Goal: Task Accomplishment & Management: Complete application form

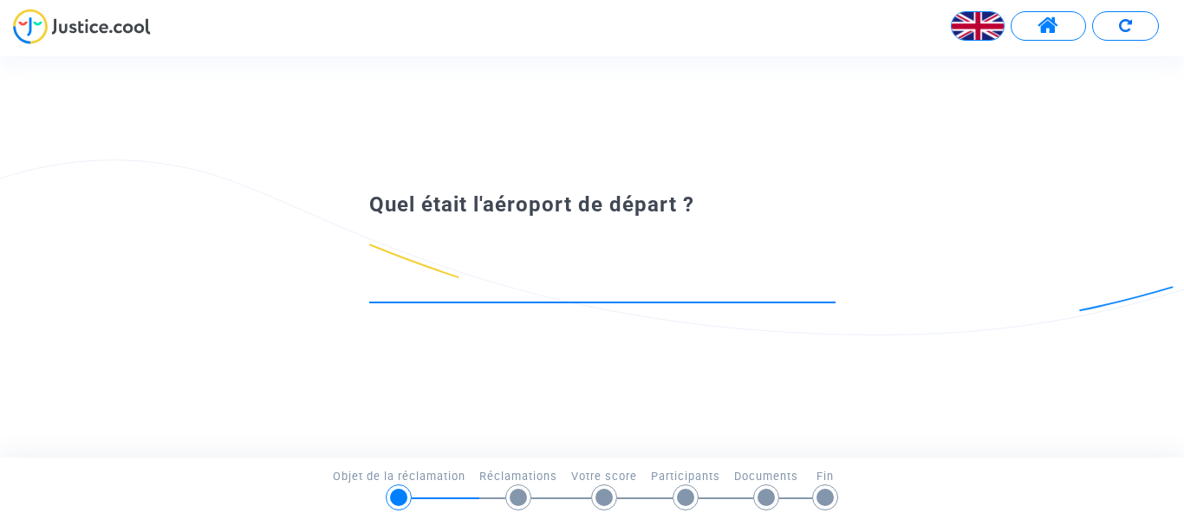
click at [549, 290] on input at bounding box center [602, 286] width 466 height 17
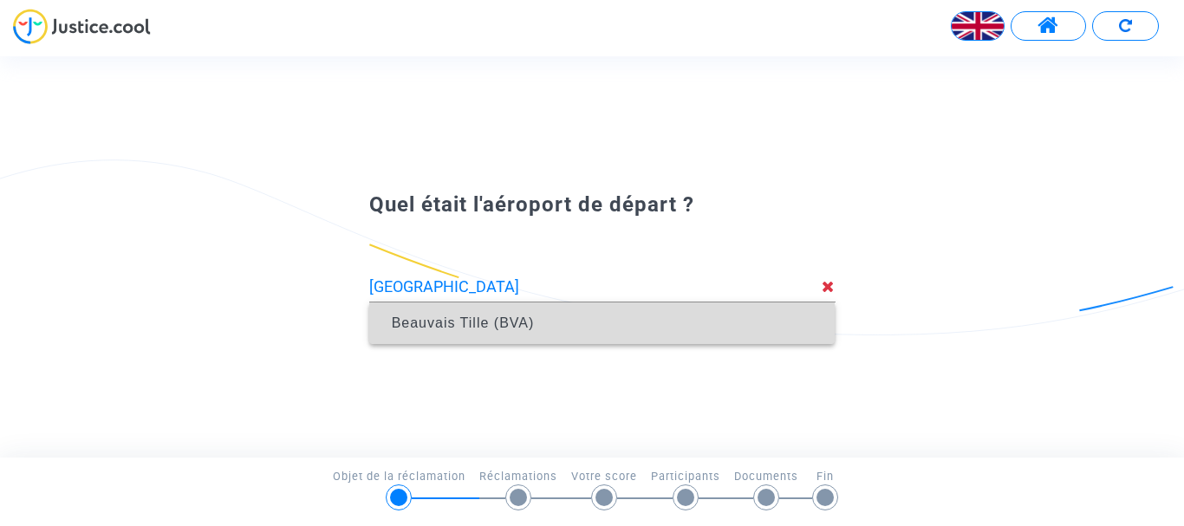
click at [466, 321] on font "Beauvais Tille (BVA)" at bounding box center [463, 323] width 143 height 15
type input "Beauvais Tille (BVA)"
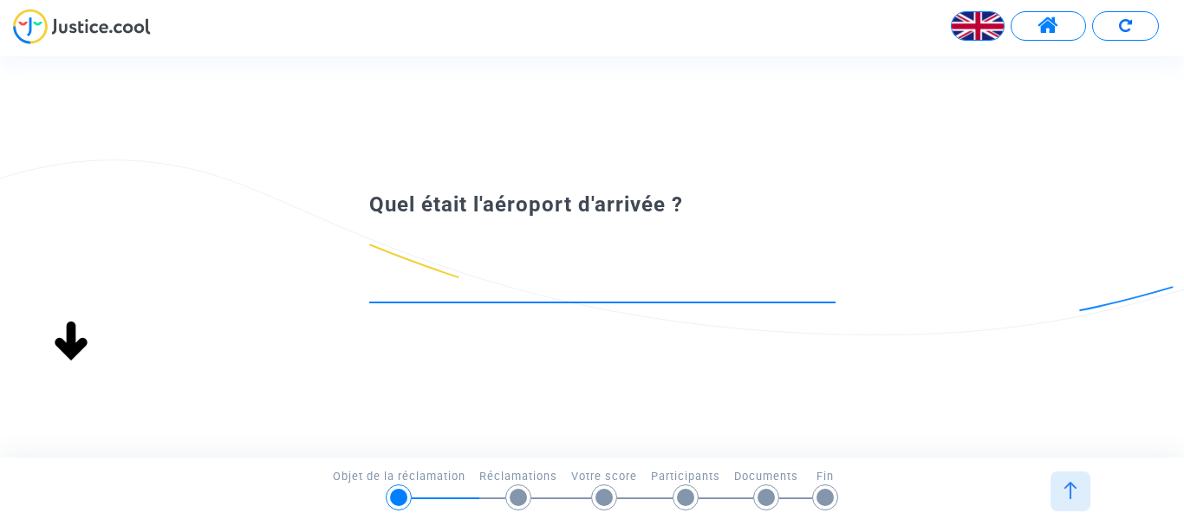
click at [464, 284] on input at bounding box center [602, 286] width 466 height 17
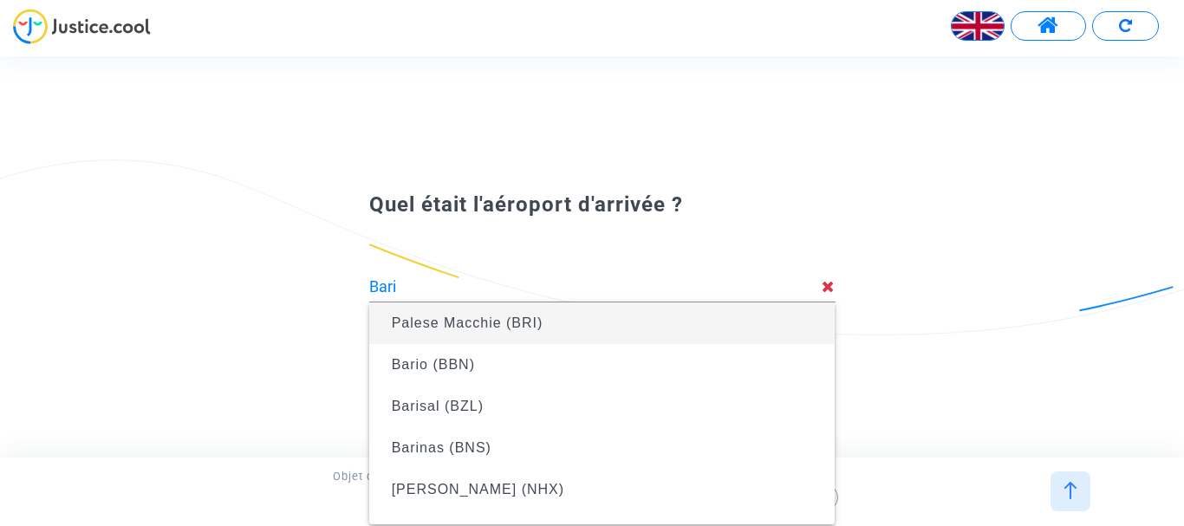
type input "Palese Macchie (BRI)"
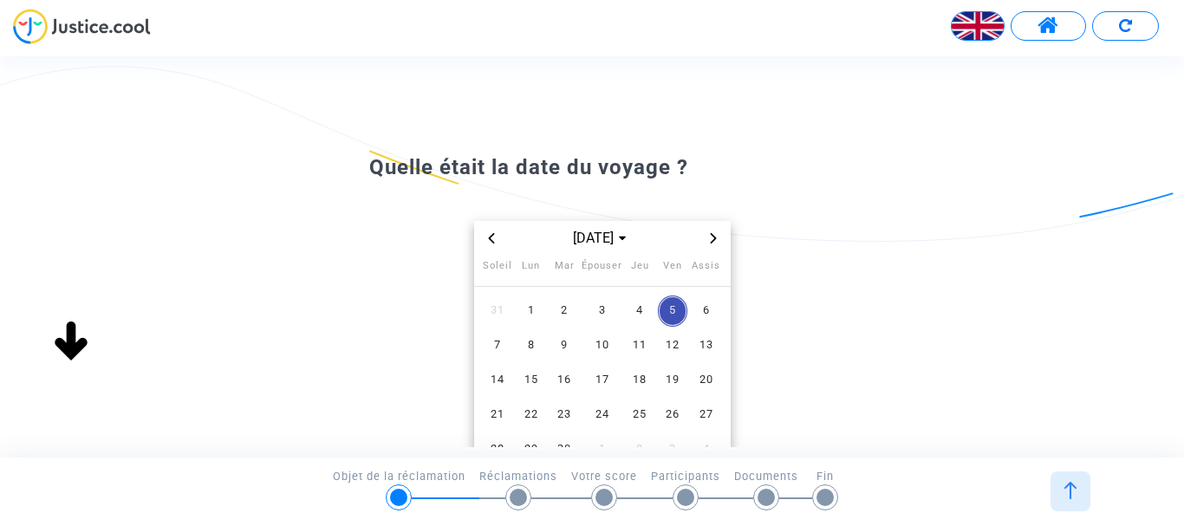
click at [494, 238] on icon "Mois précédent" at bounding box center [491, 238] width 10 height 10
click at [641, 412] on font "21" at bounding box center [640, 414] width 14 height 13
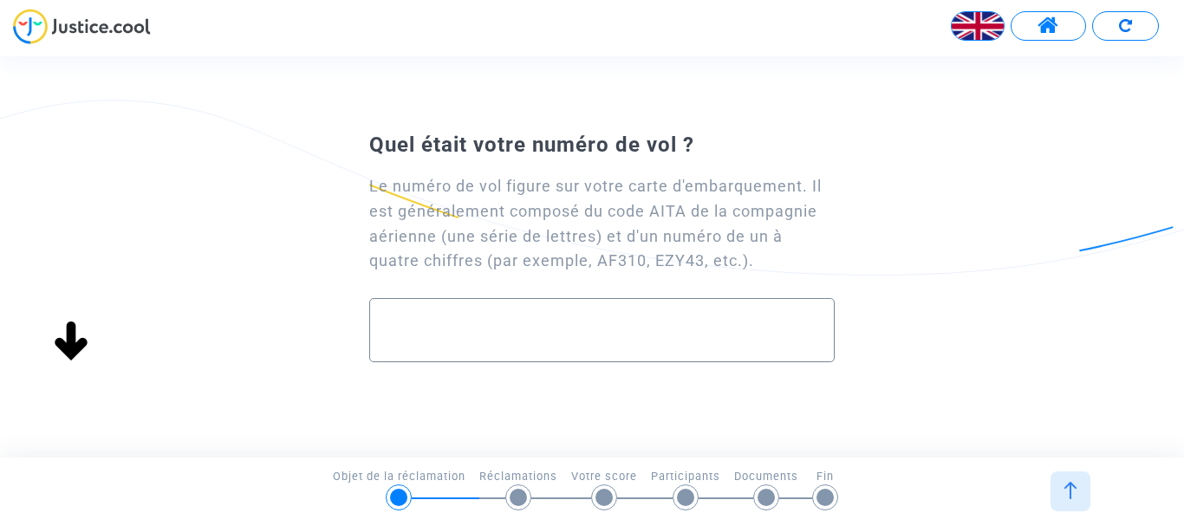
scroll to position [87, 0]
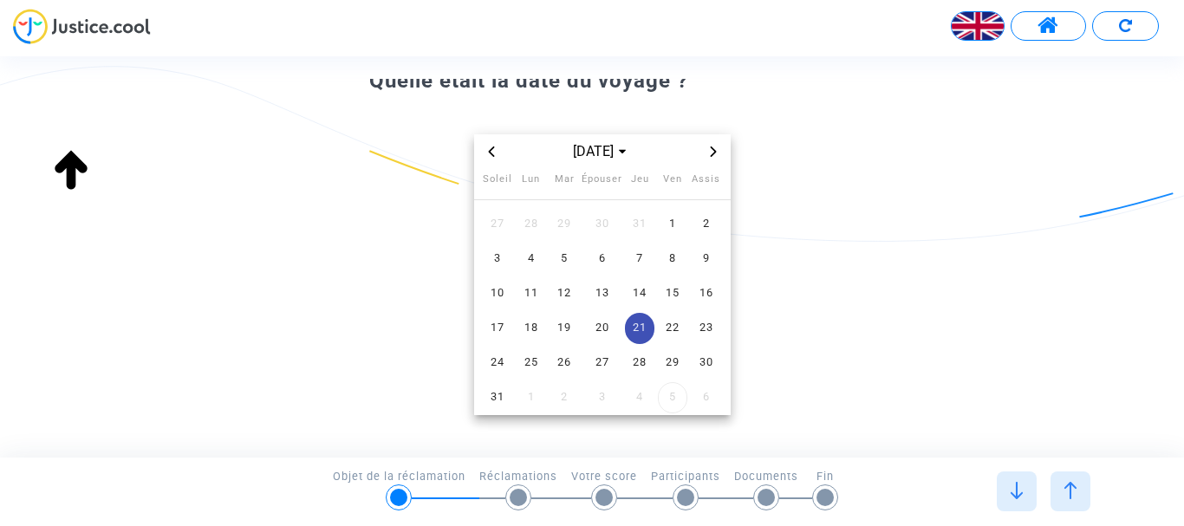
type input "Palese Macchie (BRI)"
click at [492, 149] on icon "Mois précédent" at bounding box center [491, 152] width 6 height 10
click at [492, 157] on span "Mois précédent" at bounding box center [491, 151] width 21 height 21
click at [494, 156] on icon "Mois précédent" at bounding box center [491, 152] width 10 height 10
click at [491, 148] on icon "Mois précédent" at bounding box center [491, 152] width 10 height 10
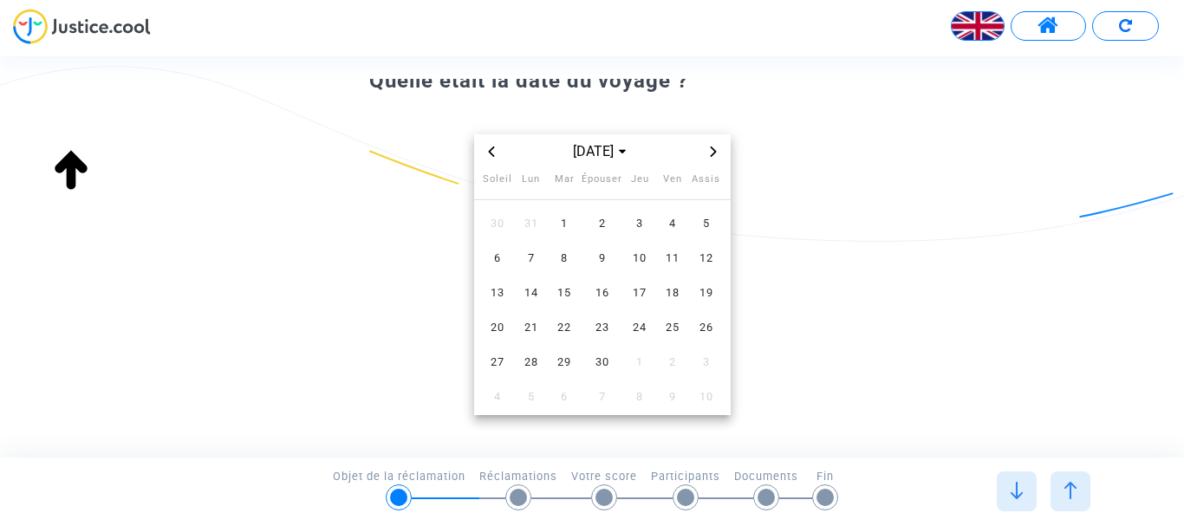
click at [495, 148] on icon "Mois précédent" at bounding box center [491, 152] width 10 height 10
click at [573, 147] on font "Septembre 2025" at bounding box center [593, 151] width 41 height 16
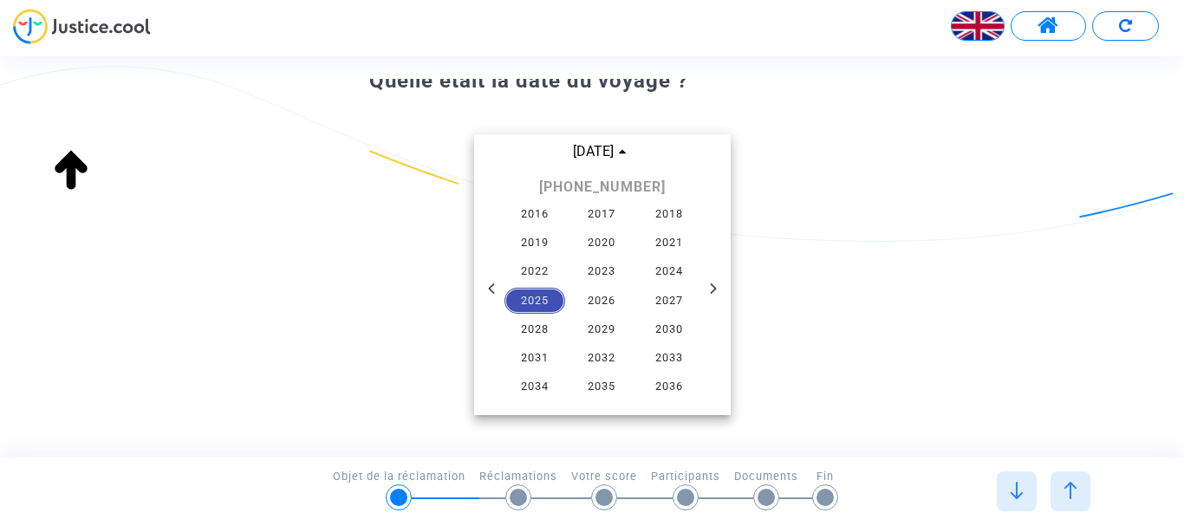
click at [535, 302] on font "2025" at bounding box center [535, 300] width 28 height 13
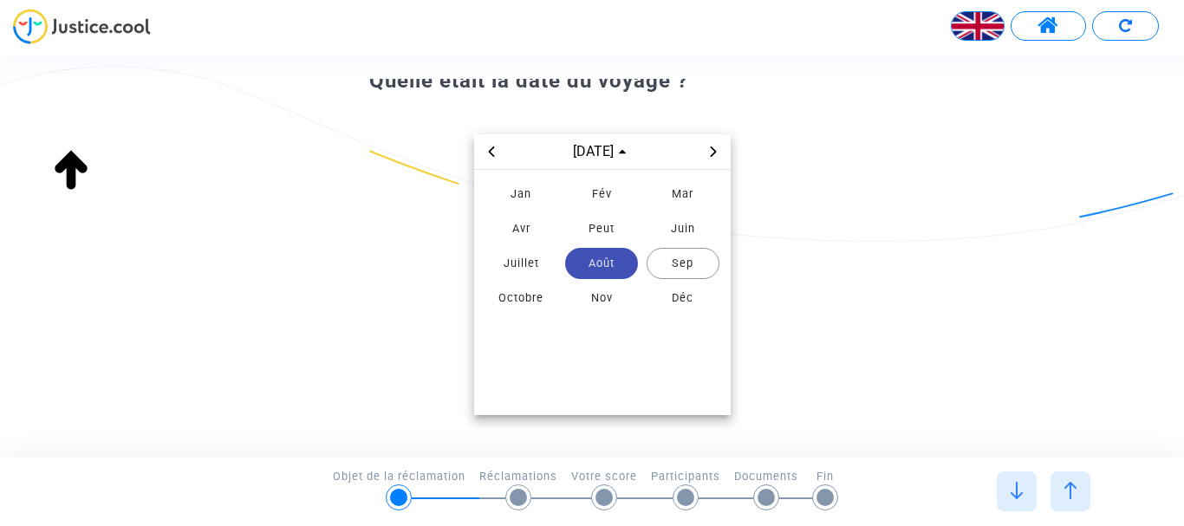
click at [595, 259] on font "Août" at bounding box center [602, 263] width 26 height 13
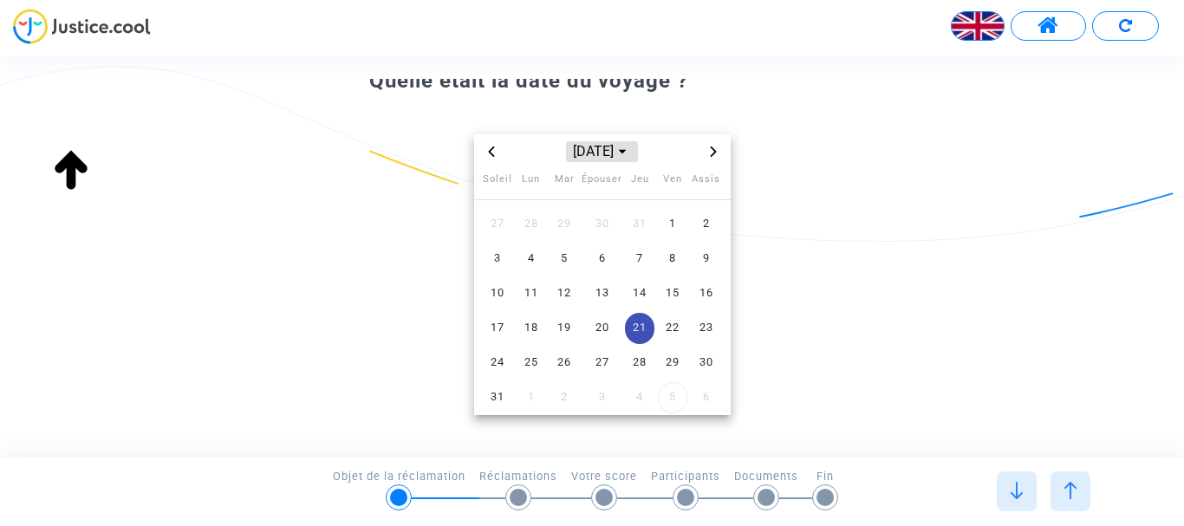
click at [573, 154] on font "Septembre 2025" at bounding box center [593, 151] width 41 height 16
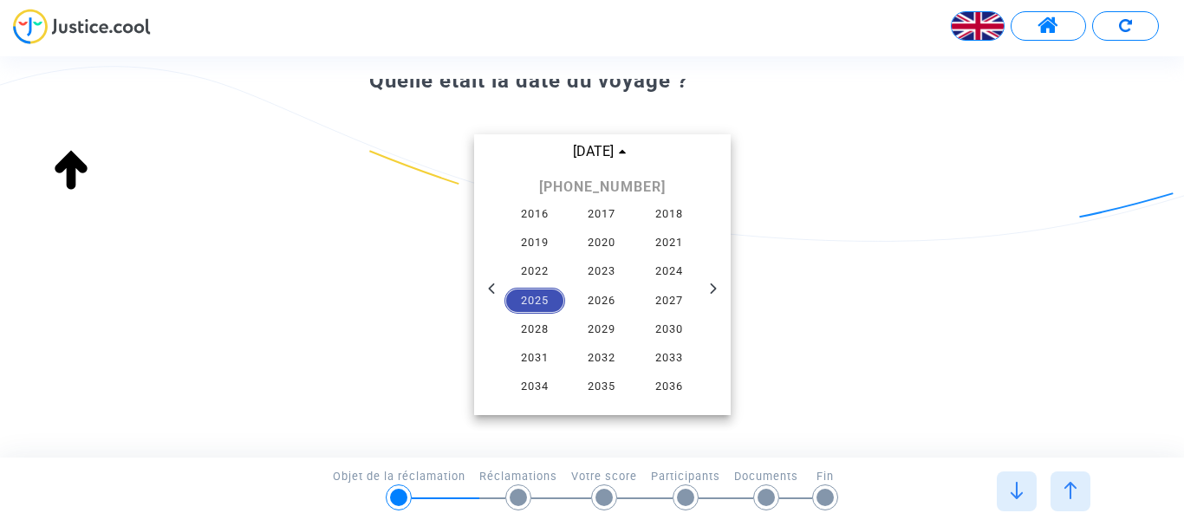
click at [538, 302] on font "2025" at bounding box center [535, 300] width 28 height 13
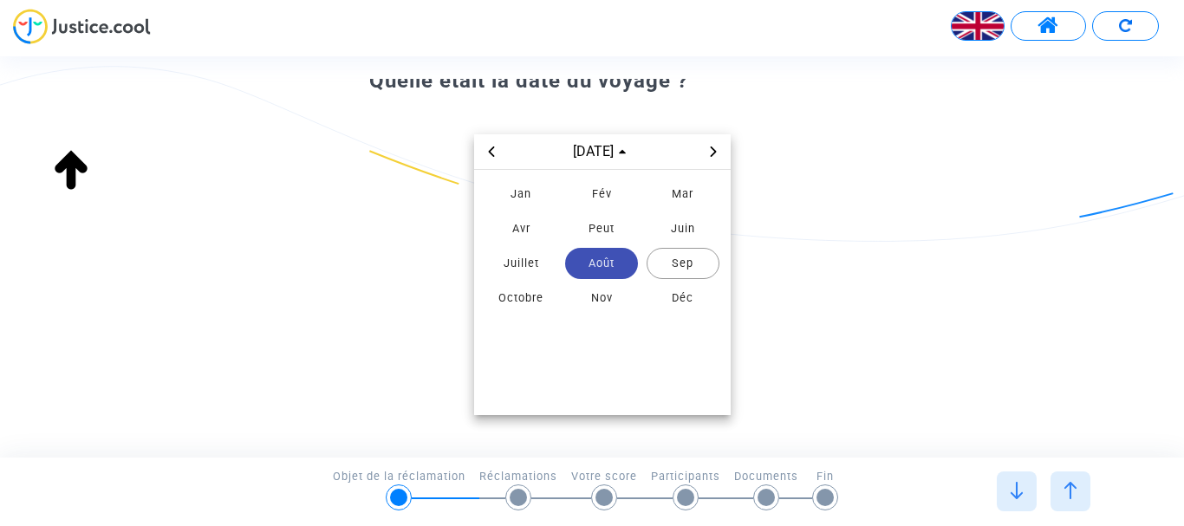
click at [599, 264] on font "Août" at bounding box center [602, 263] width 26 height 13
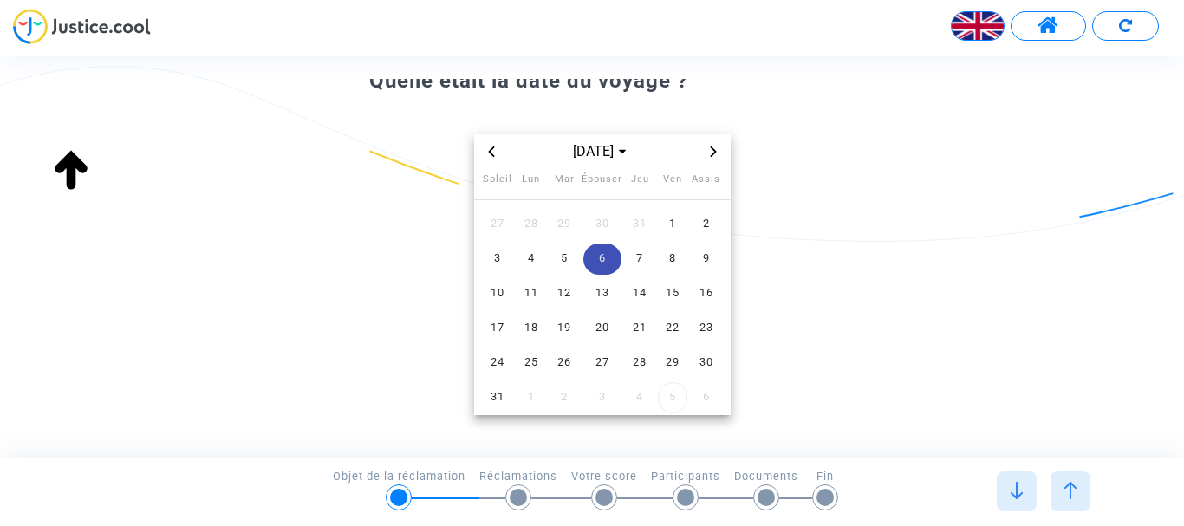
click at [492, 151] on icon "Previous month" at bounding box center [491, 152] width 10 height 10
click at [493, 152] on icon "Previous month" at bounding box center [491, 152] width 10 height 10
click at [495, 153] on icon "Previous month" at bounding box center [491, 152] width 10 height 10
click at [493, 153] on icon "Previous month" at bounding box center [491, 152] width 10 height 10
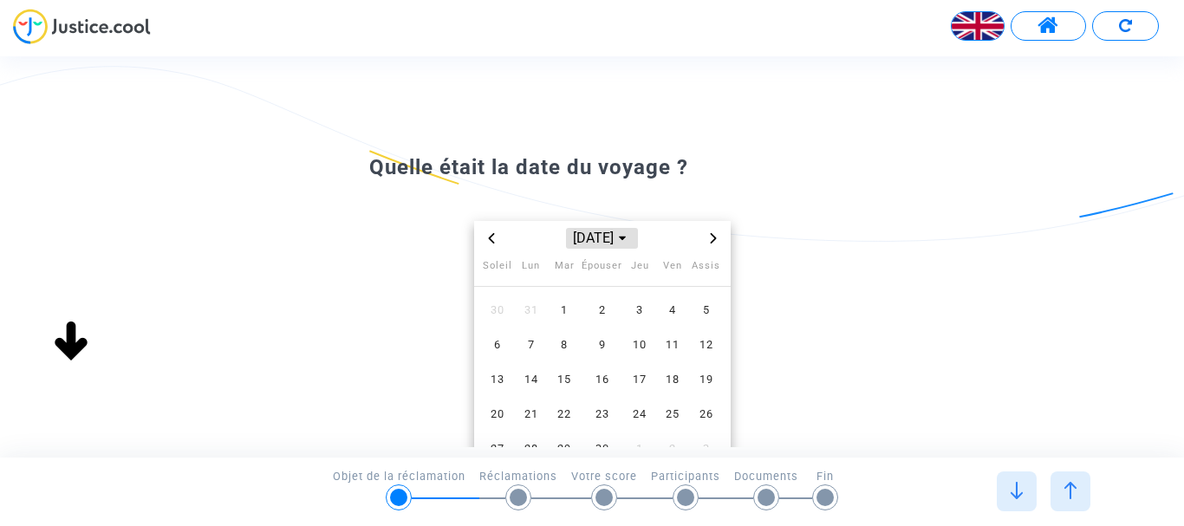
click at [589, 235] on font "Septembre 2025" at bounding box center [593, 238] width 41 height 16
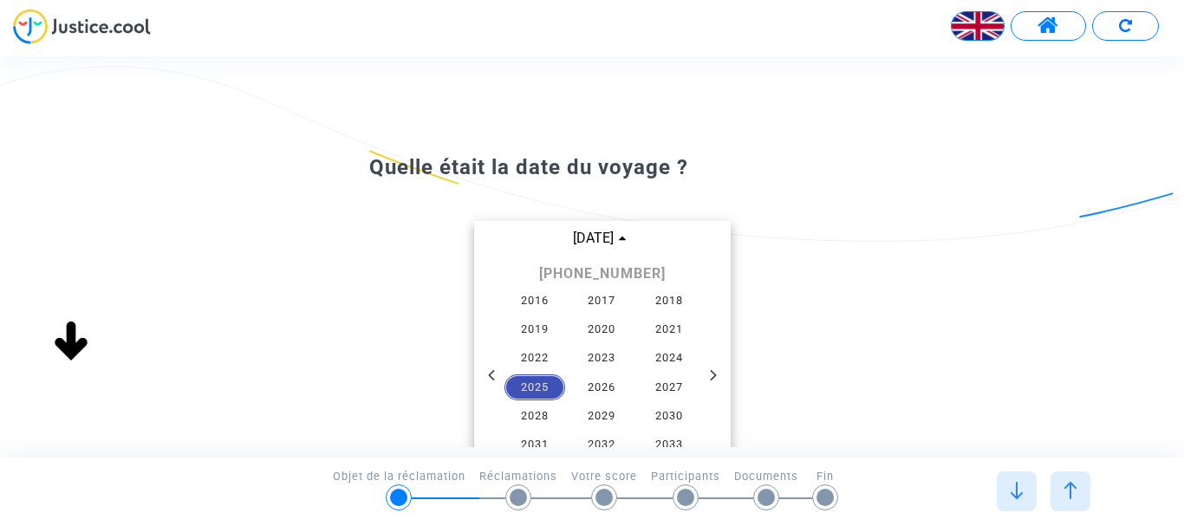
click at [532, 386] on font "2025" at bounding box center [535, 387] width 28 height 13
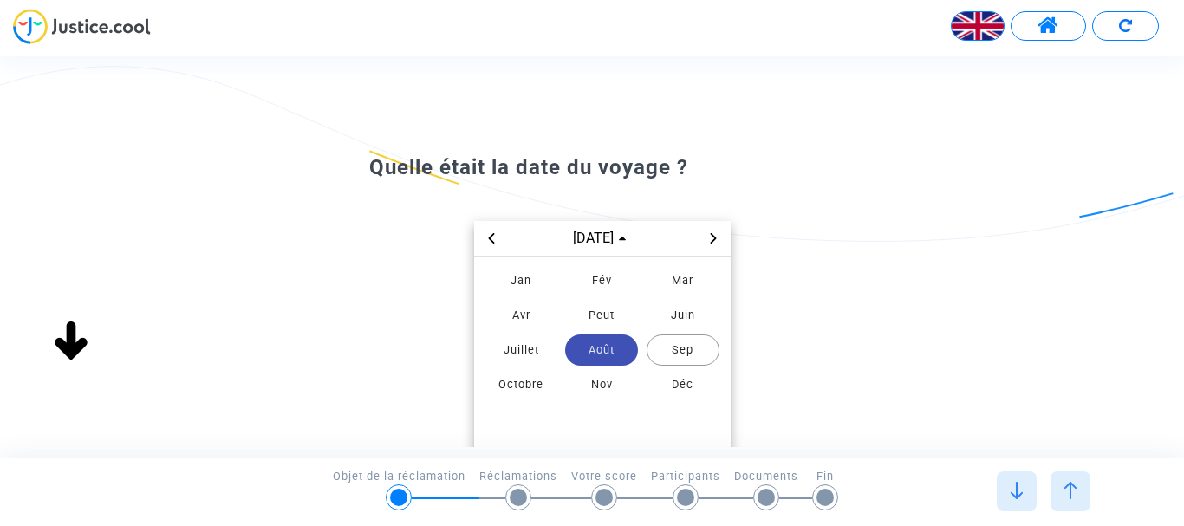
click at [601, 349] on font "Août" at bounding box center [602, 349] width 26 height 13
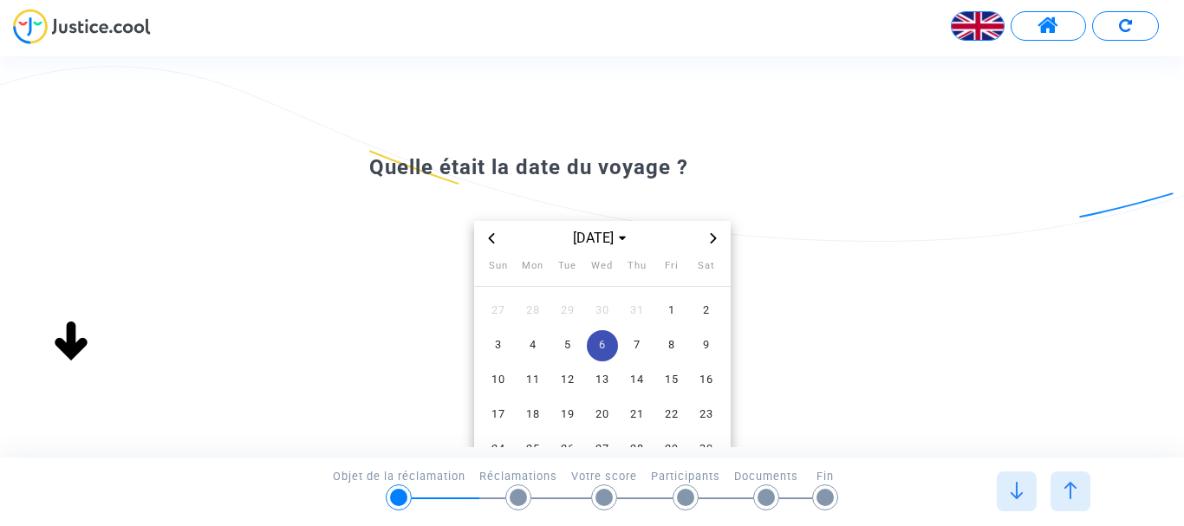
click at [602, 349] on span "6" at bounding box center [602, 345] width 31 height 31
click at [645, 411] on font "21" at bounding box center [640, 414] width 14 height 13
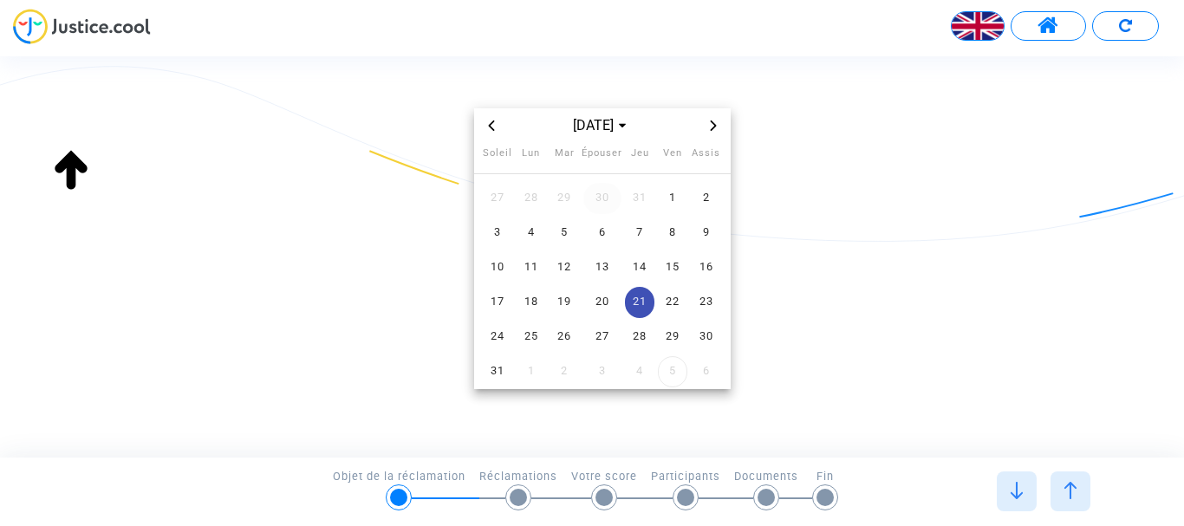
scroll to position [147, 0]
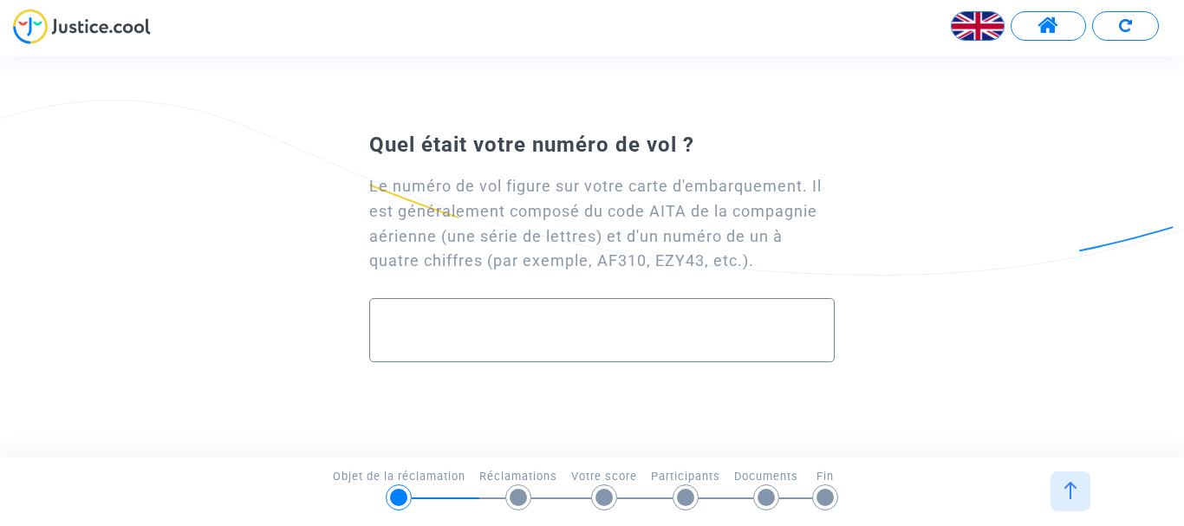
click at [463, 330] on input "text" at bounding box center [603, 331] width 430 height 20
paste input "EWD5GZ"
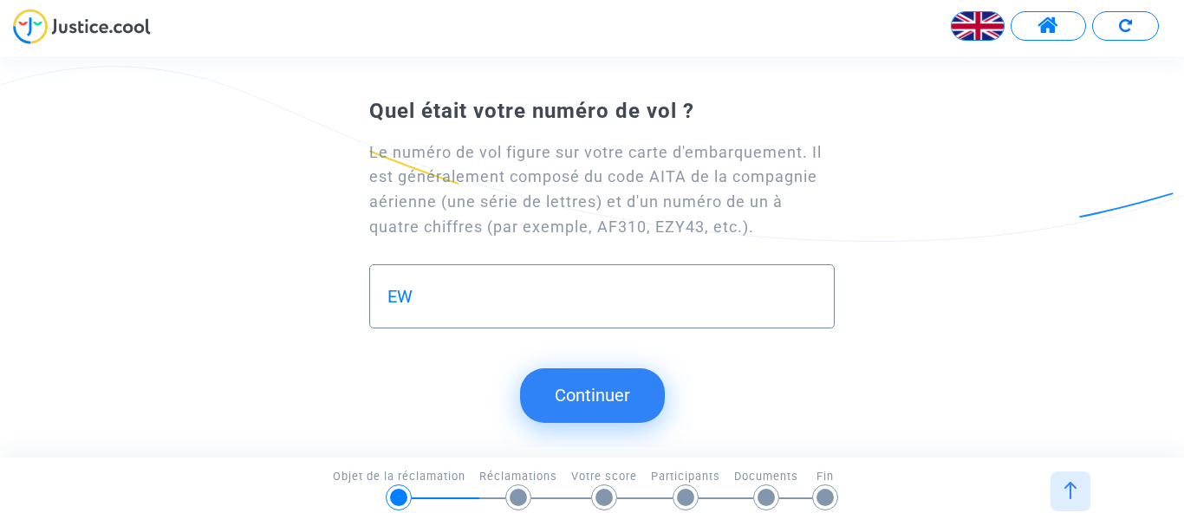
type input "E"
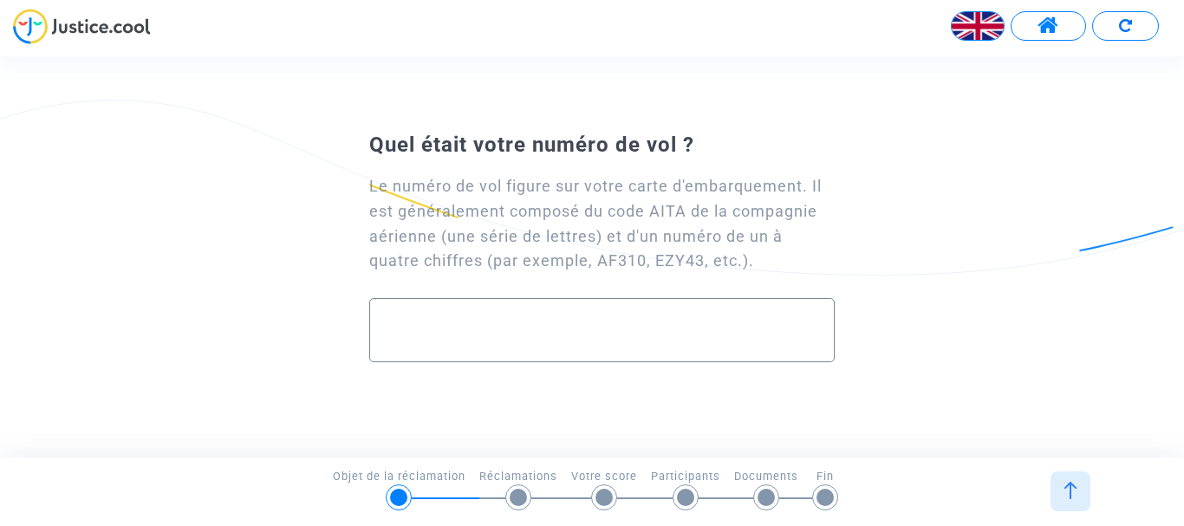
click at [421, 330] on input "text" at bounding box center [603, 331] width 430 height 20
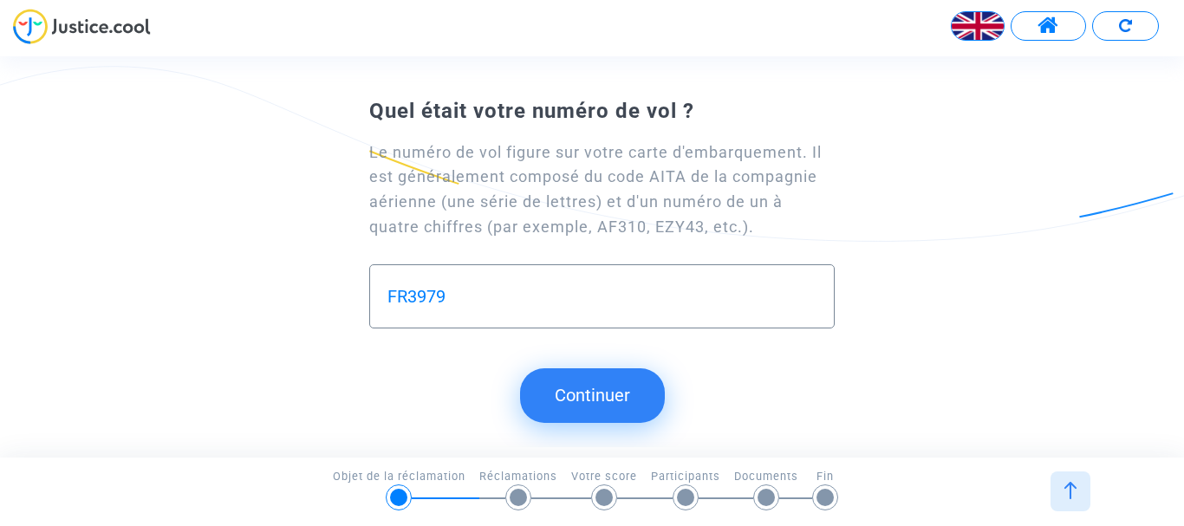
type input "FR3979"
click at [585, 401] on font "Continuer" at bounding box center [592, 395] width 75 height 21
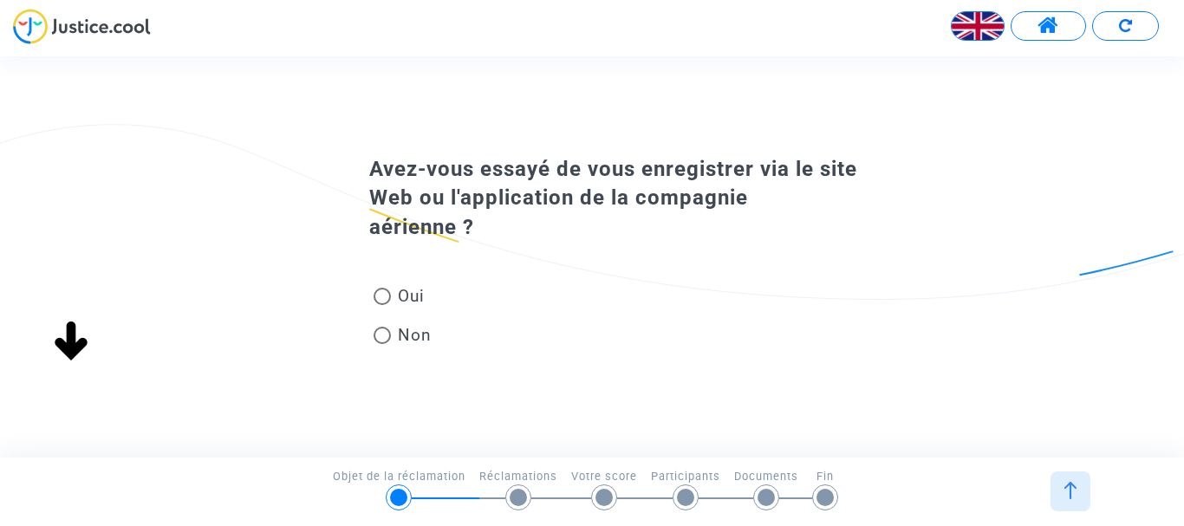
scroll to position [0, 0]
click at [380, 297] on span at bounding box center [382, 296] width 17 height 17
click at [382, 305] on input "Oui" at bounding box center [382, 305] width 1 height 1
radio input "true"
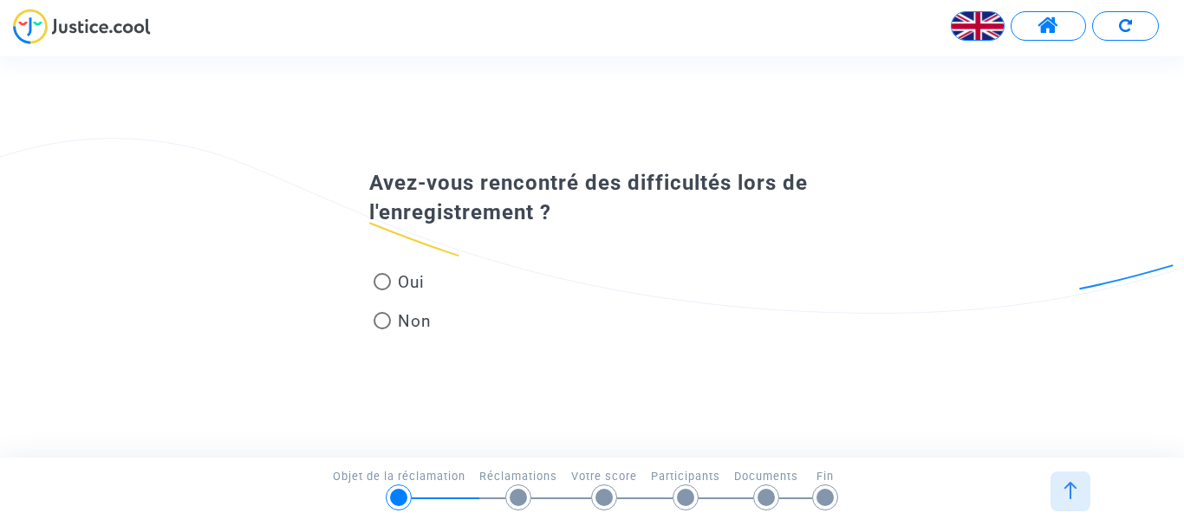
click at [386, 284] on span at bounding box center [382, 281] width 17 height 17
click at [382, 290] on input "Oui" at bounding box center [382, 290] width 1 height 1
radio input "true"
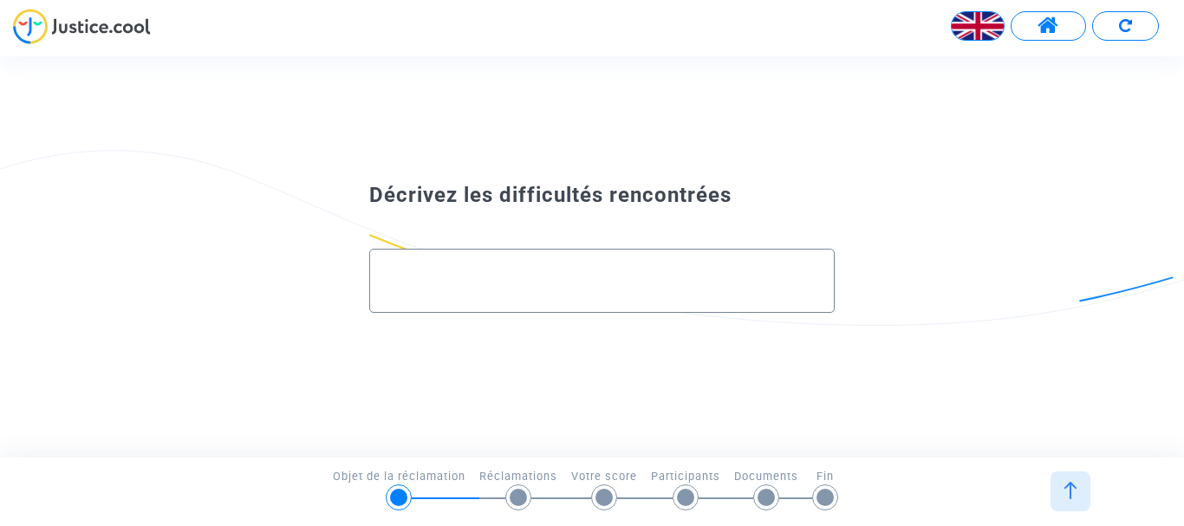
click at [454, 281] on input "text" at bounding box center [603, 281] width 430 height 20
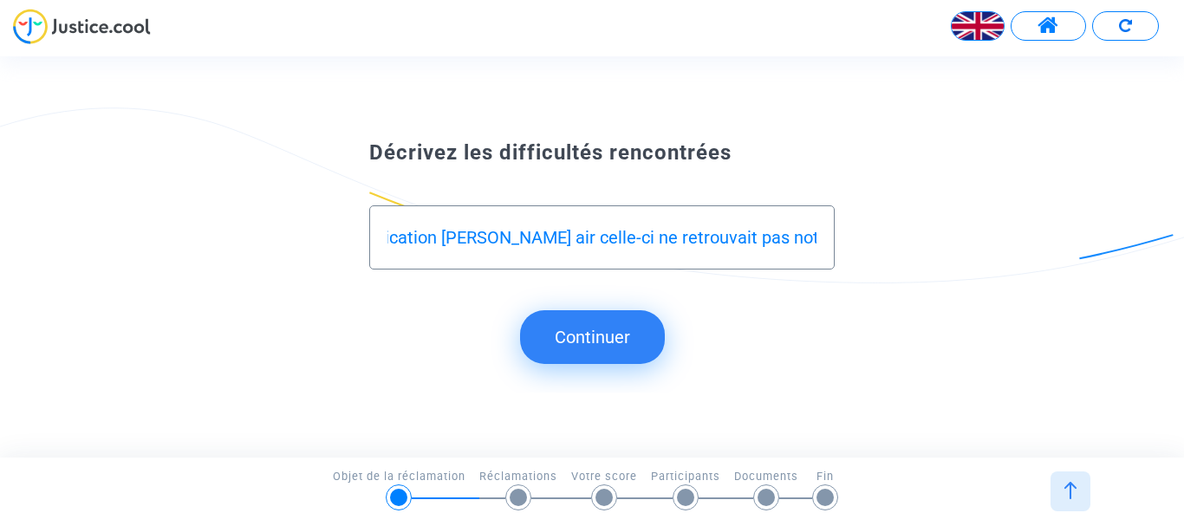
scroll to position [0, 282]
click at [814, 236] on input "Une fois le compte crée dans l'application Ryan air celle-ci ne retrouvait pas …" at bounding box center [603, 238] width 430 height 20
paste input "EWD5GZ"
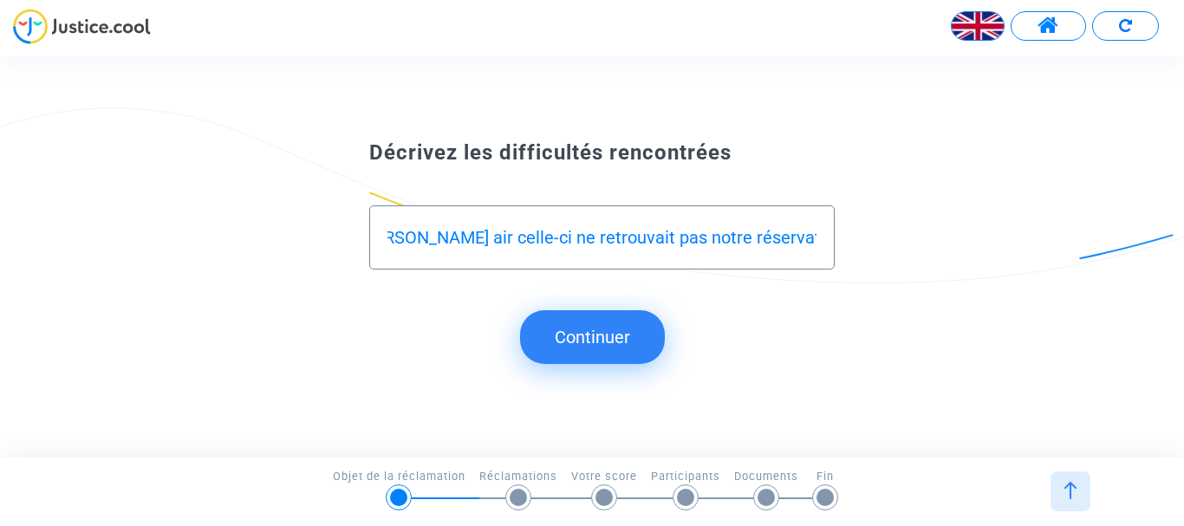
type input "Une fois le compte crée dans l'application Ryan air celle-ci ne retrouvait pas …"
click at [590, 342] on font "Continuer" at bounding box center [592, 337] width 75 height 21
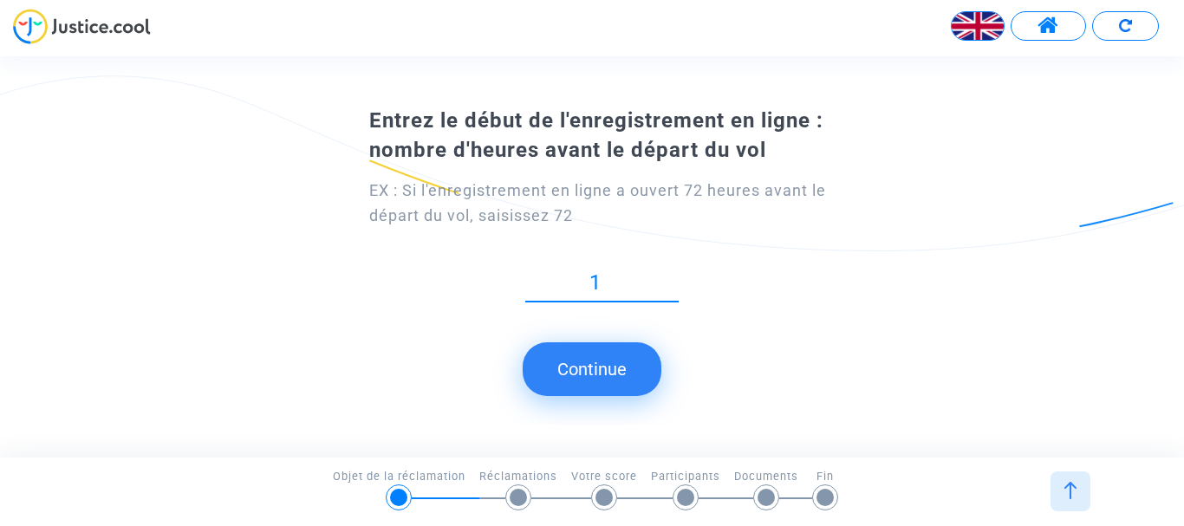
click at [673, 295] on input "1" at bounding box center [601, 282] width 153 height 23
click at [673, 278] on input "2" at bounding box center [601, 282] width 153 height 23
click at [674, 278] on input "3" at bounding box center [601, 282] width 153 height 23
click at [675, 278] on input "4" at bounding box center [601, 282] width 153 height 23
click at [675, 278] on input "5" at bounding box center [601, 282] width 153 height 23
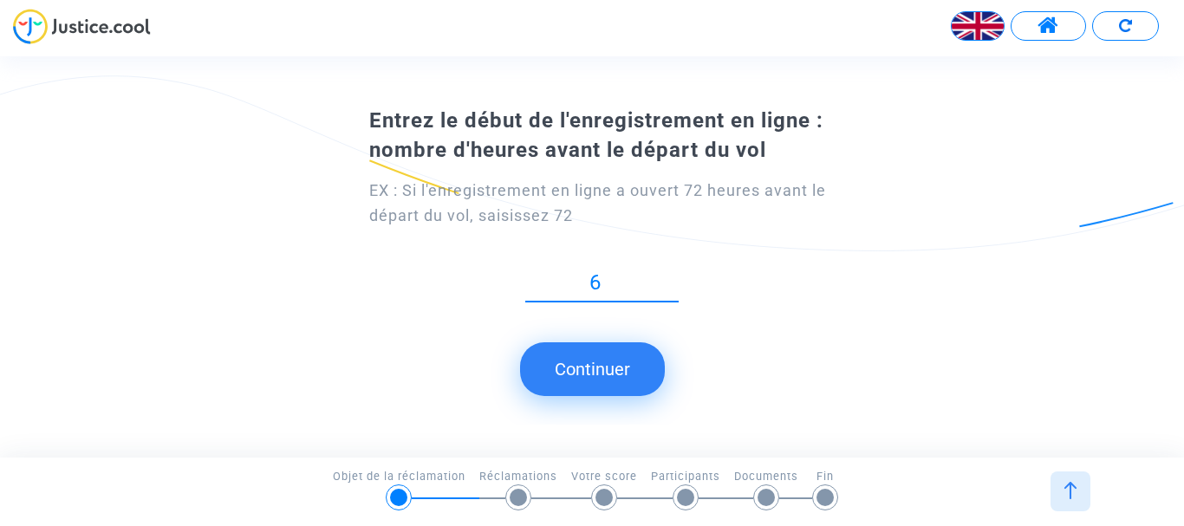
click at [675, 278] on input "6" at bounding box center [601, 282] width 153 height 23
click at [674, 277] on input "7" at bounding box center [601, 282] width 153 height 23
click at [674, 277] on input "8" at bounding box center [601, 282] width 153 height 23
click at [674, 277] on input "9" at bounding box center [601, 282] width 153 height 23
click at [674, 277] on input "10" at bounding box center [601, 282] width 153 height 23
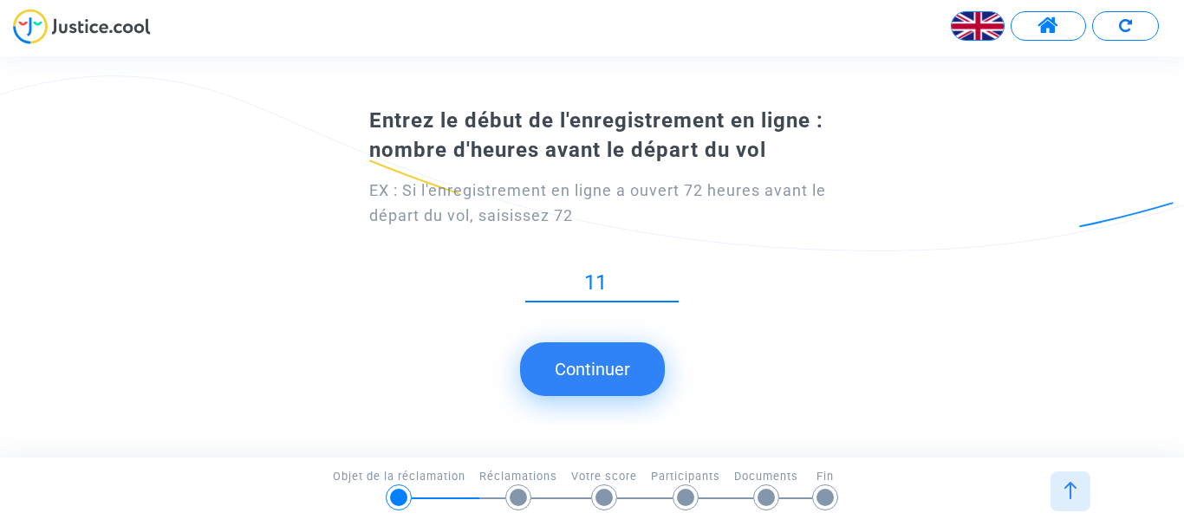
click at [674, 276] on input "11" at bounding box center [601, 282] width 153 height 23
click at [674, 276] on input "12" at bounding box center [601, 282] width 153 height 23
click at [674, 276] on input "13" at bounding box center [601, 282] width 153 height 23
click at [675, 276] on input "14" at bounding box center [601, 282] width 153 height 23
click at [675, 277] on input "15" at bounding box center [601, 282] width 153 height 23
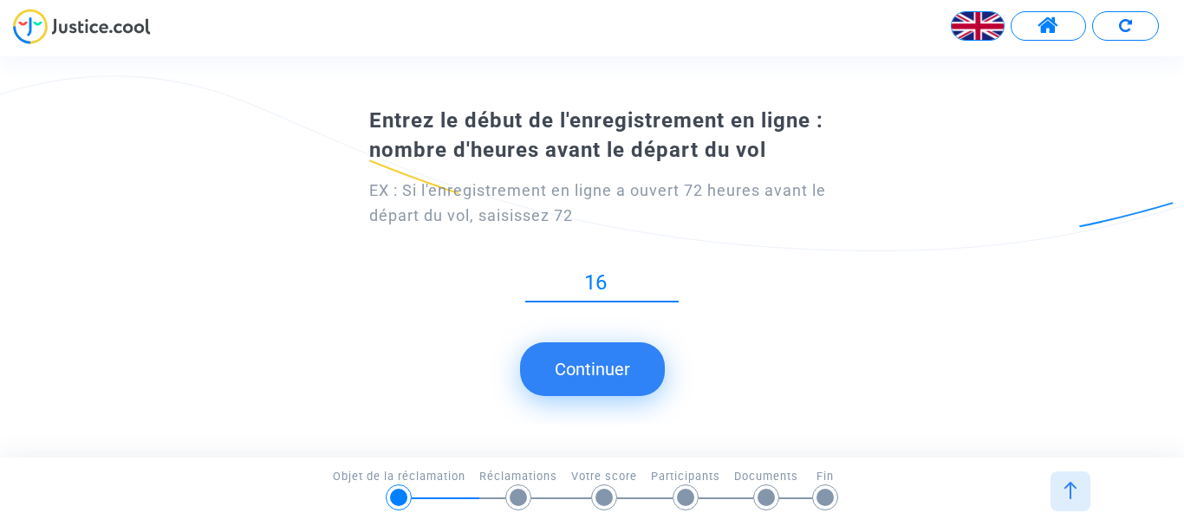
click at [675, 277] on input "16" at bounding box center [601, 282] width 153 height 23
click at [675, 277] on input "17" at bounding box center [601, 282] width 153 height 23
click at [675, 277] on input "18" at bounding box center [601, 282] width 153 height 23
click at [675, 277] on input "19" at bounding box center [601, 282] width 153 height 23
click at [675, 277] on input "20" at bounding box center [601, 282] width 153 height 23
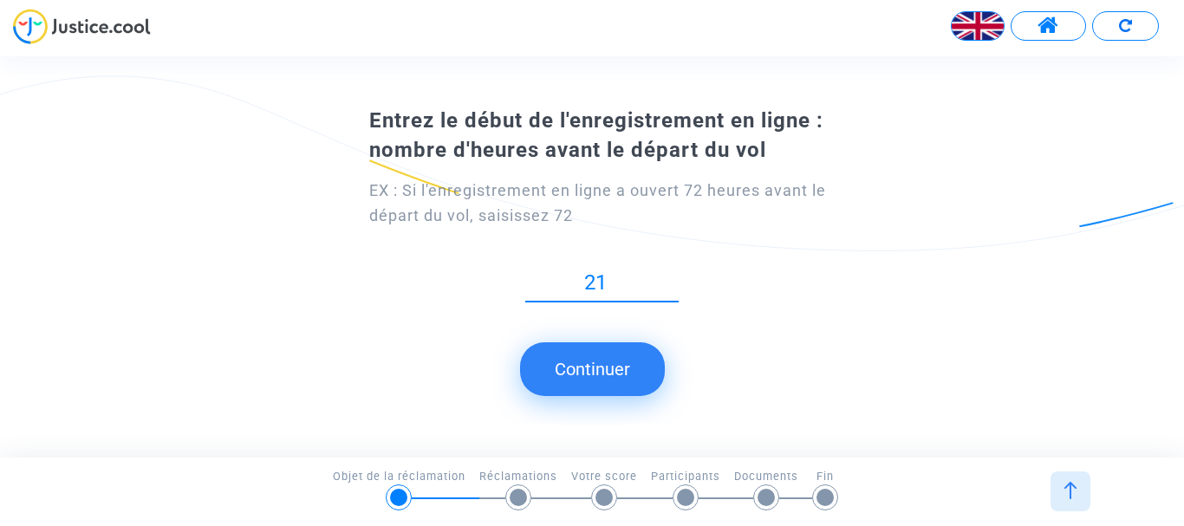
click at [675, 277] on input "21" at bounding box center [601, 282] width 153 height 23
click at [674, 276] on input "22" at bounding box center [601, 282] width 153 height 23
click at [674, 276] on input "23" at bounding box center [601, 282] width 153 height 23
click at [674, 276] on input "24" at bounding box center [601, 282] width 153 height 23
click at [674, 276] on input "25" at bounding box center [601, 282] width 153 height 23
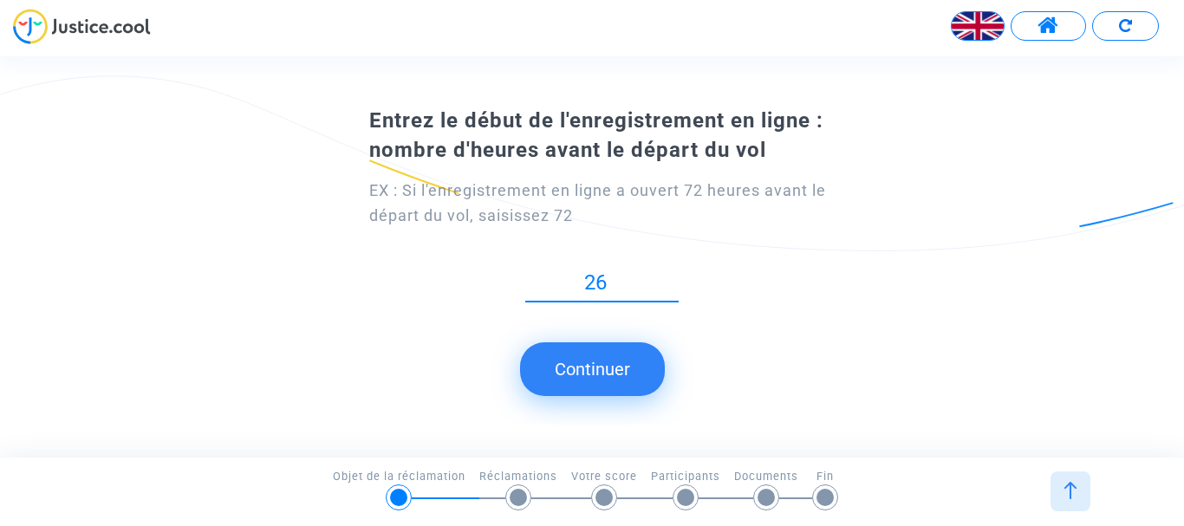
click at [674, 275] on input "26" at bounding box center [601, 282] width 153 height 23
click at [673, 274] on input "27" at bounding box center [601, 282] width 153 height 23
click at [673, 273] on input "28" at bounding box center [601, 282] width 153 height 23
click at [673, 272] on input "29" at bounding box center [601, 282] width 153 height 23
click at [673, 272] on input "30" at bounding box center [601, 282] width 153 height 23
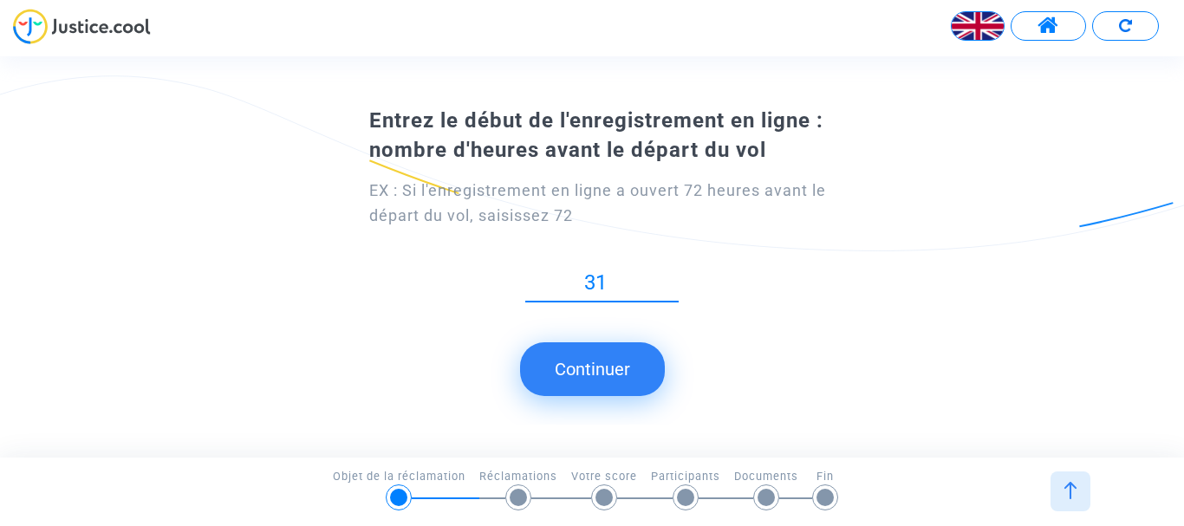
click at [673, 272] on input "31" at bounding box center [601, 282] width 153 height 23
click at [673, 272] on input "32" at bounding box center [601, 282] width 153 height 23
type input "33"
click at [673, 272] on input "33" at bounding box center [601, 282] width 153 height 23
click at [600, 369] on font "Continuer" at bounding box center [592, 369] width 75 height 21
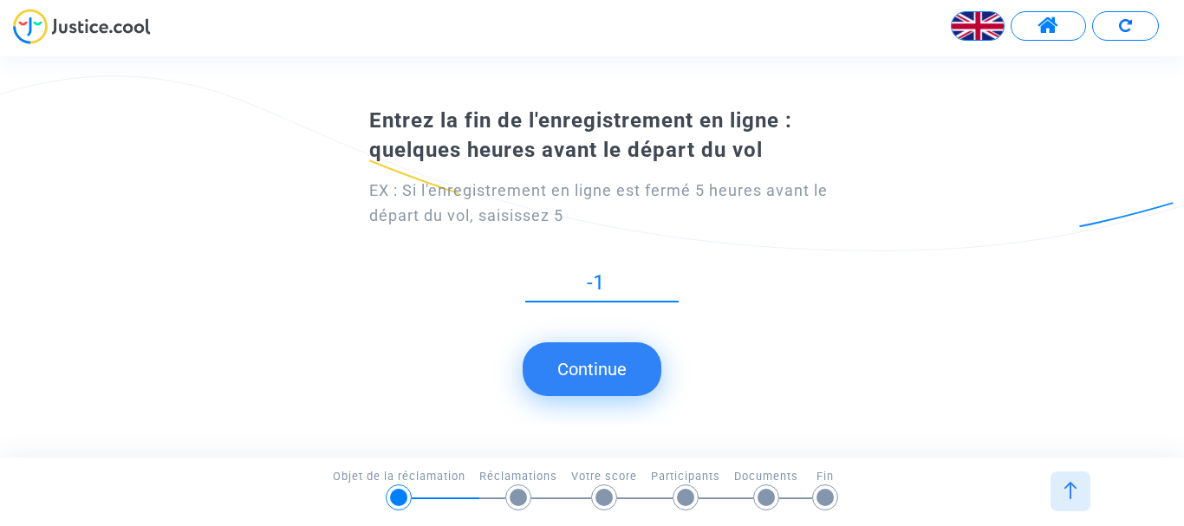
click at [673, 295] on input "-1" at bounding box center [601, 282] width 153 height 23
click at [676, 278] on input "0" at bounding box center [601, 282] width 153 height 23
click at [675, 278] on input "1" at bounding box center [601, 282] width 153 height 23
type input "2"
click at [675, 278] on input "2" at bounding box center [601, 282] width 153 height 23
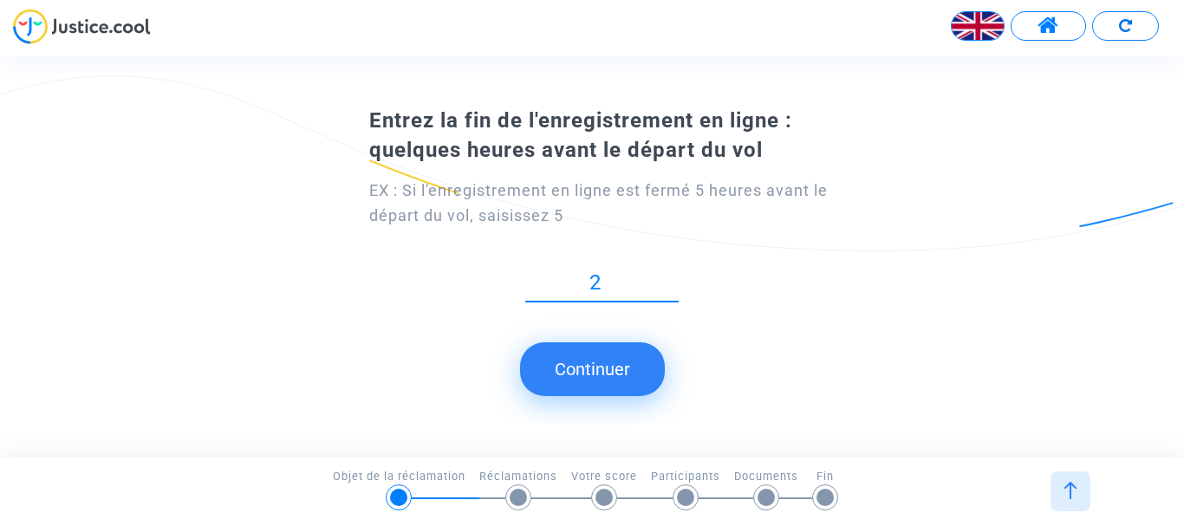
click at [604, 364] on font "Continuer" at bounding box center [592, 369] width 75 height 21
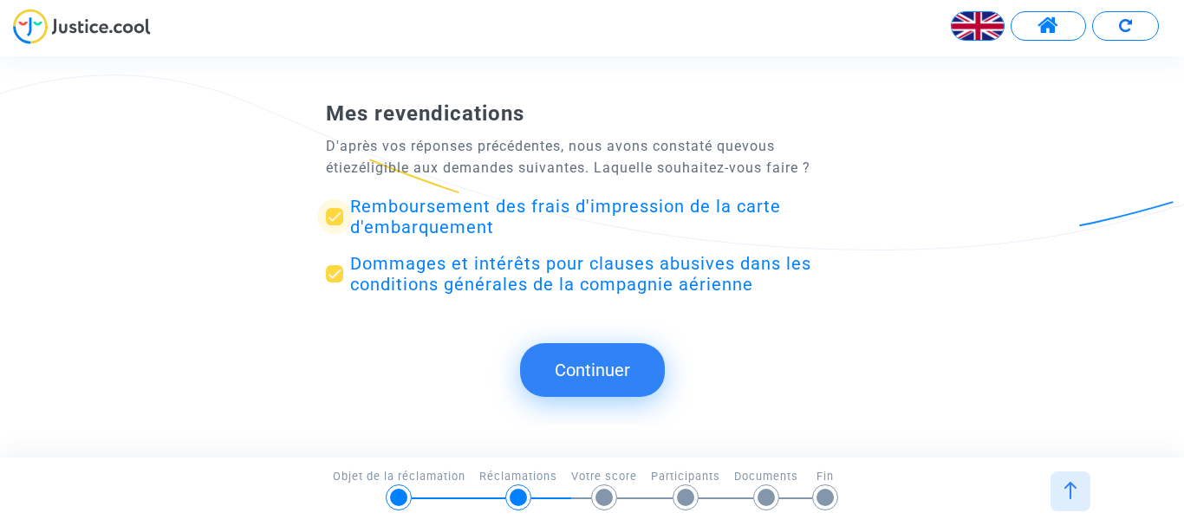
click at [577, 206] on font "Remboursement des frais d'impression de la carte d'embarquement" at bounding box center [565, 217] width 431 height 42
click at [335, 225] on input "Remboursement des frais d'impression de la carte d'embarquement" at bounding box center [334, 225] width 1 height 1
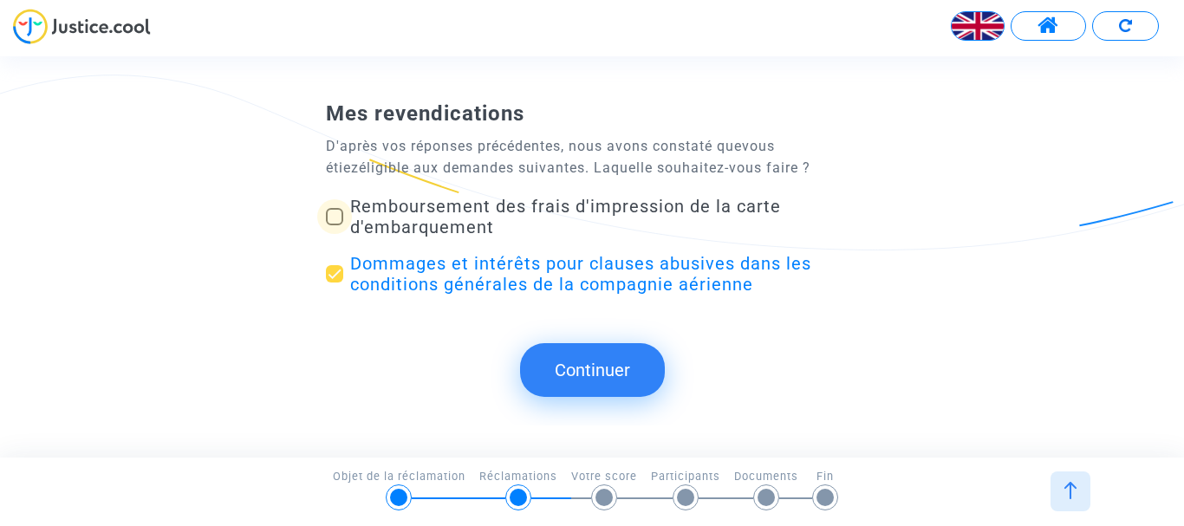
click at [339, 215] on span at bounding box center [334, 216] width 17 height 17
click at [335, 225] on input "Remboursement des frais d'impression de la carte d'embarquement" at bounding box center [334, 225] width 1 height 1
checkbox input "true"
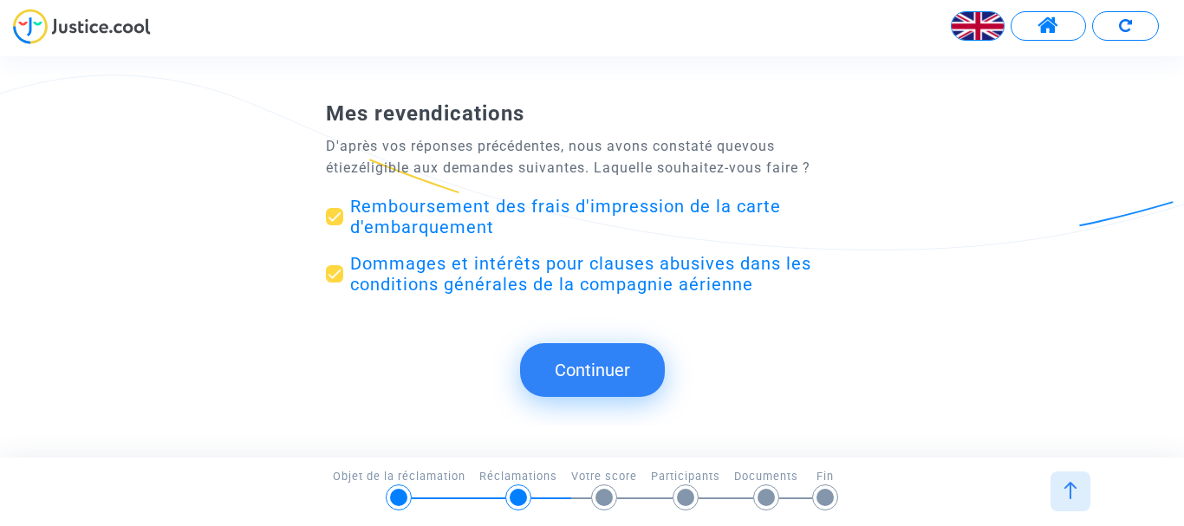
click at [584, 366] on font "Continuer" at bounding box center [592, 370] width 75 height 21
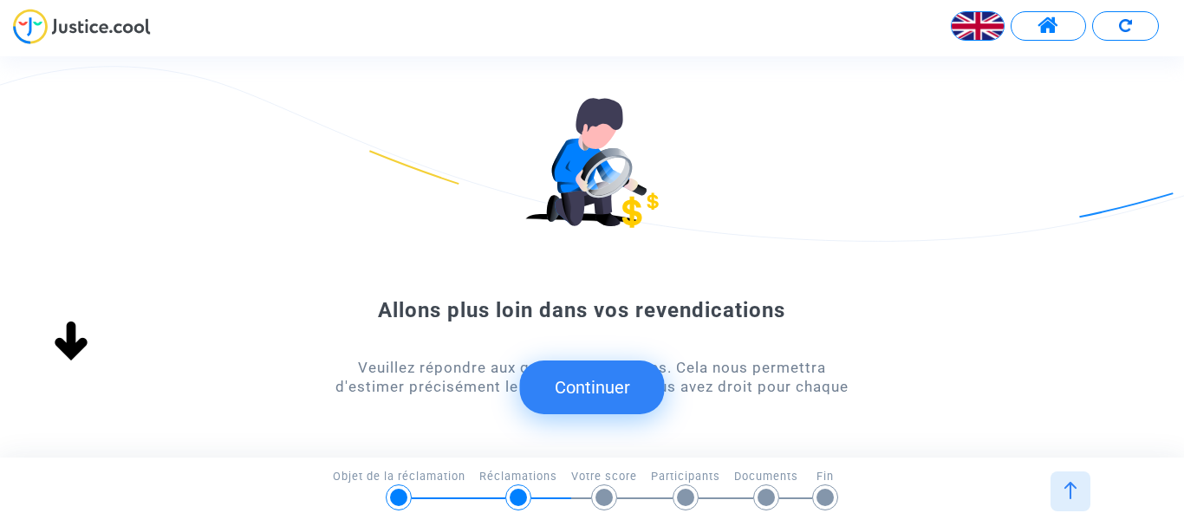
scroll to position [87, 0]
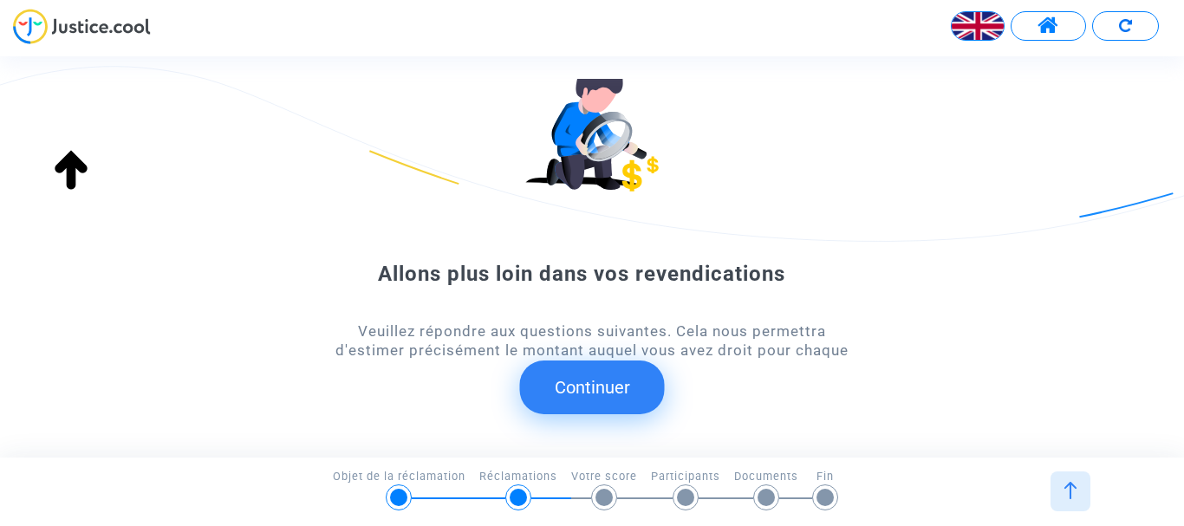
click at [603, 384] on font "Continuer" at bounding box center [592, 387] width 75 height 21
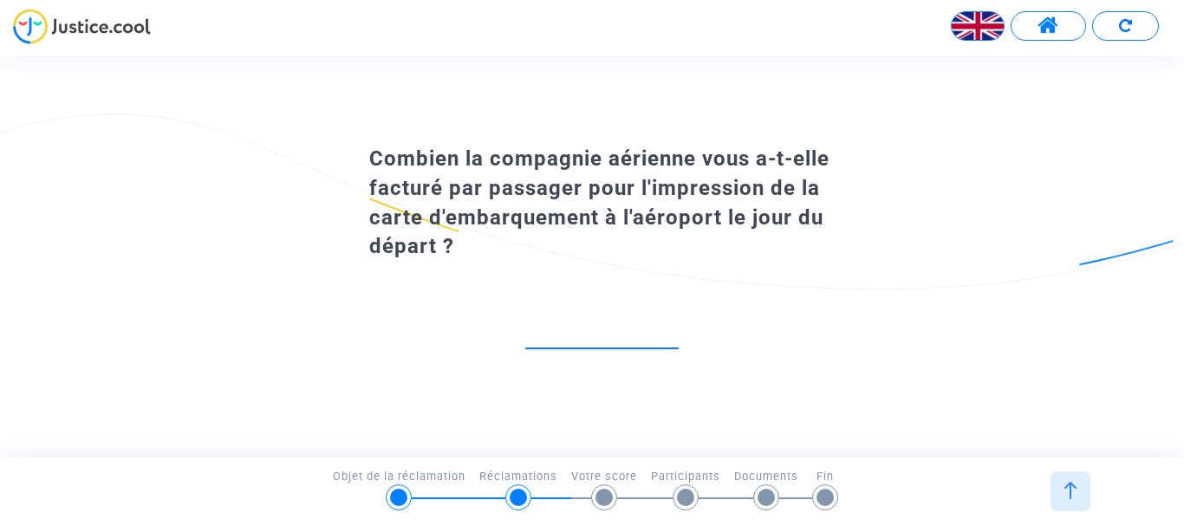
click at [585, 334] on input "number" at bounding box center [601, 329] width 153 height 23
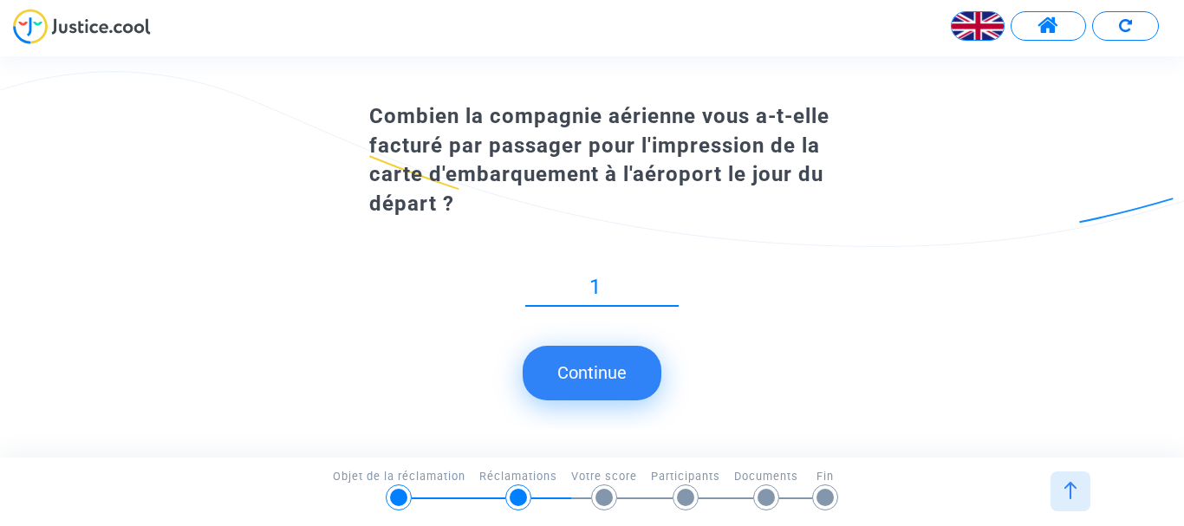
type input "1"
click at [672, 299] on input "1" at bounding box center [601, 287] width 153 height 23
type input "55"
click at [592, 375] on font "Continuer" at bounding box center [592, 372] width 75 height 21
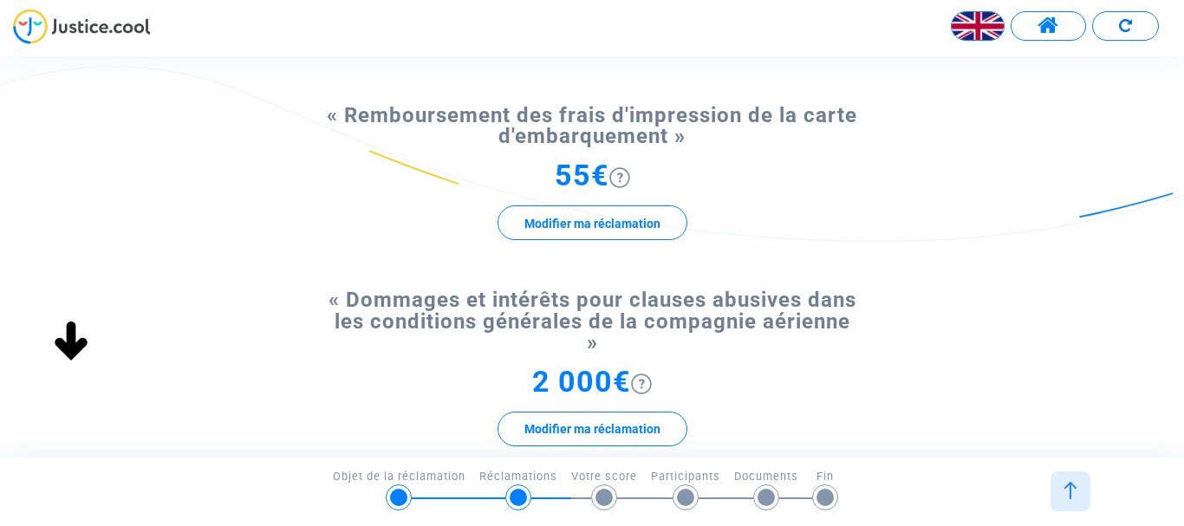
scroll to position [173, 0]
click at [580, 220] on font "Modifier ma réclamation" at bounding box center [593, 222] width 136 height 14
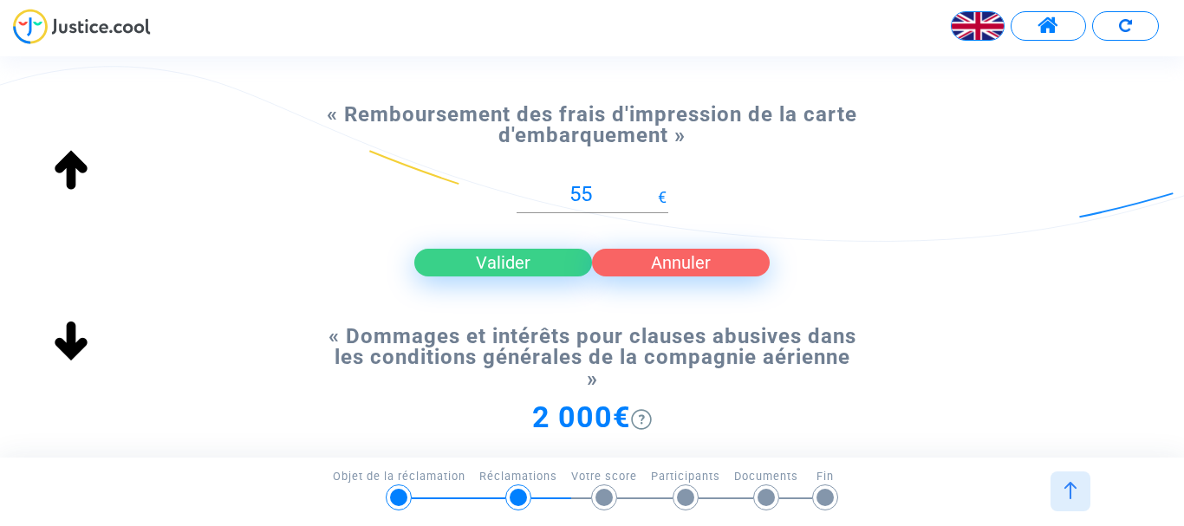
click at [514, 265] on font "Valider" at bounding box center [503, 262] width 55 height 21
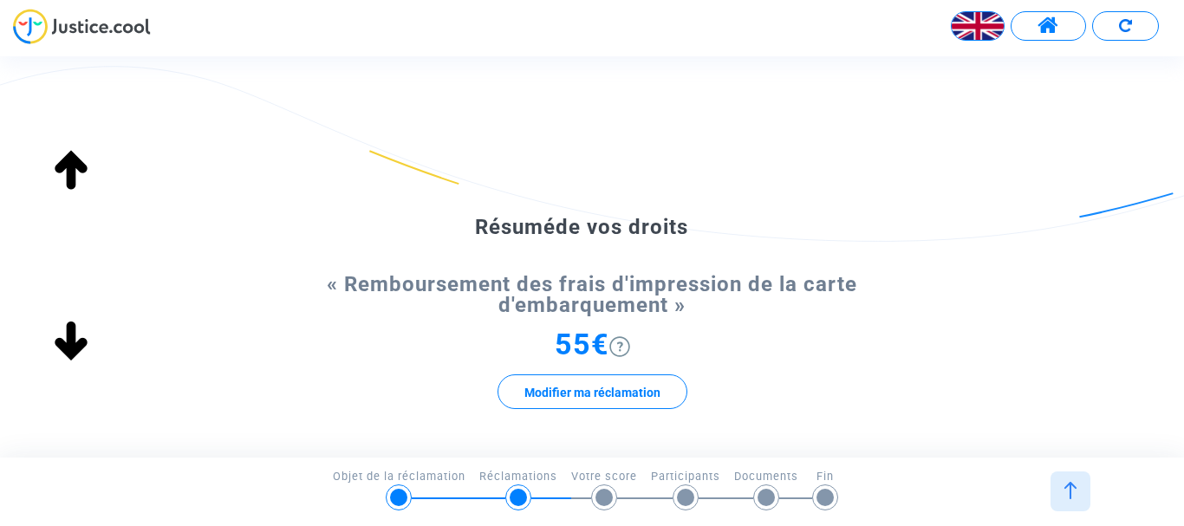
scroll to position [0, 0]
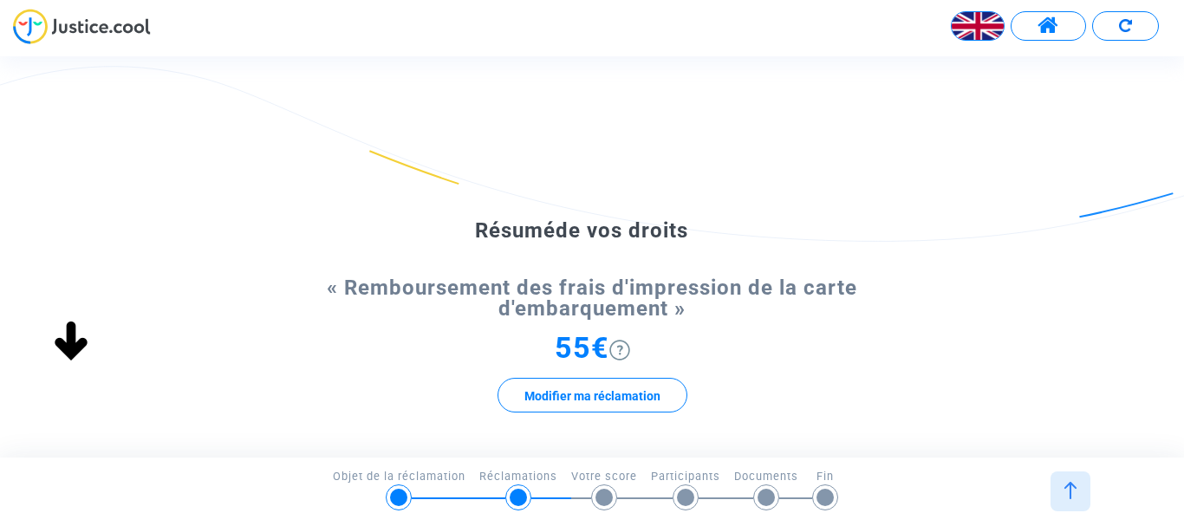
click at [617, 349] on img at bounding box center [620, 350] width 21 height 21
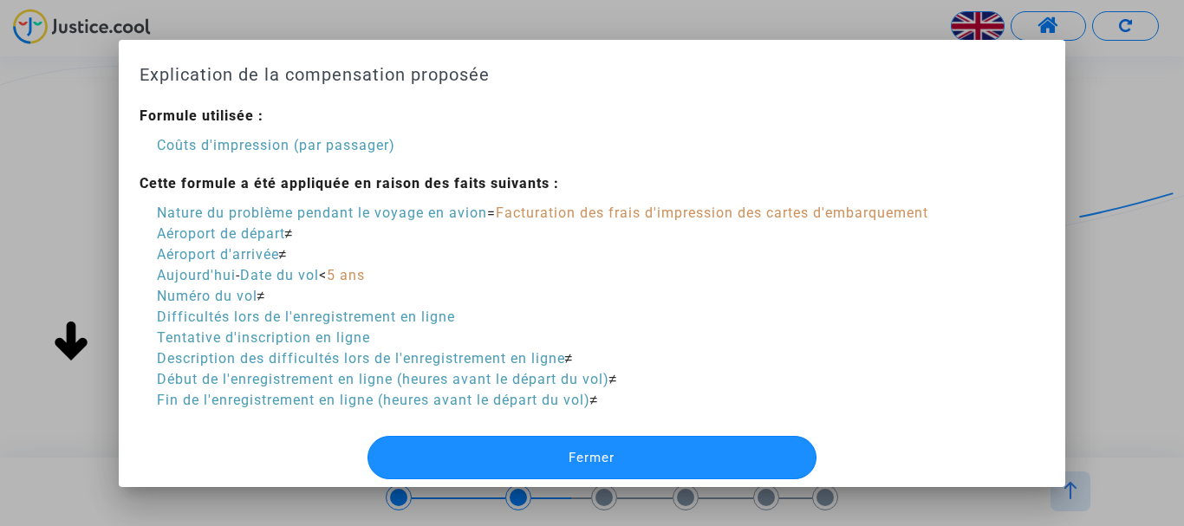
click at [603, 451] on font "Fermer" at bounding box center [592, 458] width 46 height 16
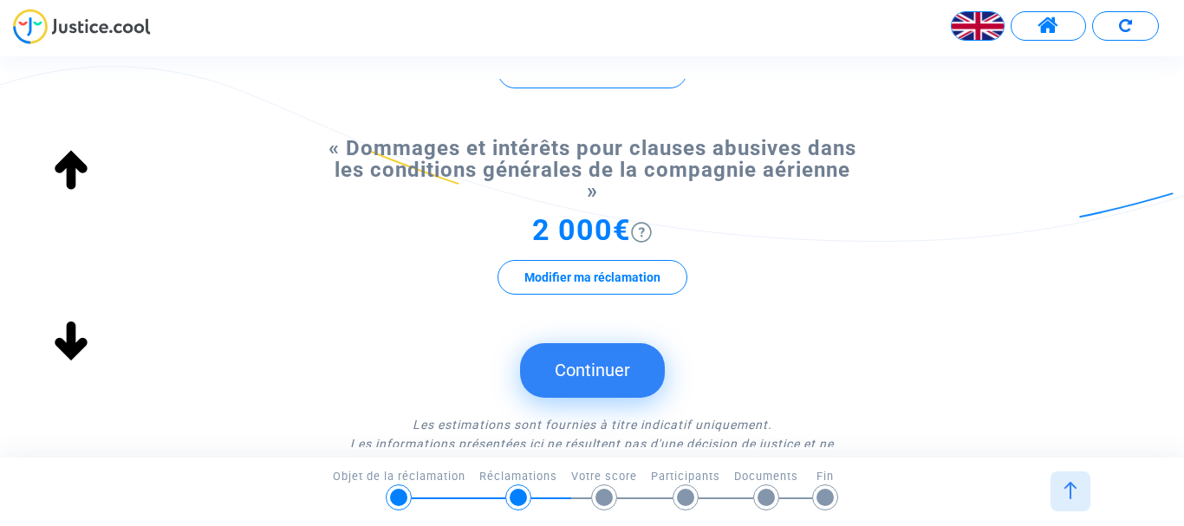
scroll to position [347, 0]
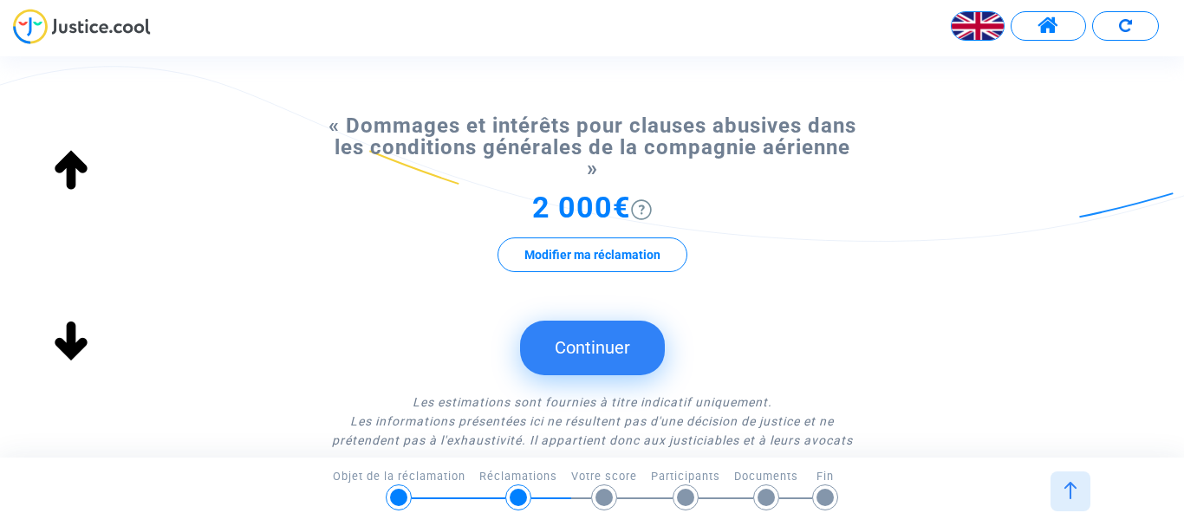
click at [606, 337] on font "Continuer" at bounding box center [592, 347] width 75 height 21
click at [589, 337] on font "Continuer" at bounding box center [592, 347] width 75 height 21
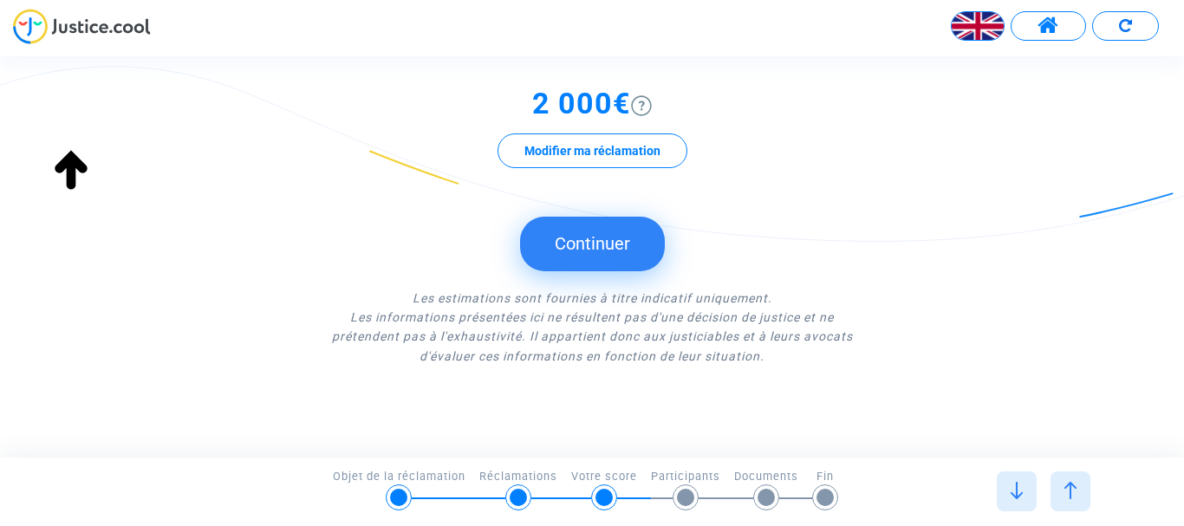
scroll to position [2341, 0]
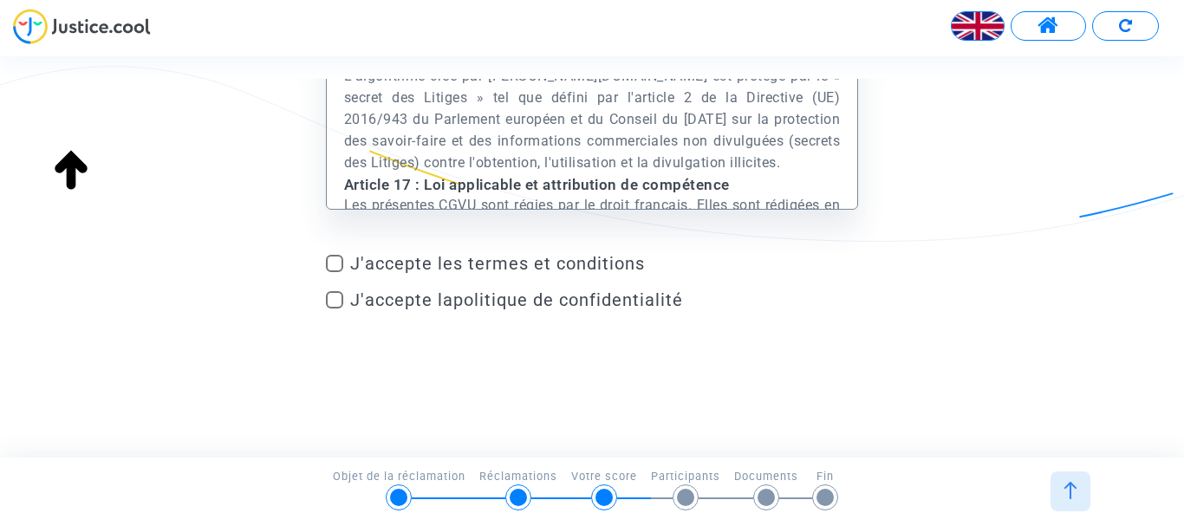
scroll to position [36634, 0]
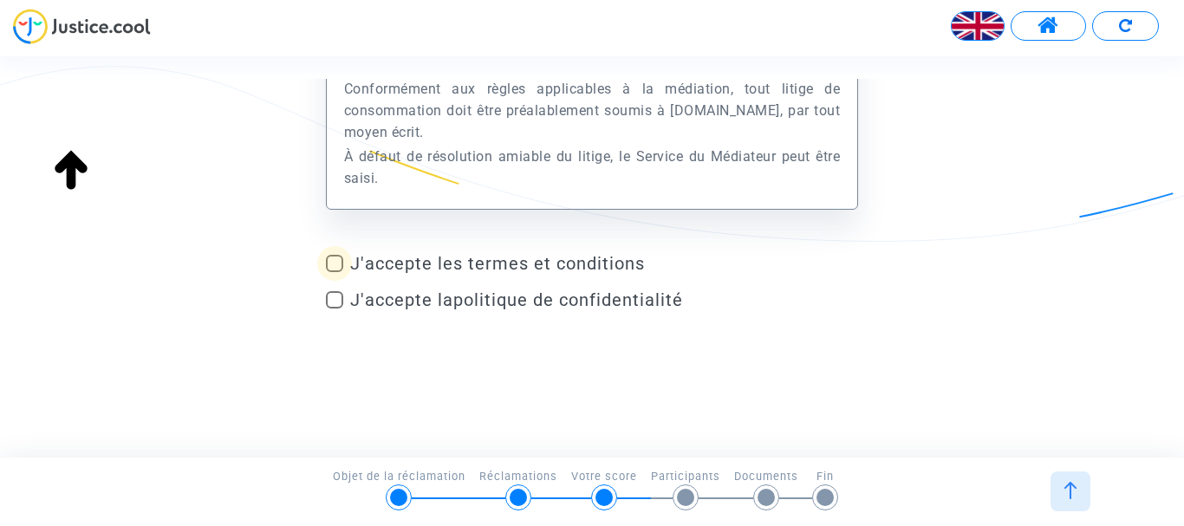
click at [339, 267] on span at bounding box center [334, 263] width 17 height 17
click at [335, 272] on input "J'accepte les termes et conditions" at bounding box center [334, 272] width 1 height 1
checkbox input "true"
click at [338, 303] on span at bounding box center [334, 299] width 17 height 17
click at [335, 309] on input "J'accepte la politique de confidentialité" at bounding box center [334, 309] width 1 height 1
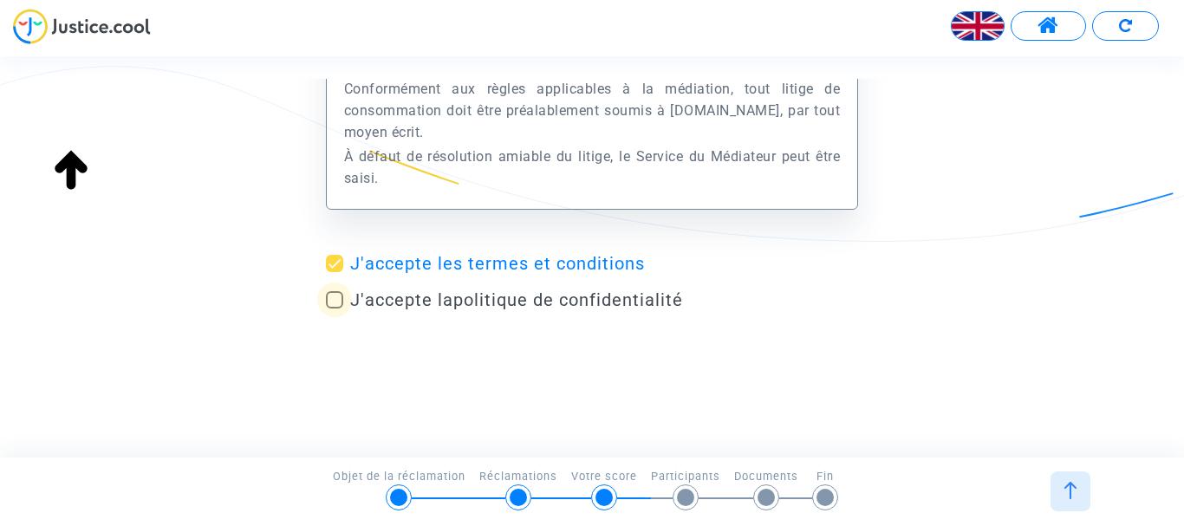
checkbox input "true"
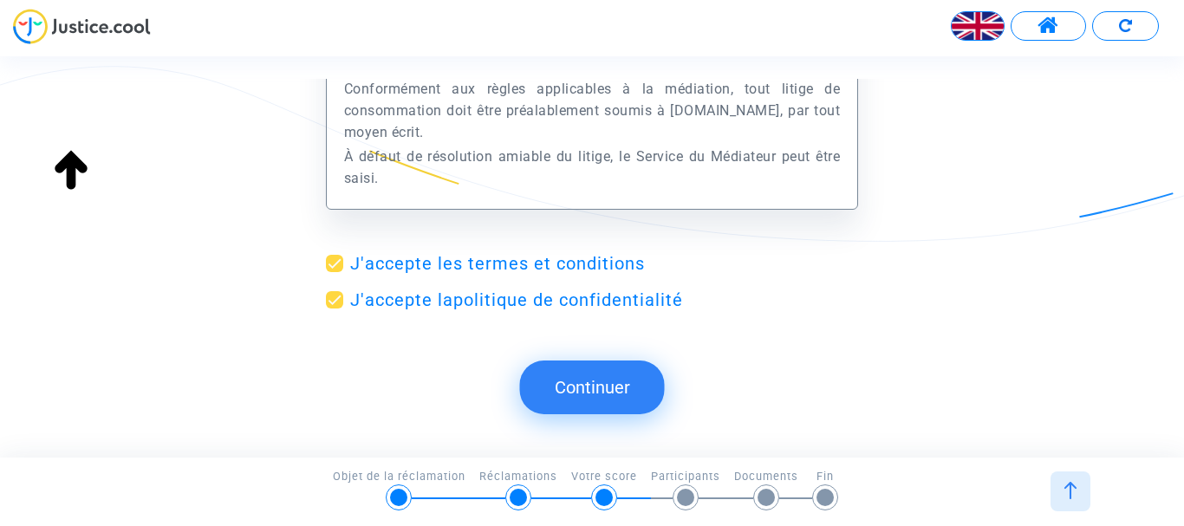
click at [592, 389] on font "Continuer" at bounding box center [592, 387] width 75 height 21
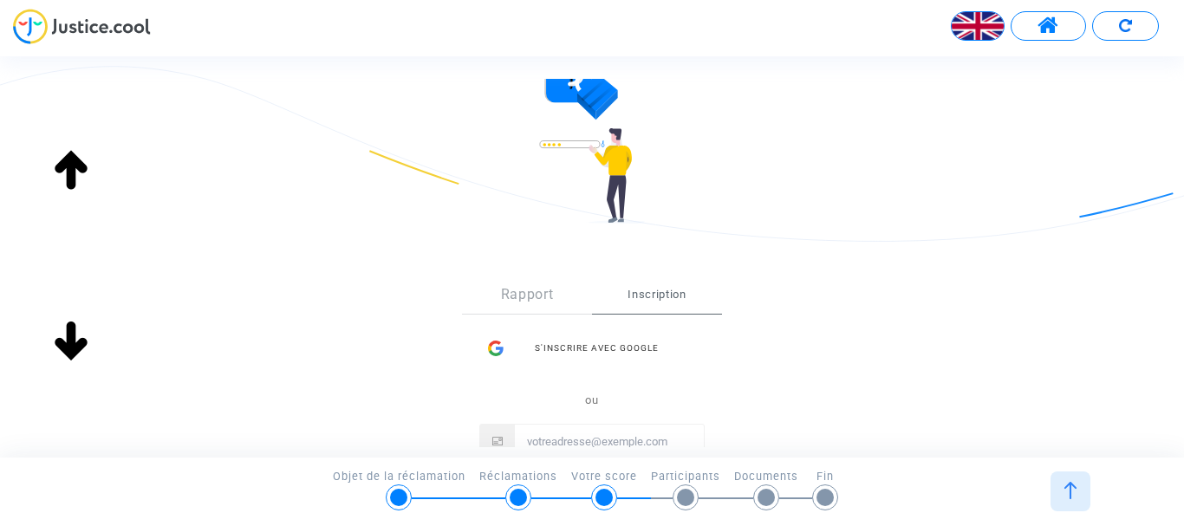
scroll to position [347, 0]
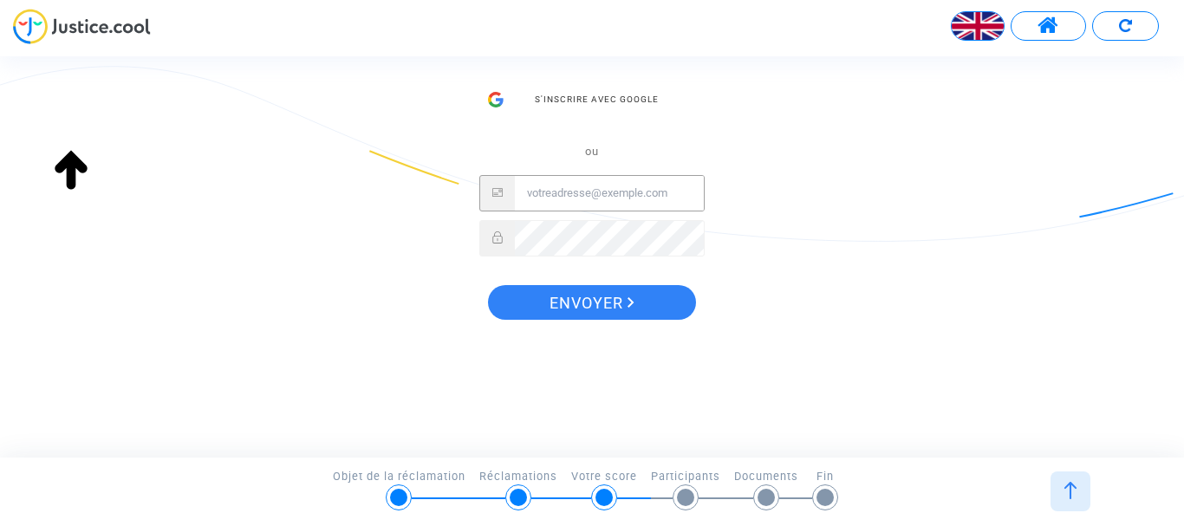
click at [578, 187] on input "E-mail" at bounding box center [609, 193] width 189 height 35
type input "[EMAIL_ADDRESS][DOMAIN_NAME]"
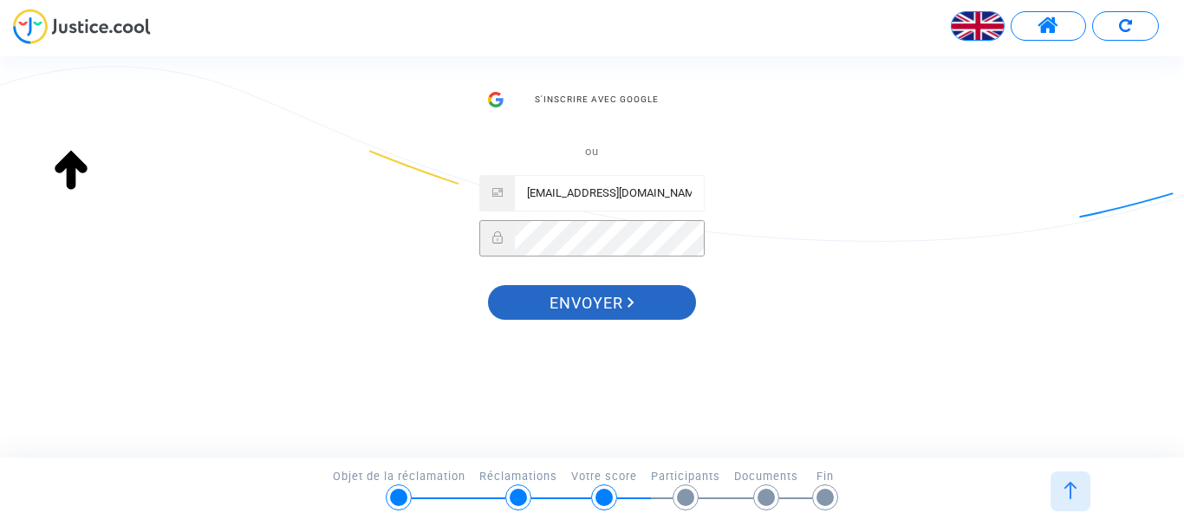
click at [577, 302] on font "Envoyer" at bounding box center [587, 303] width 74 height 18
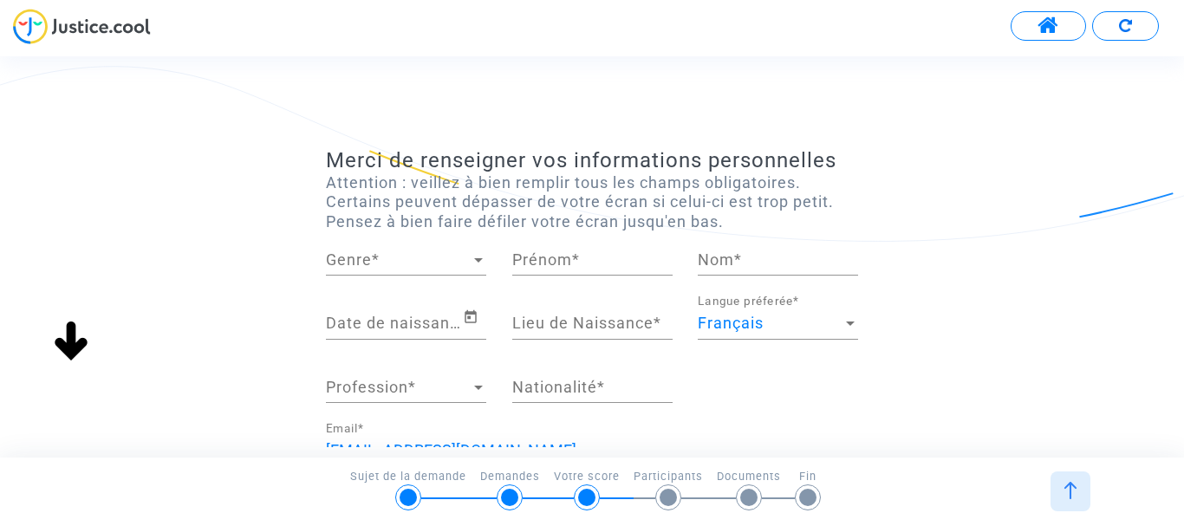
click at [477, 259] on div at bounding box center [478, 260] width 9 height 4
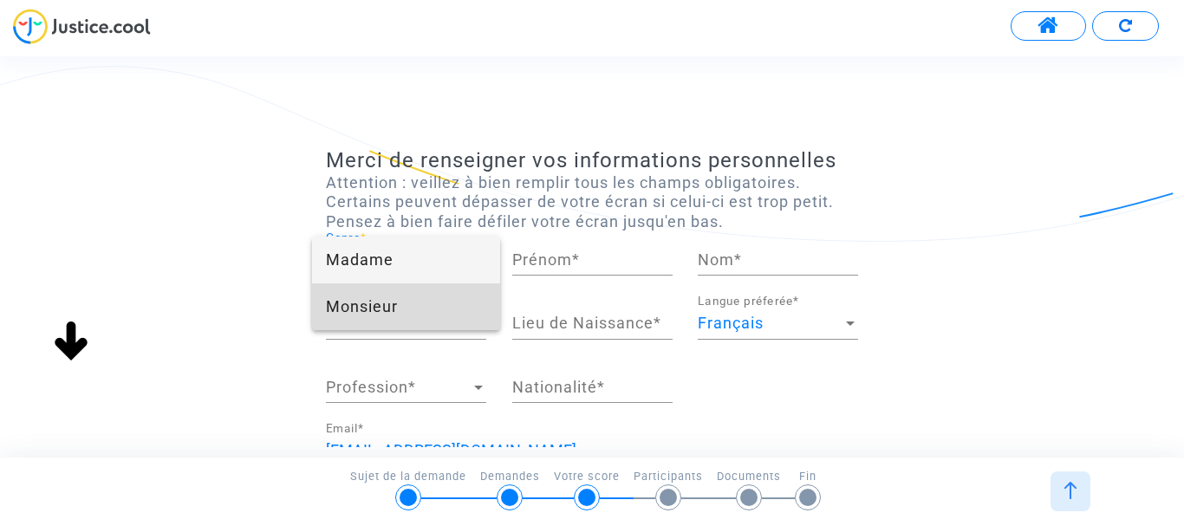
drag, startPoint x: 421, startPoint y: 308, endPoint x: 447, endPoint y: 307, distance: 26.0
click at [428, 311] on span "Monsieur" at bounding box center [406, 307] width 160 height 47
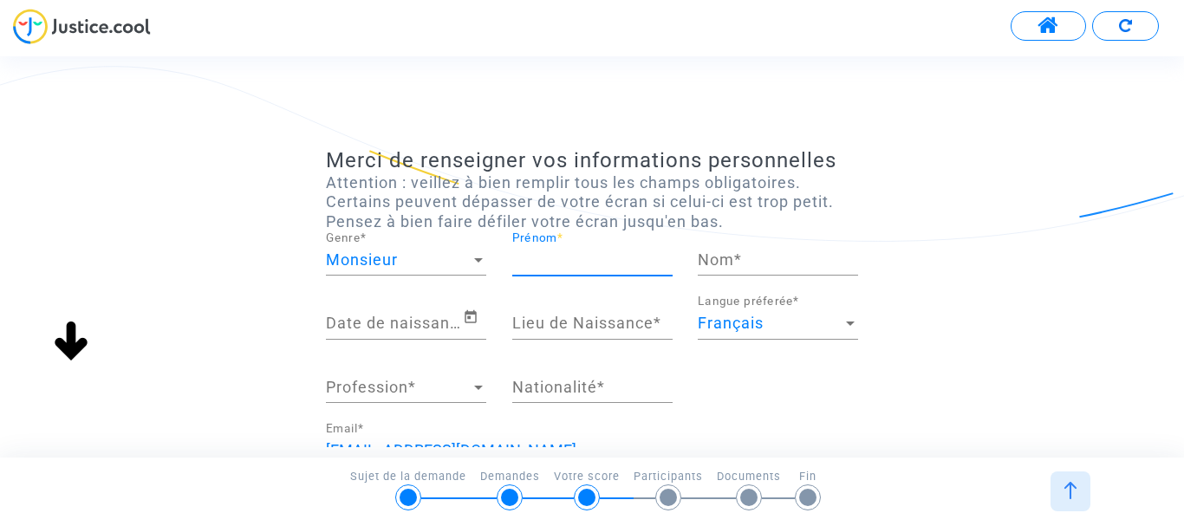
click at [572, 261] on input "Prénom *" at bounding box center [592, 259] width 160 height 17
type input "[PERSON_NAME]"
type input "Haux"
type input "FERIN"
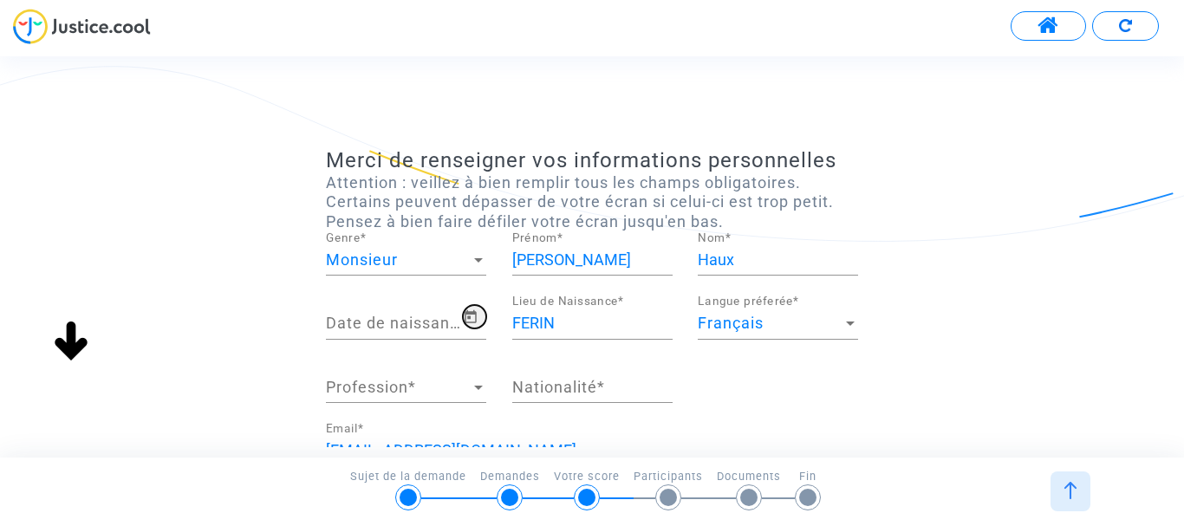
click at [468, 323] on icon "Open calendar" at bounding box center [471, 317] width 16 height 21
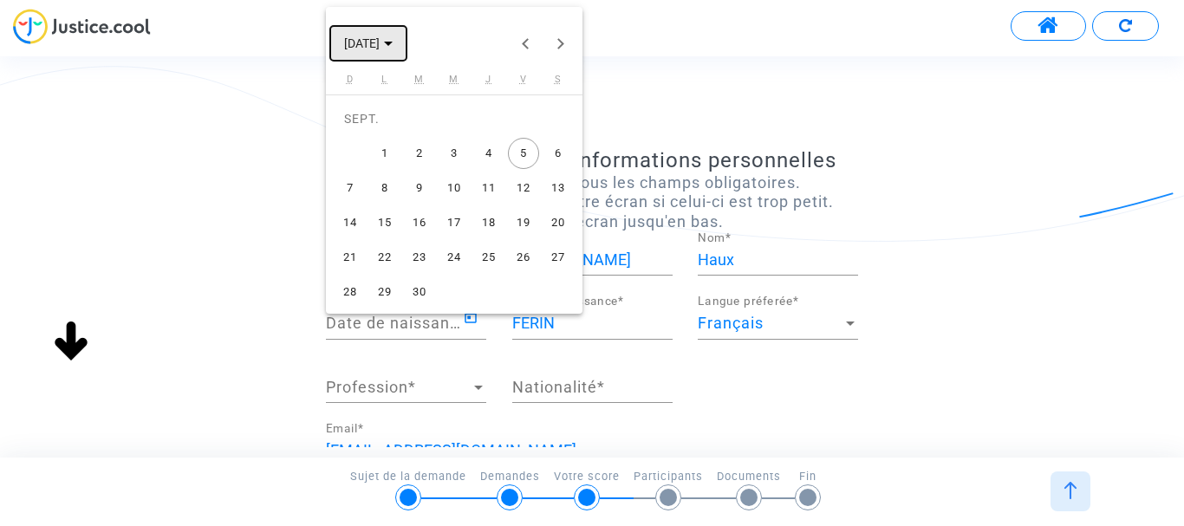
click at [393, 45] on icon "Choose month and year" at bounding box center [388, 44] width 9 height 4
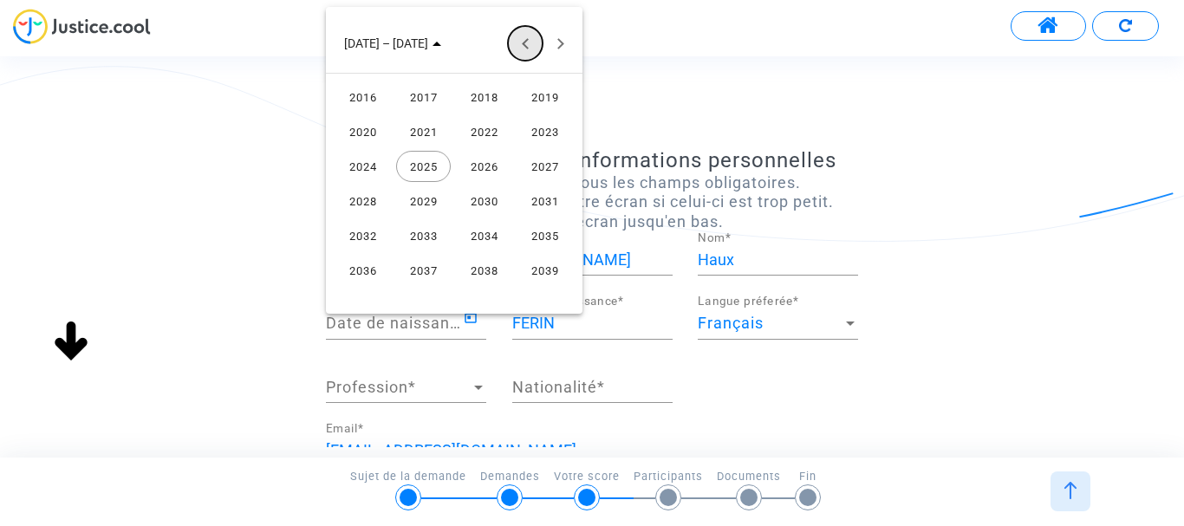
click at [529, 46] on button "Previous 24 years" at bounding box center [525, 43] width 35 height 35
click at [529, 48] on button "Previous 24 years" at bounding box center [525, 43] width 35 height 35
click at [558, 48] on button "Next 24 years" at bounding box center [560, 43] width 35 height 35
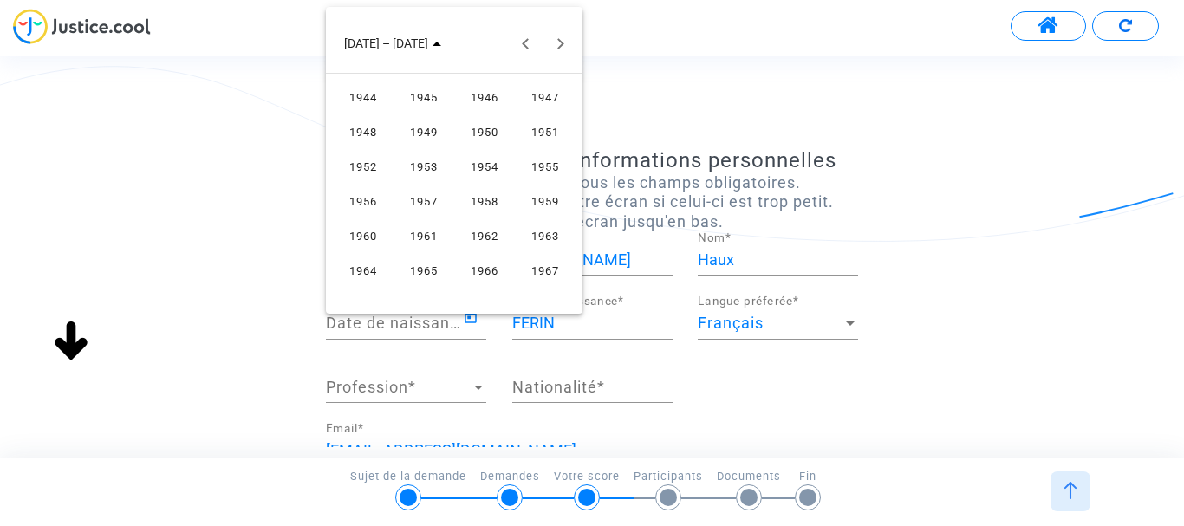
click at [490, 199] on div "1958" at bounding box center [484, 201] width 55 height 31
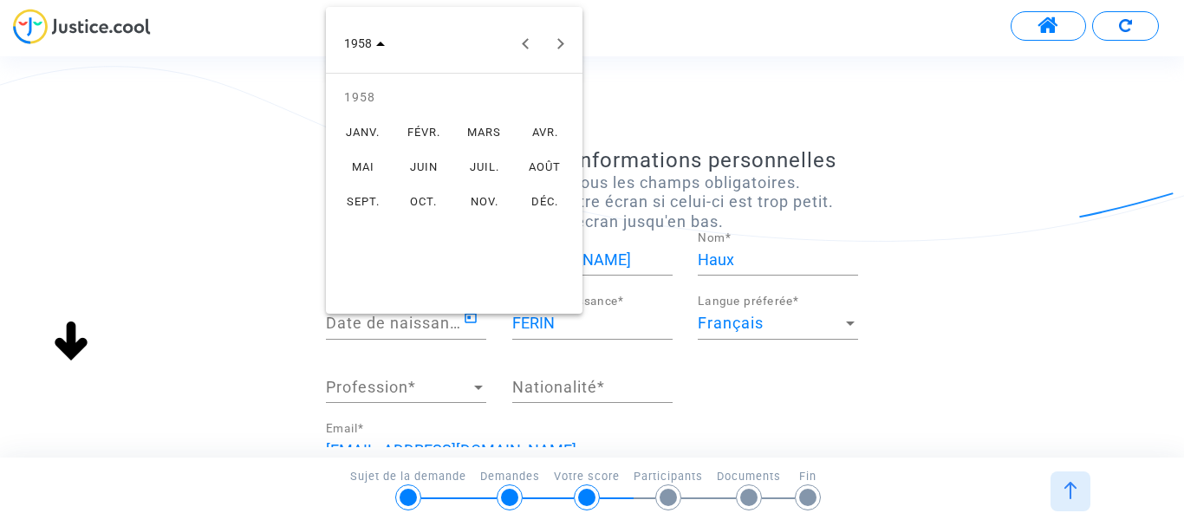
click at [363, 165] on div "MAI" at bounding box center [363, 166] width 55 height 31
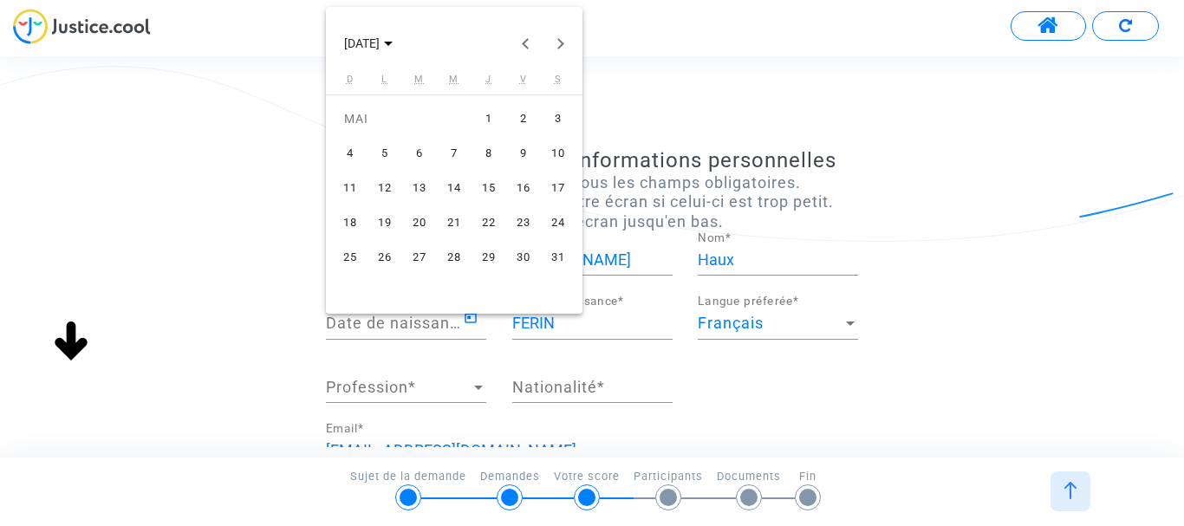
click at [486, 154] on div "8" at bounding box center [488, 153] width 31 height 31
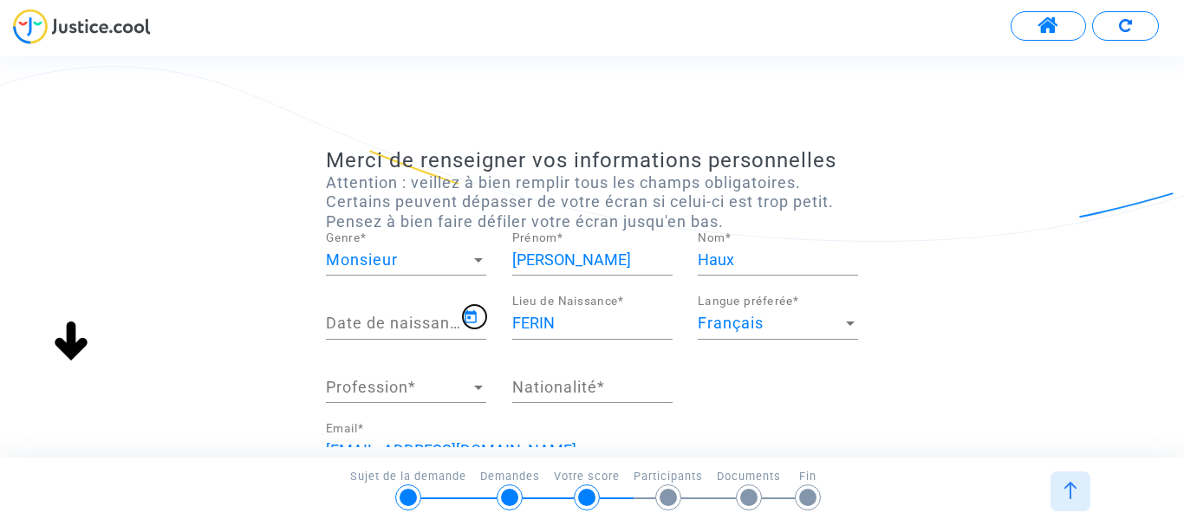
type input "[DATE]"
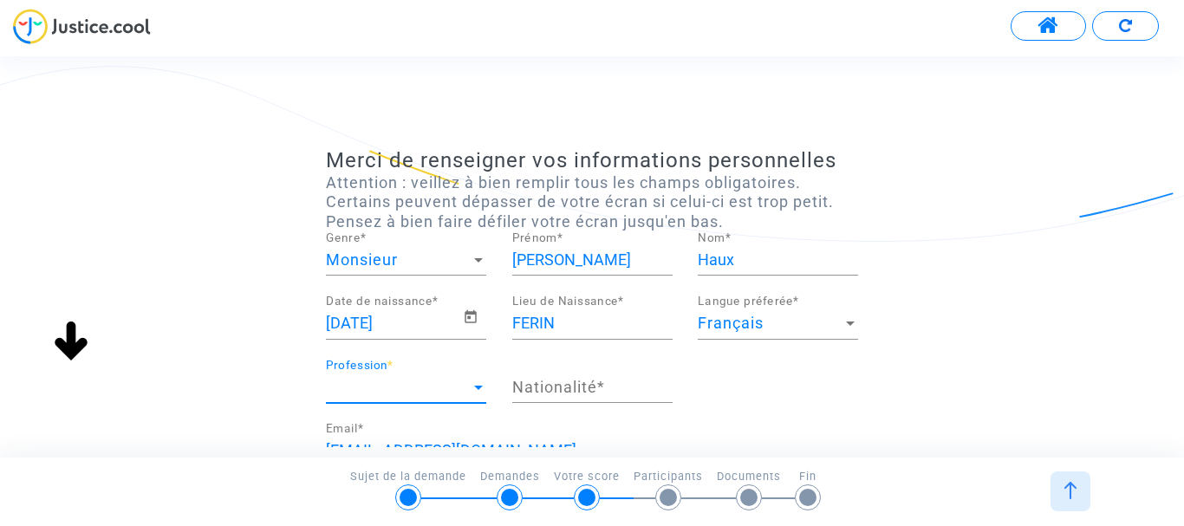
click at [474, 387] on div at bounding box center [478, 388] width 9 height 4
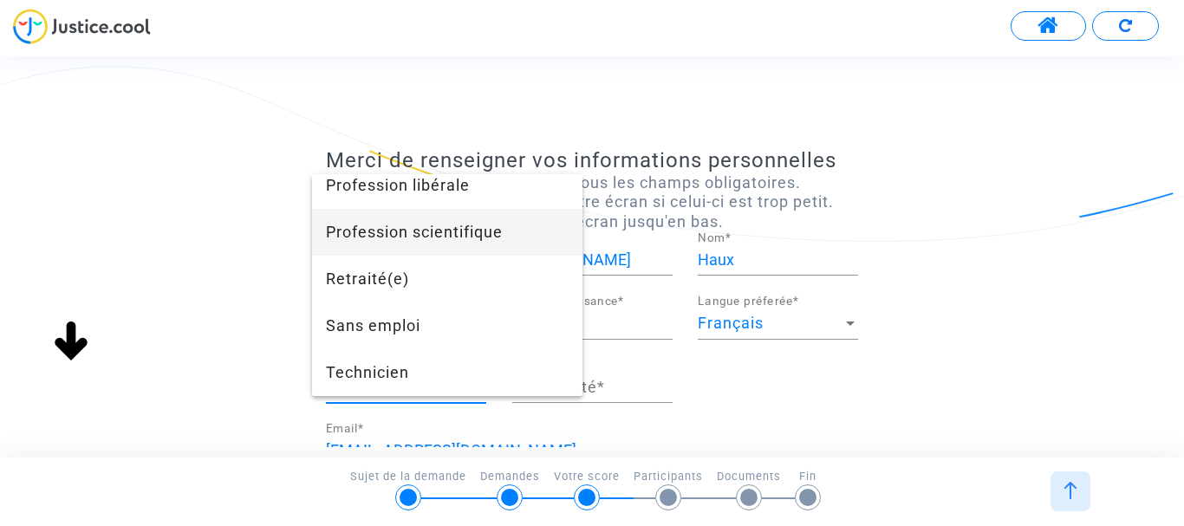
scroll to position [1635, 0]
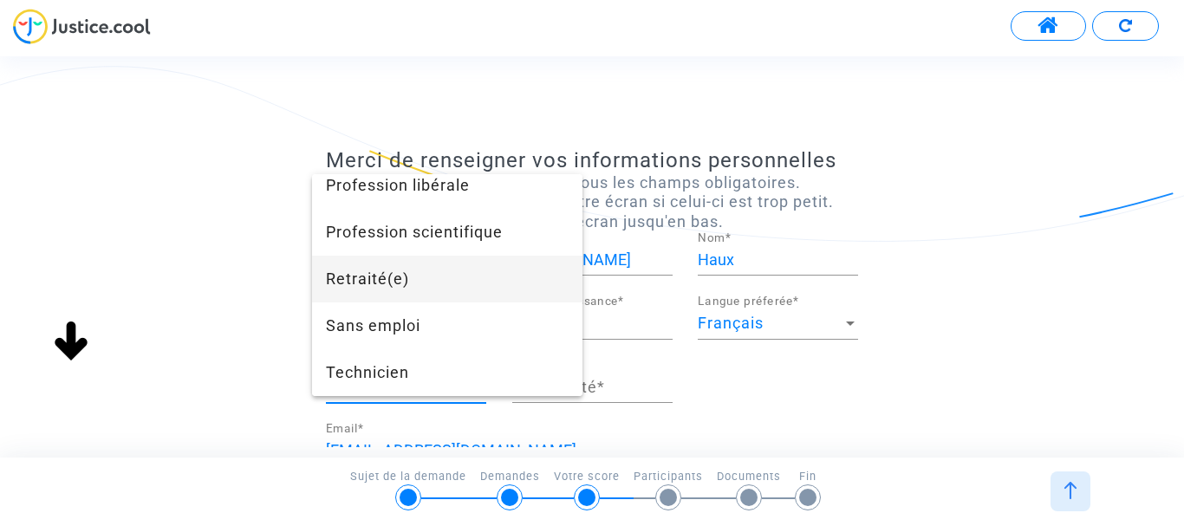
click at [404, 278] on span "Retraité(e)" at bounding box center [447, 279] width 243 height 47
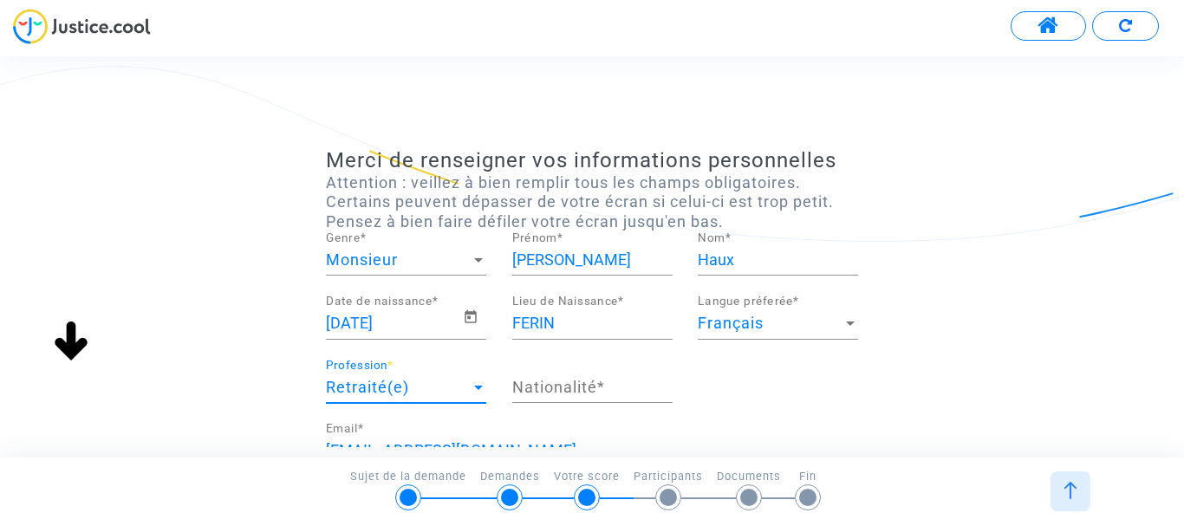
scroll to position [1358, 0]
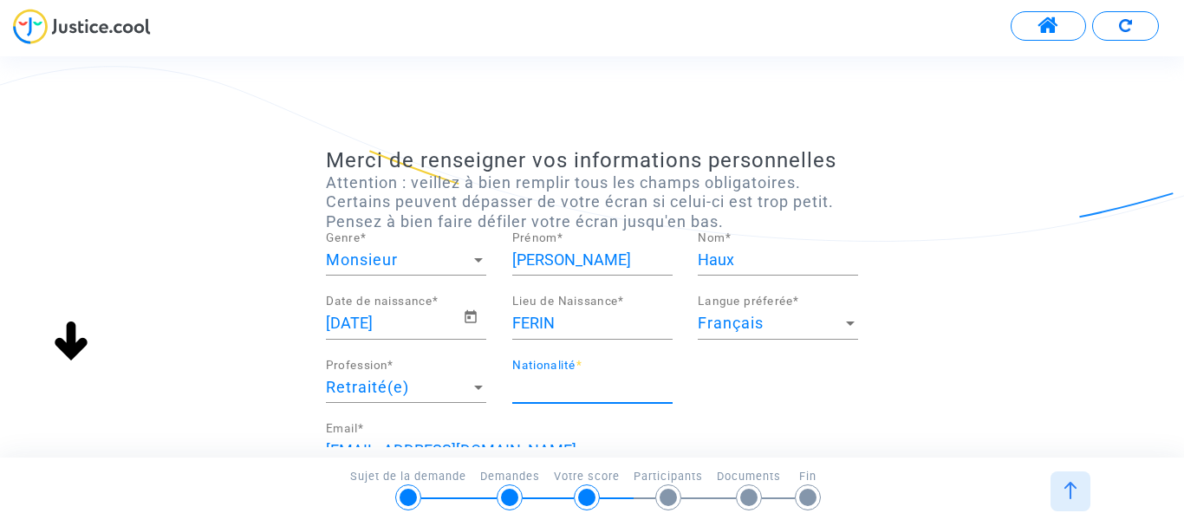
click at [620, 383] on input "Nationalité *" at bounding box center [592, 387] width 160 height 17
click at [589, 388] on input "Nationalité *" at bounding box center [592, 387] width 160 height 17
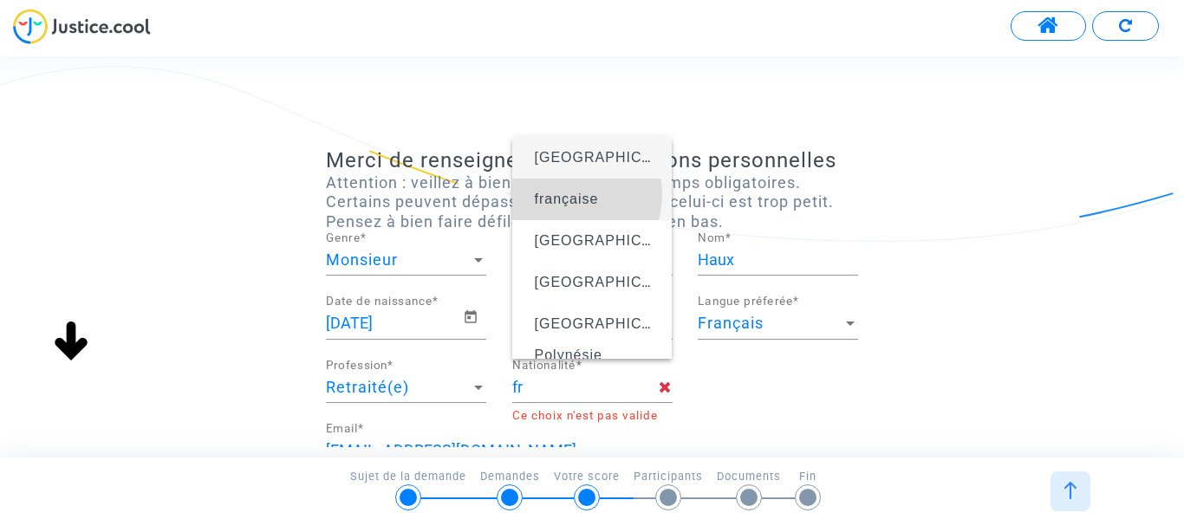
click at [563, 194] on span "française" at bounding box center [567, 199] width 64 height 15
type input "française"
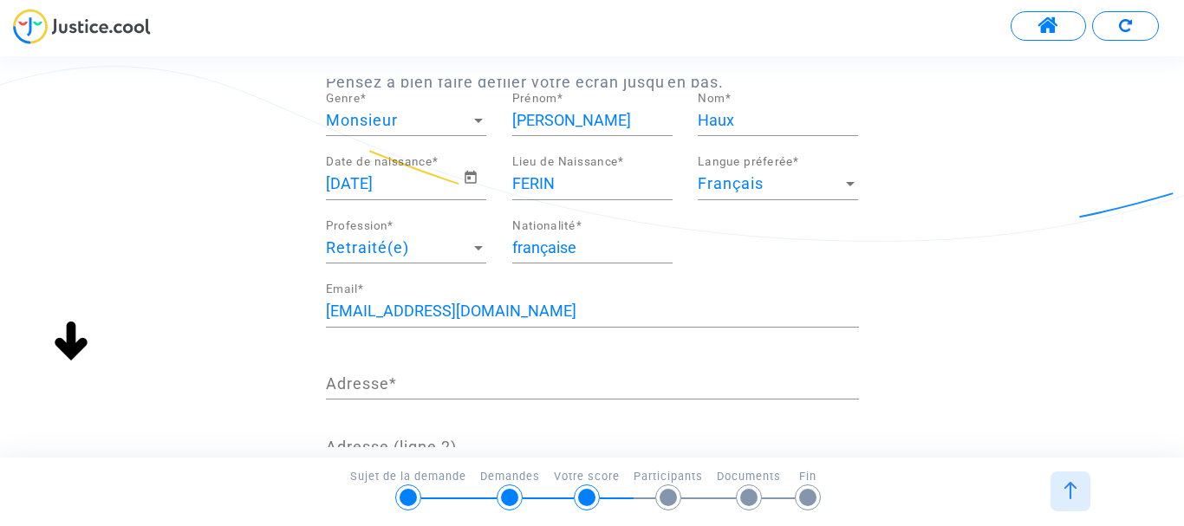
scroll to position [173, 0]
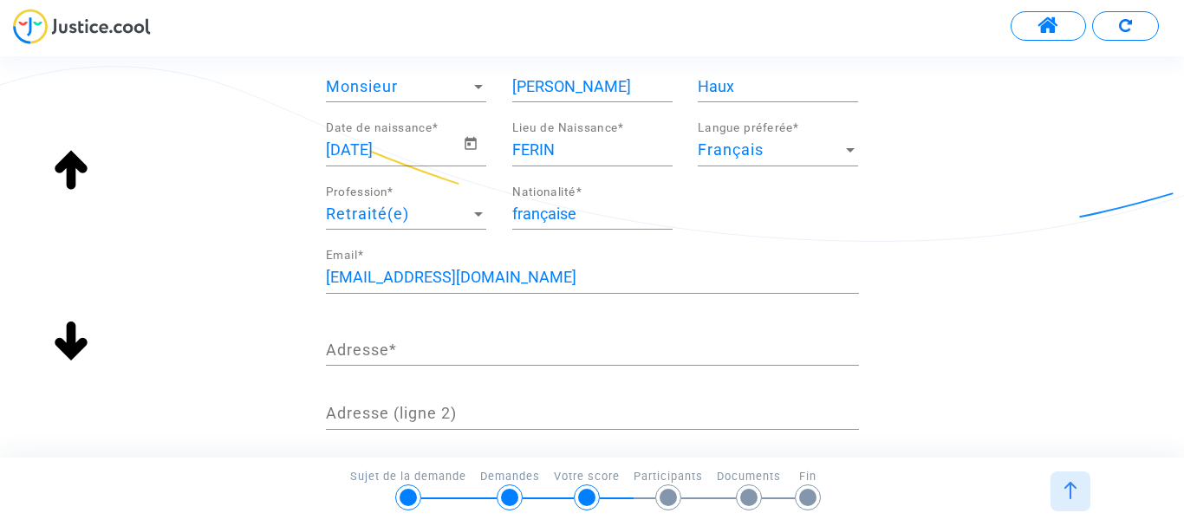
click at [398, 350] on input "Adresse *" at bounding box center [592, 350] width 533 height 17
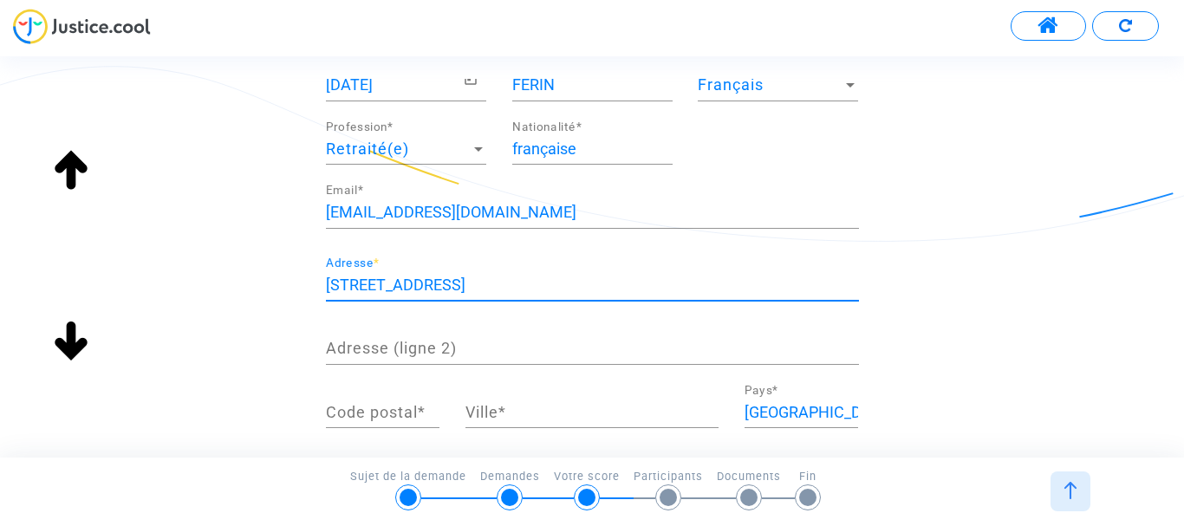
scroll to position [260, 0]
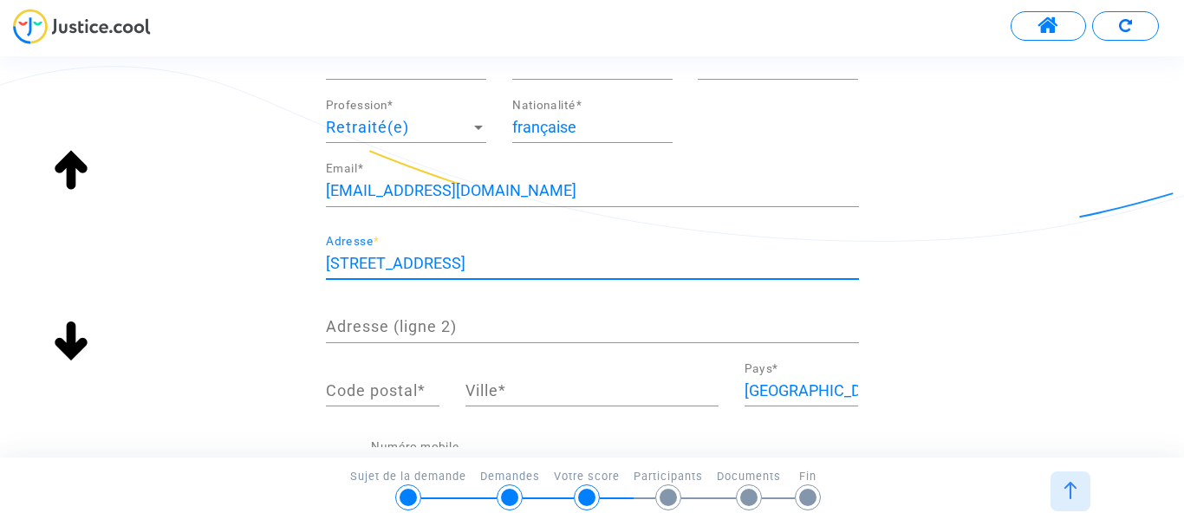
type input "[STREET_ADDRESS]"
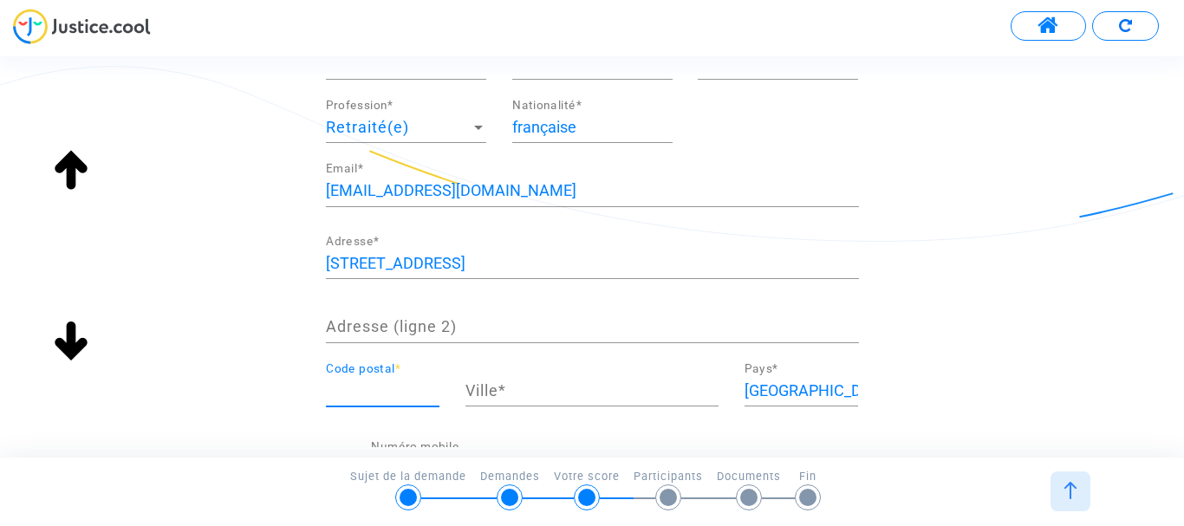
click at [425, 388] on input "Code postal *" at bounding box center [383, 390] width 114 height 17
click at [385, 396] on input "Code postal *" at bounding box center [383, 390] width 114 height 17
type input "59169"
click at [541, 394] on input "Ville *" at bounding box center [592, 390] width 253 height 17
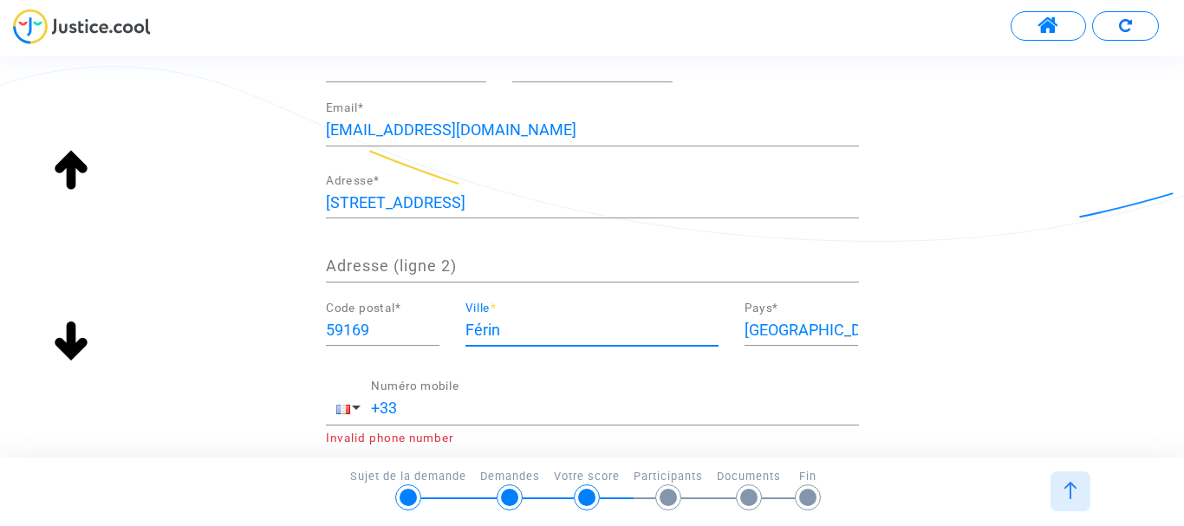
scroll to position [347, 0]
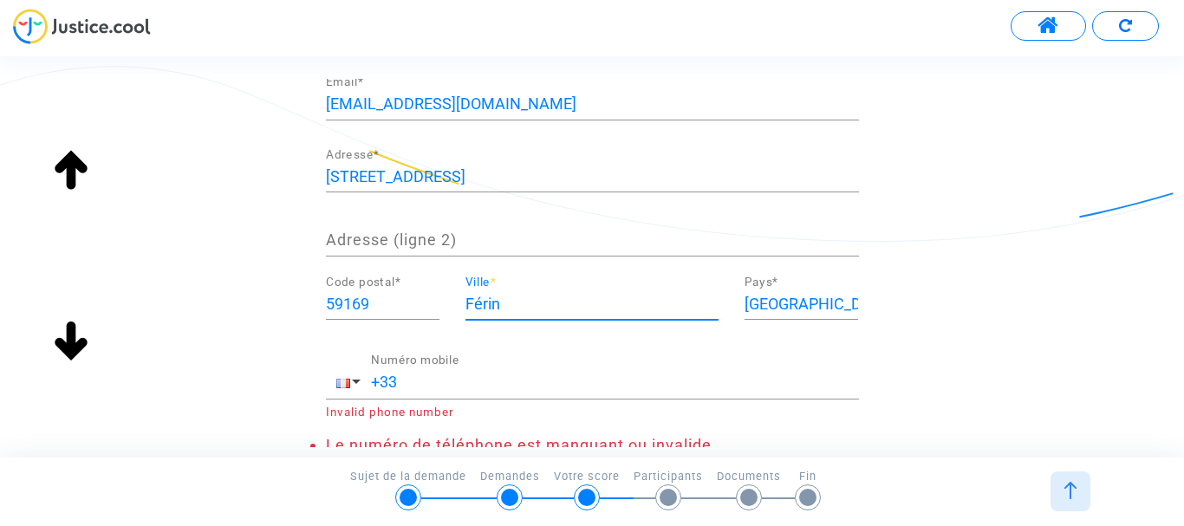
type input "Férin"
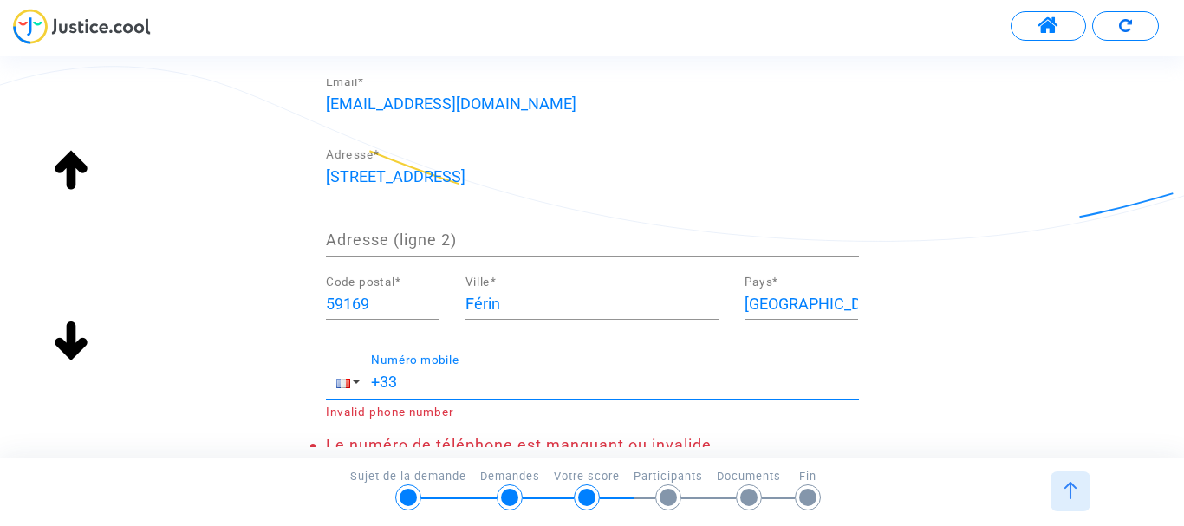
click at [418, 377] on input "+33" at bounding box center [615, 382] width 488 height 17
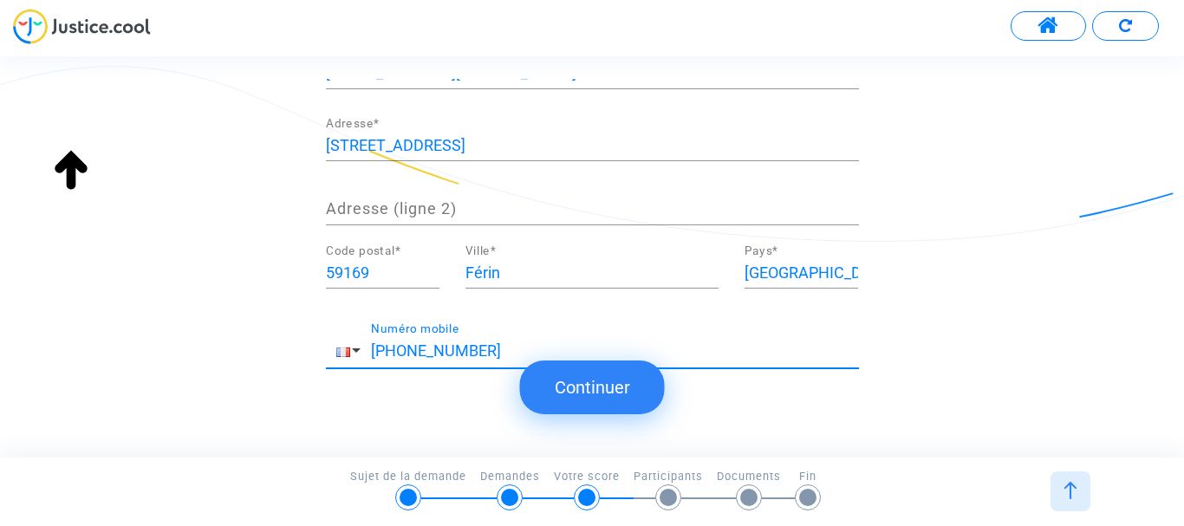
scroll to position [422, 0]
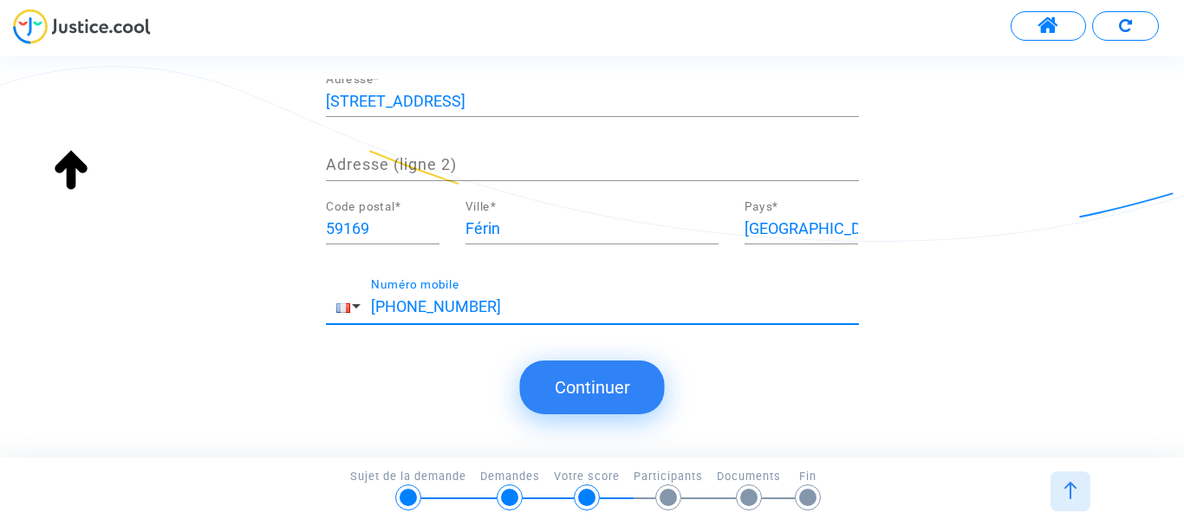
type input "[PHONE_NUMBER]"
click at [585, 383] on button "Continuer" at bounding box center [592, 388] width 145 height 54
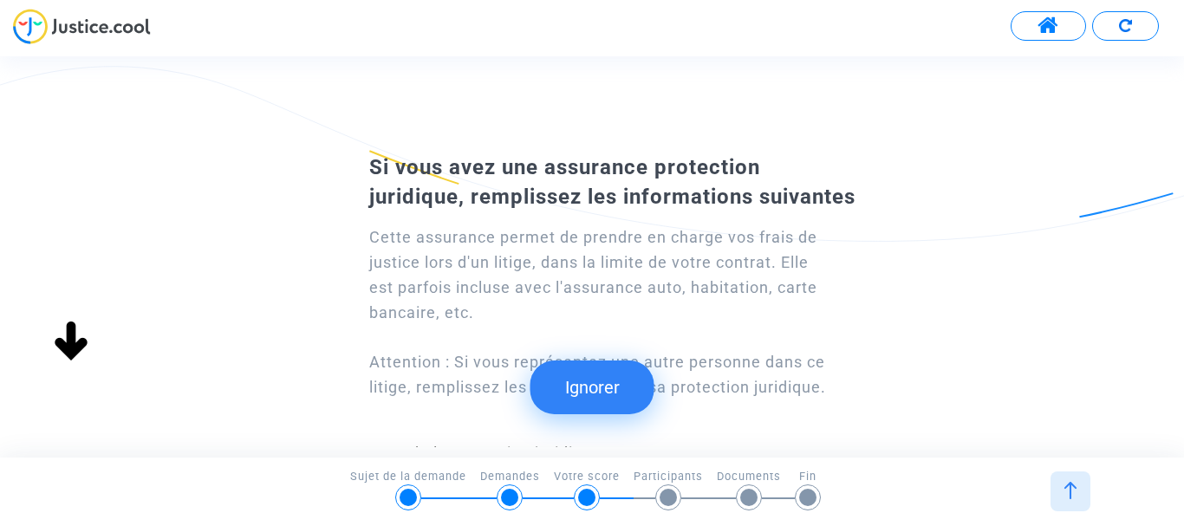
click at [606, 388] on button "Ignorer" at bounding box center [593, 388] width 124 height 54
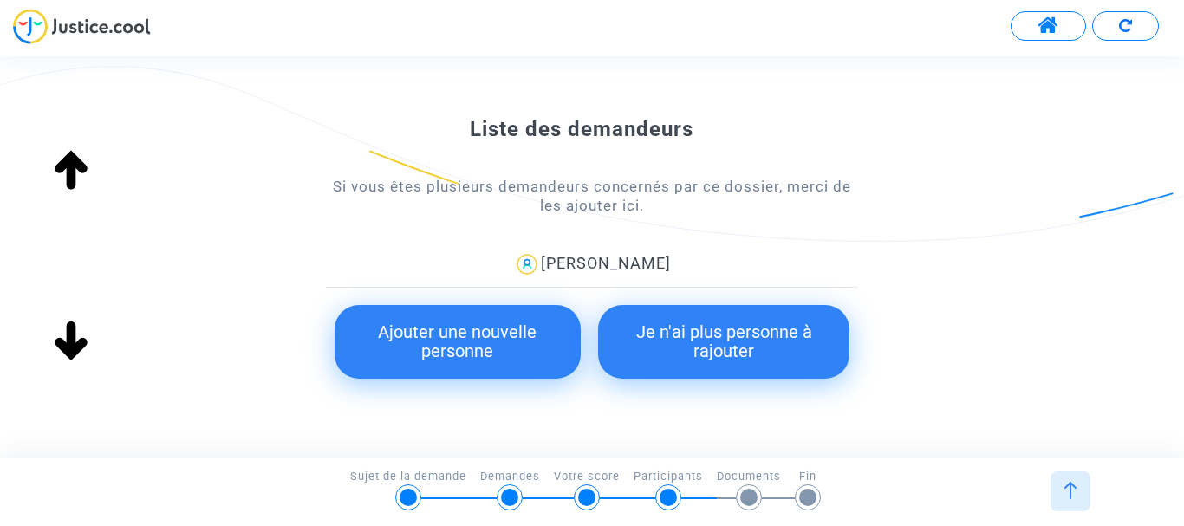
scroll to position [260, 0]
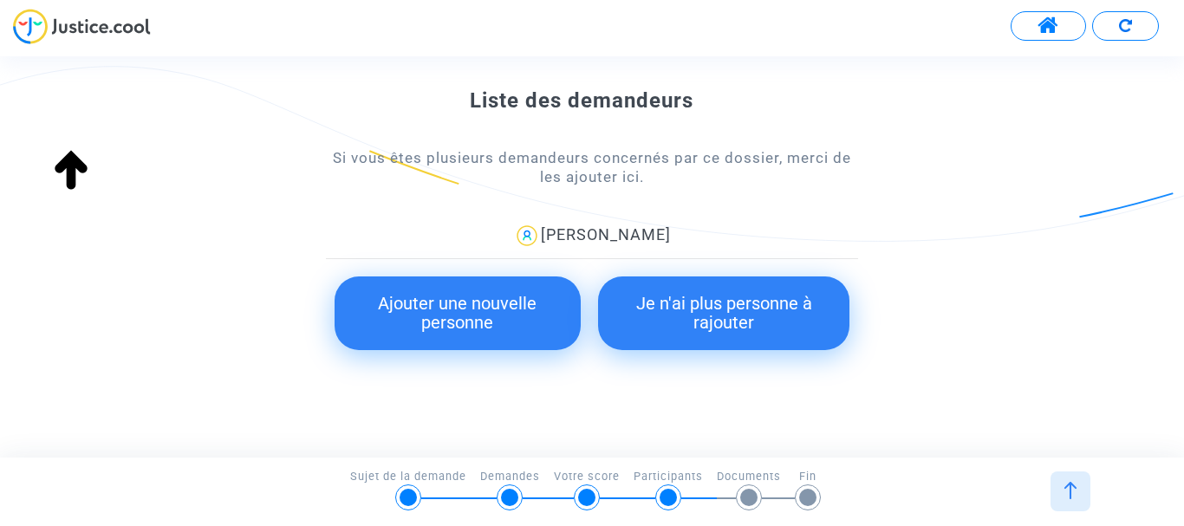
click at [494, 309] on button "Ajouter une nouvelle personne" at bounding box center [458, 314] width 246 height 74
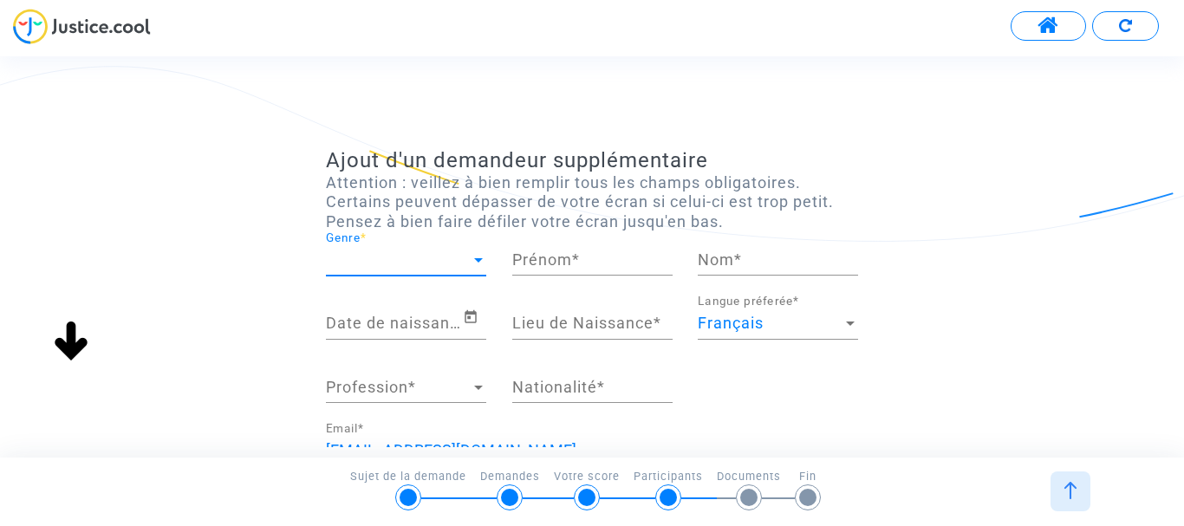
click at [476, 255] on div at bounding box center [479, 259] width 16 height 17
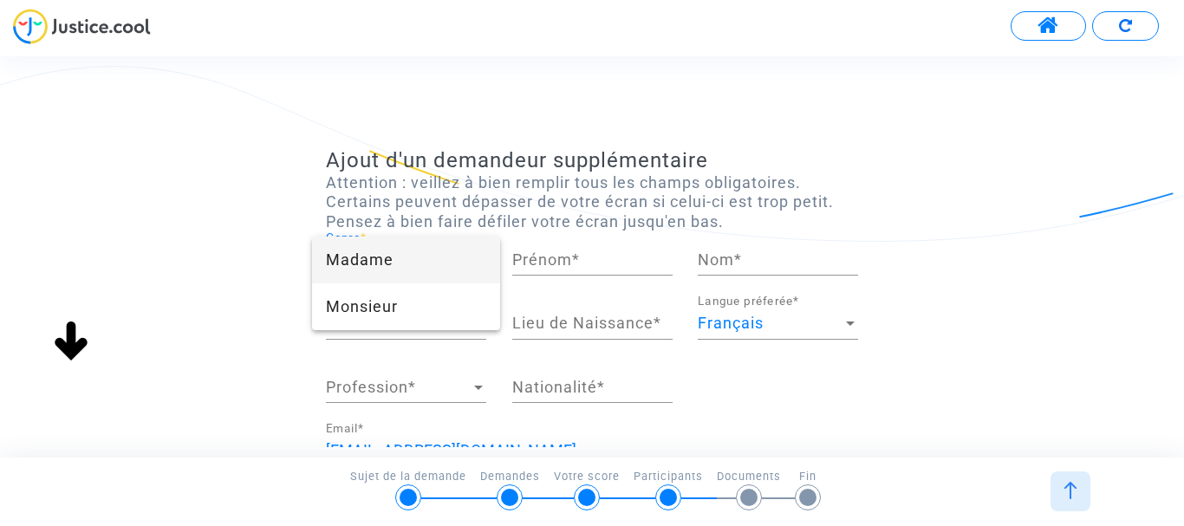
click at [375, 251] on span "Madame" at bounding box center [406, 260] width 160 height 47
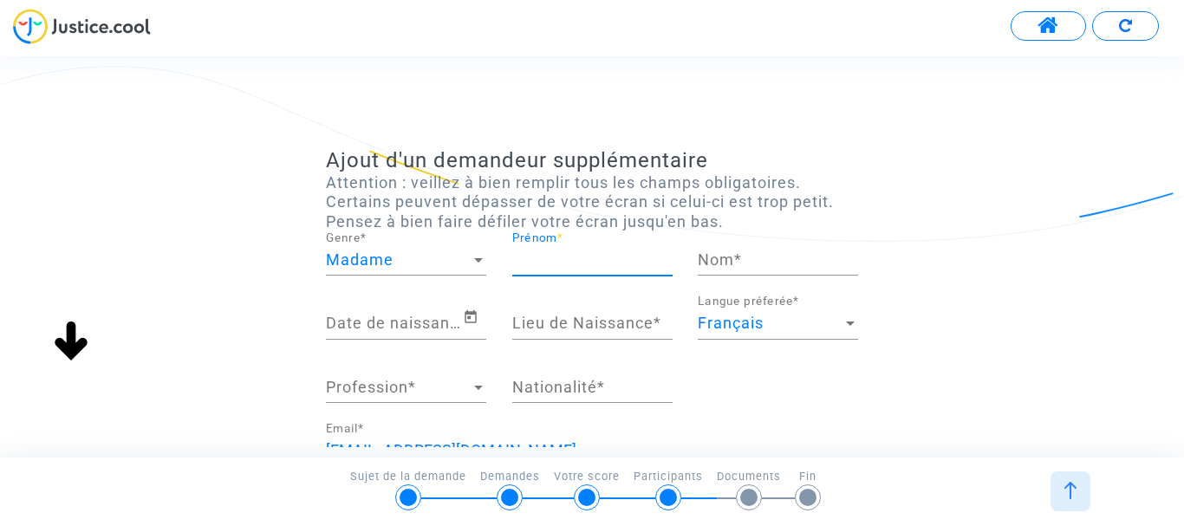
click at [563, 256] on input "Prénom *" at bounding box center [592, 259] width 160 height 17
type input "[PERSON_NAME]"
click at [735, 265] on input "Nom *" at bounding box center [778, 259] width 160 height 17
type input "Haux"
type input "FERIN"
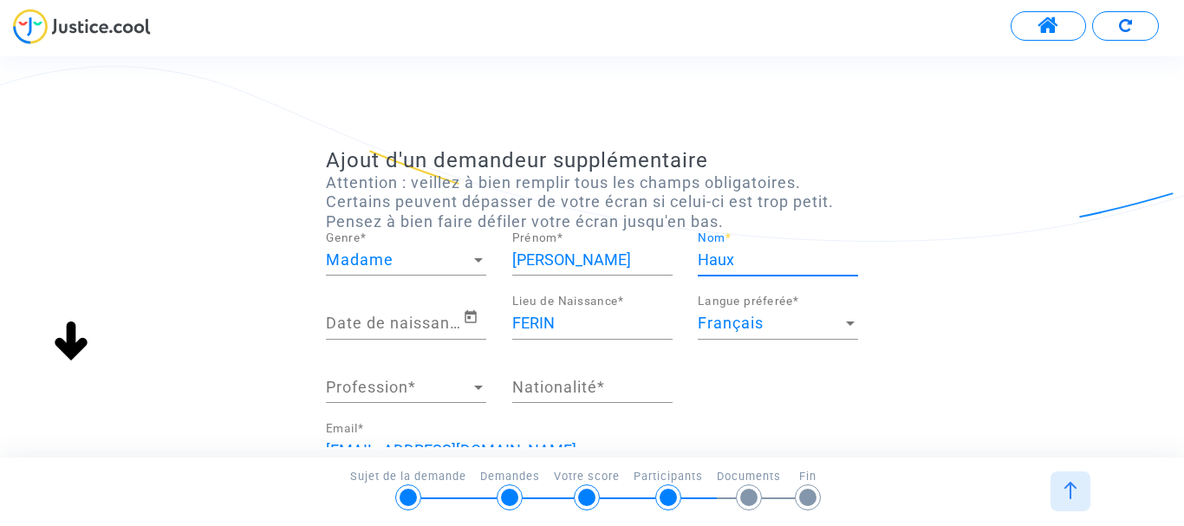
click at [519, 262] on input "[PERSON_NAME]" at bounding box center [592, 259] width 160 height 17
type input "[PERSON_NAME]"
click at [472, 317] on icon "Open calendar" at bounding box center [471, 317] width 16 height 21
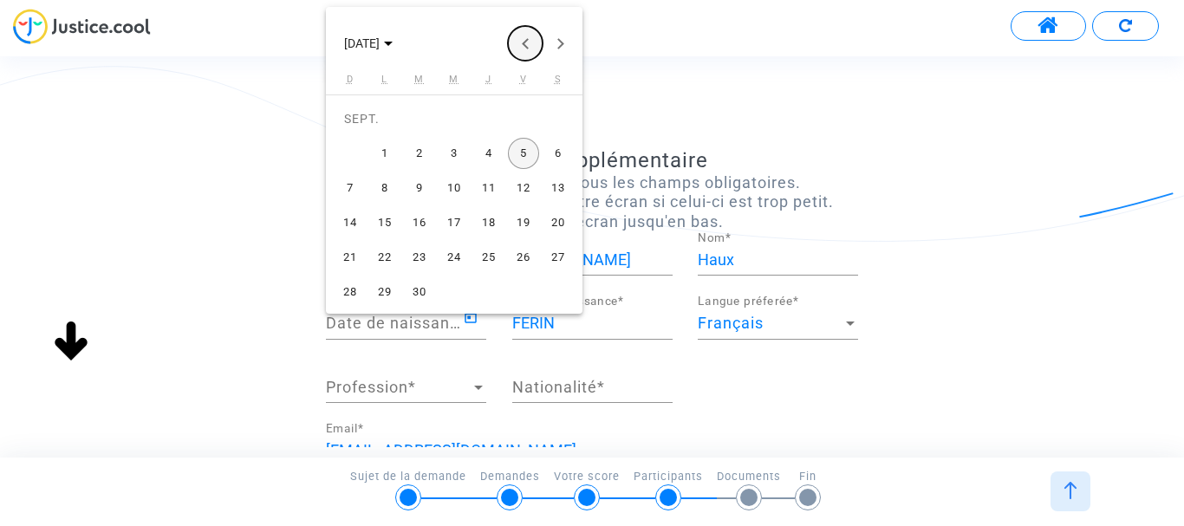
click at [526, 43] on button "Previous month" at bounding box center [525, 43] width 35 height 35
click at [393, 40] on span "[DATE]" at bounding box center [368, 43] width 49 height 14
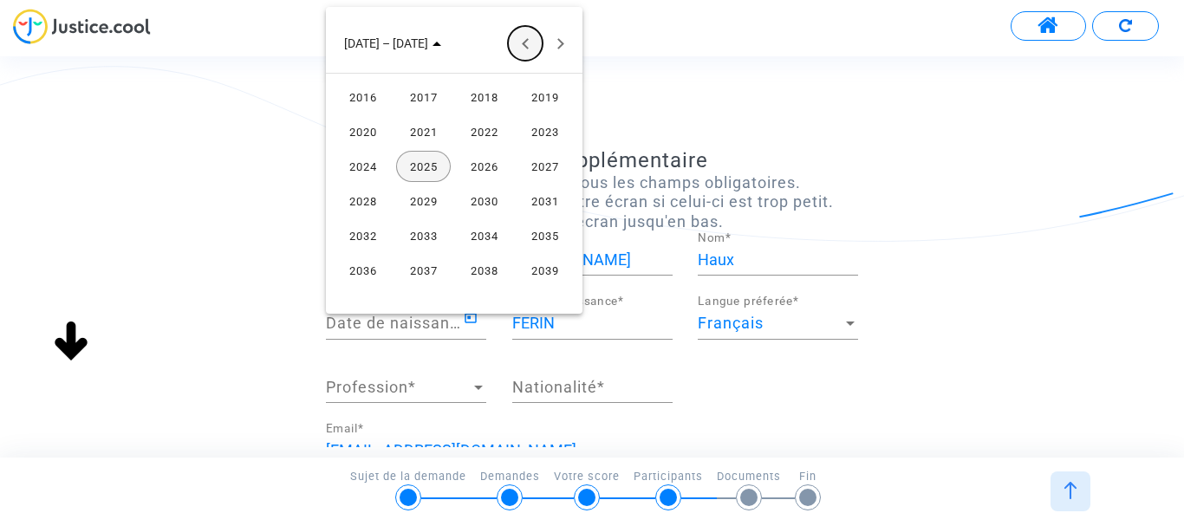
click at [527, 41] on button "Previous 24 years" at bounding box center [525, 43] width 35 height 35
click at [527, 42] on button "Previous 24 years" at bounding box center [525, 43] width 35 height 35
click at [557, 47] on button "Next 24 years" at bounding box center [560, 43] width 35 height 35
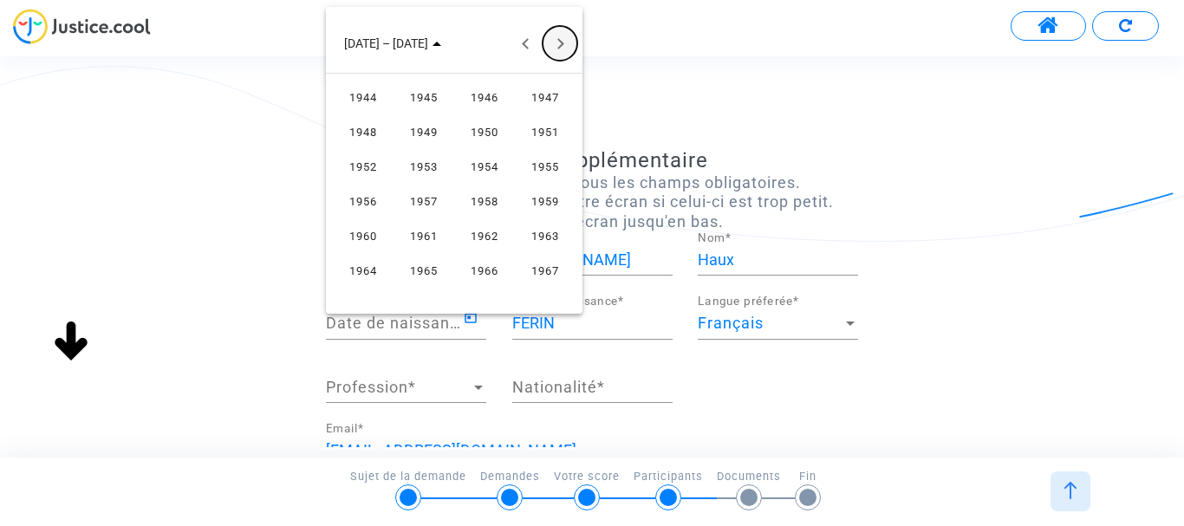
click at [557, 47] on button "Next 24 years" at bounding box center [560, 43] width 35 height 35
click at [524, 45] on button "Previous 24 years" at bounding box center [525, 43] width 35 height 35
click at [431, 236] on div "1961" at bounding box center [423, 235] width 55 height 31
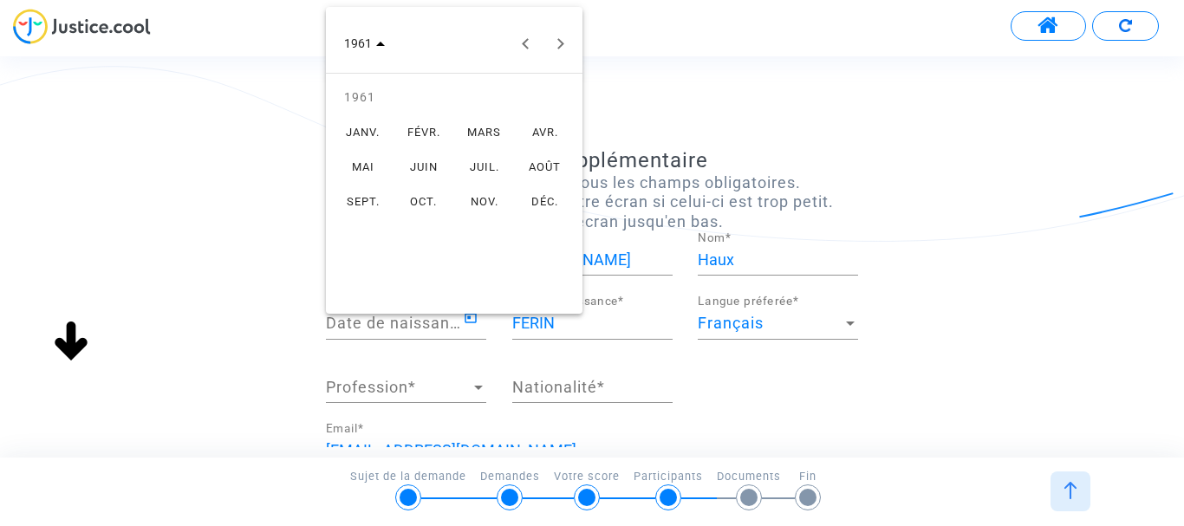
click at [366, 135] on div "JANV." at bounding box center [363, 131] width 55 height 31
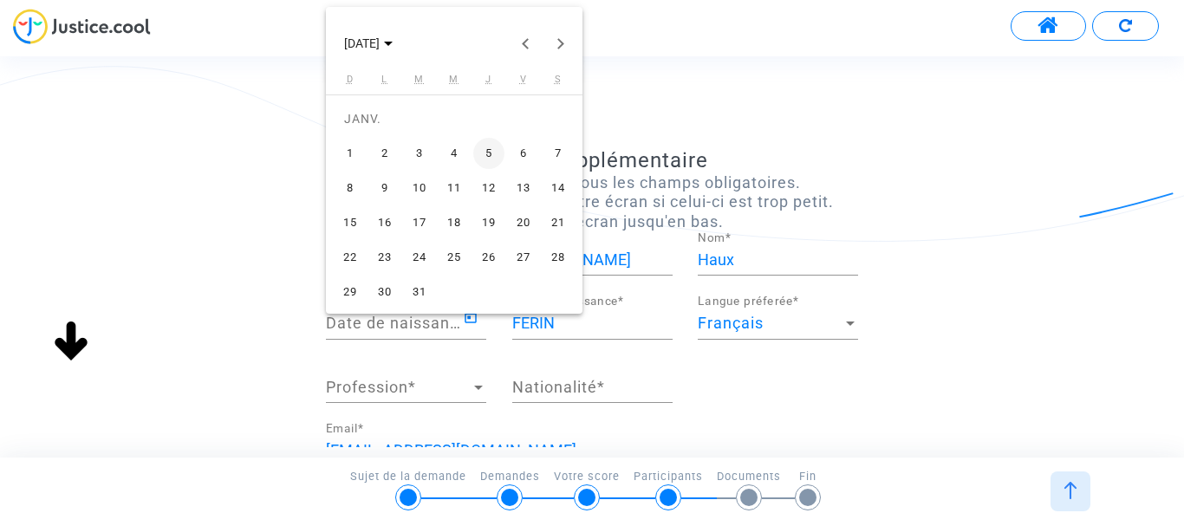
click at [350, 296] on div "29" at bounding box center [350, 292] width 31 height 31
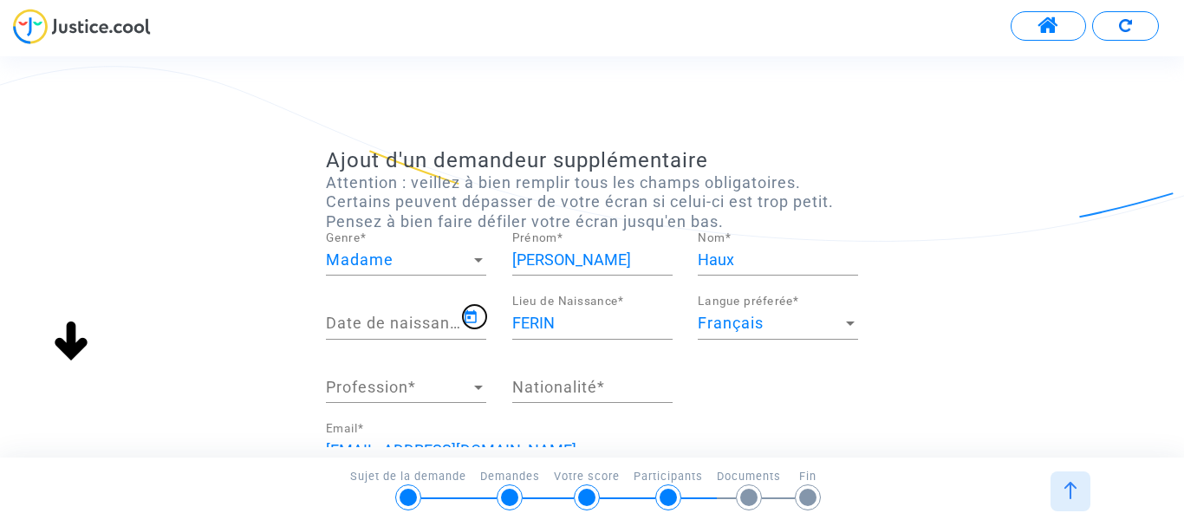
type input "[DATE]"
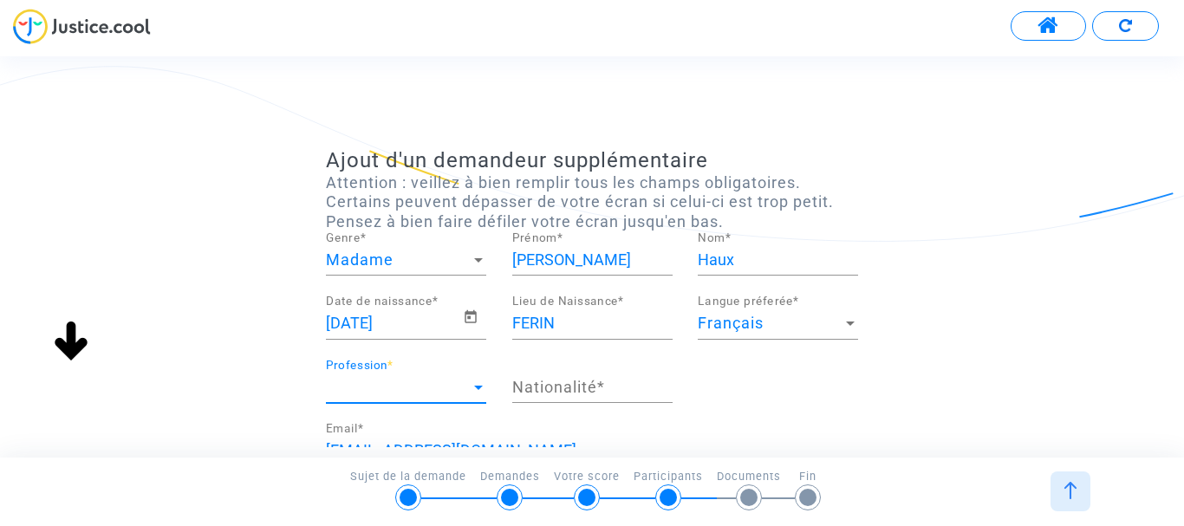
click at [481, 387] on div at bounding box center [478, 388] width 9 height 4
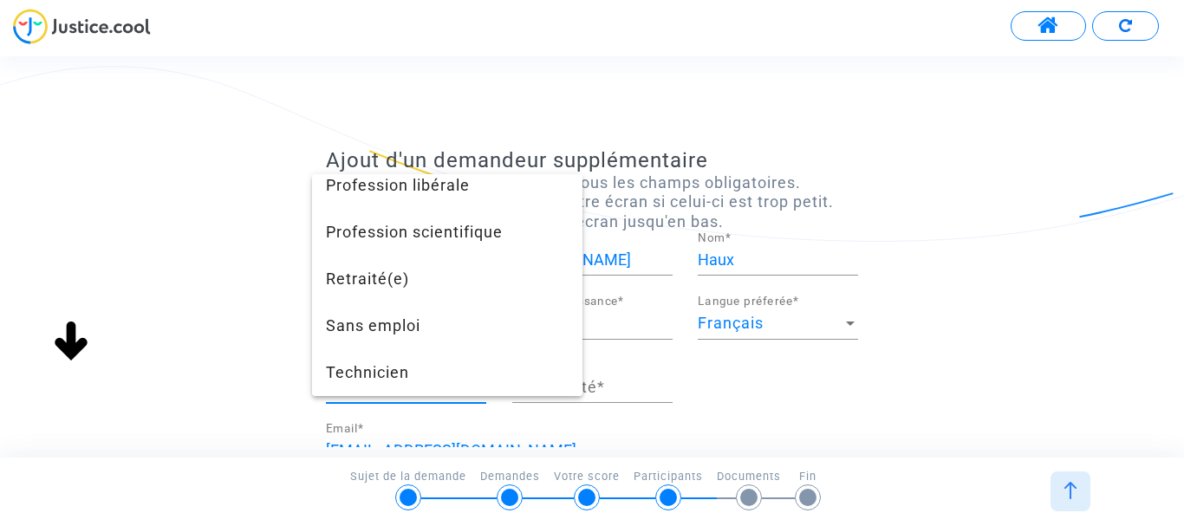
scroll to position [1635, 0]
click at [384, 275] on span "Retraité(e)" at bounding box center [447, 279] width 243 height 47
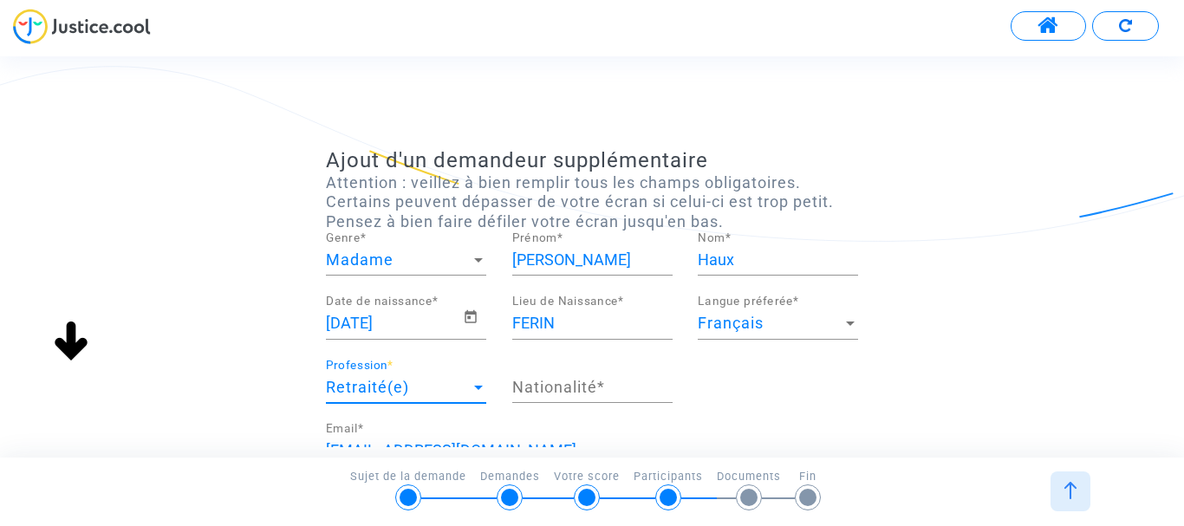
scroll to position [1358, 0]
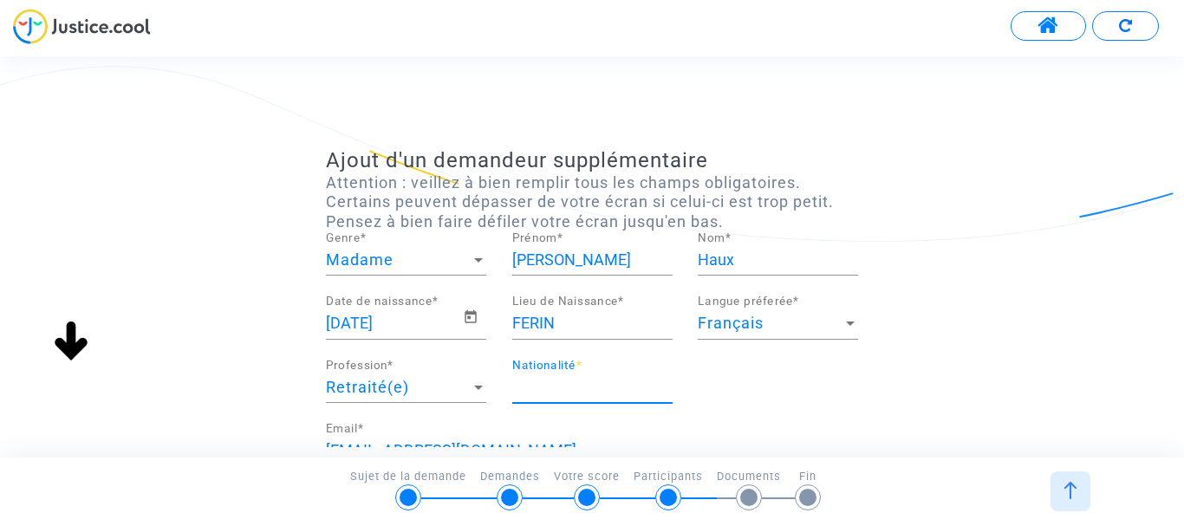
click at [591, 396] on input "Nationalité *" at bounding box center [592, 387] width 160 height 17
type input "française"
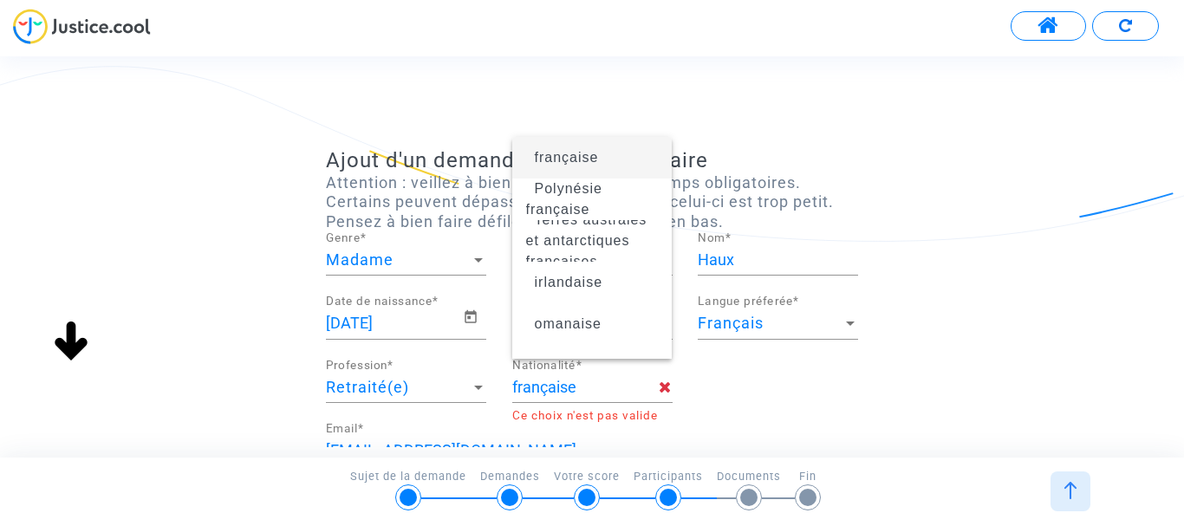
scroll to position [0, 0]
click at [995, 317] on div "Ajout d'un demandeur supplémentaire Attention : veillez à bien remplir tous les…" at bounding box center [592, 521] width 1184 height 747
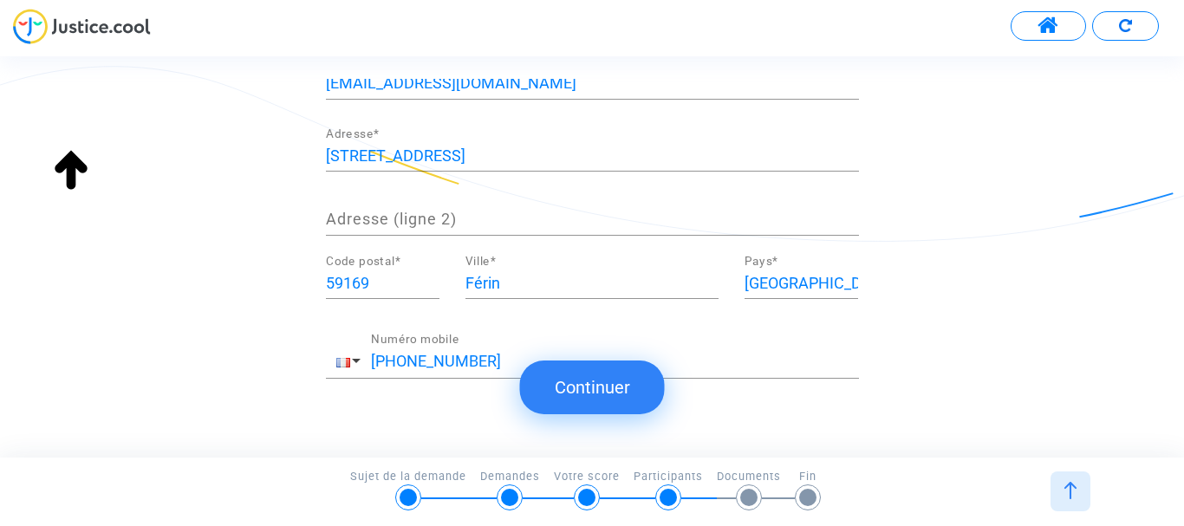
scroll to position [422, 0]
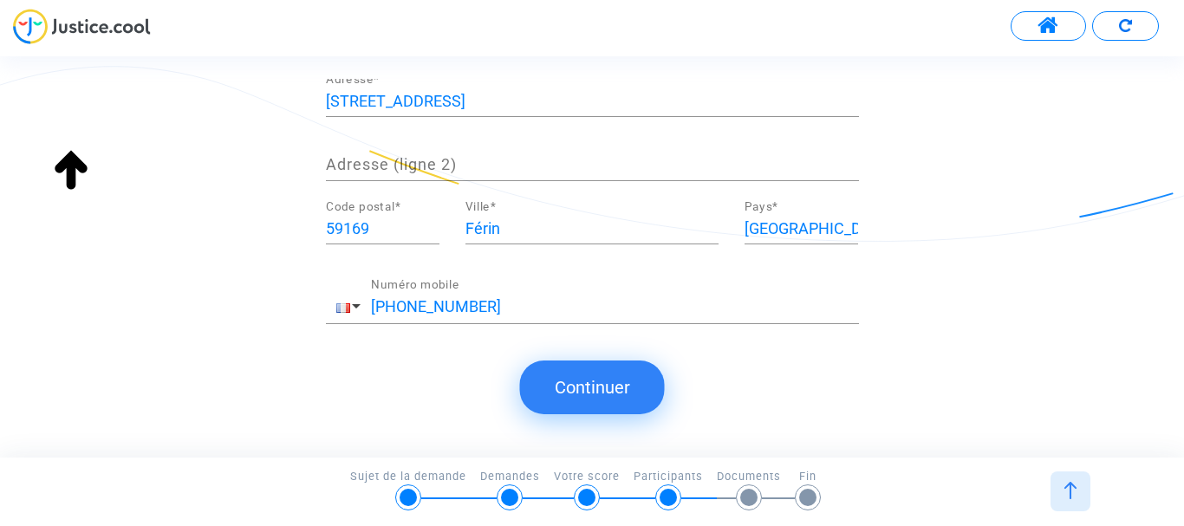
click at [598, 389] on button "Continuer" at bounding box center [592, 388] width 145 height 54
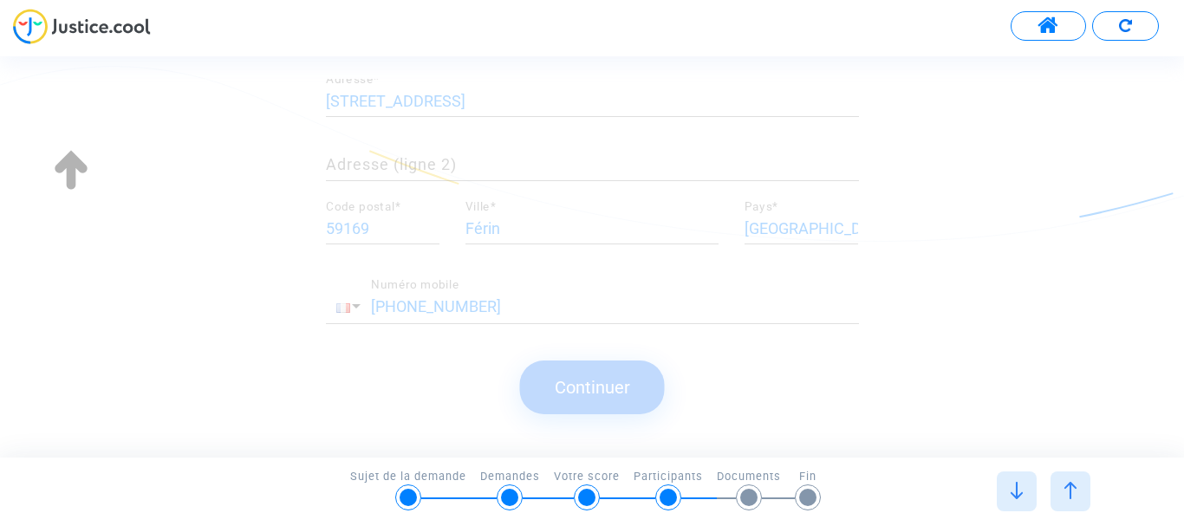
scroll to position [0, 0]
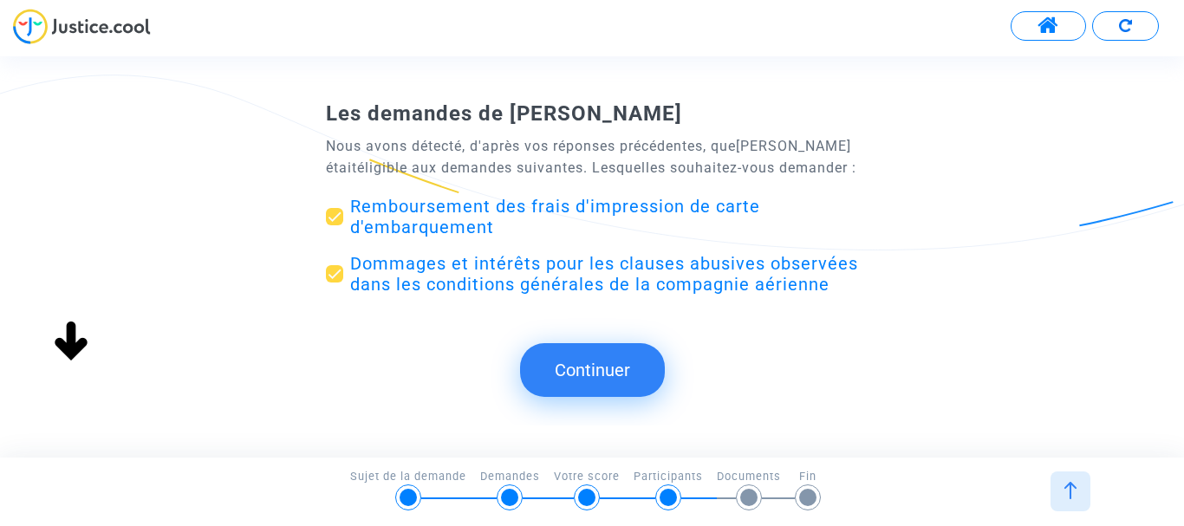
click at [593, 382] on button "Continuer" at bounding box center [592, 370] width 145 height 54
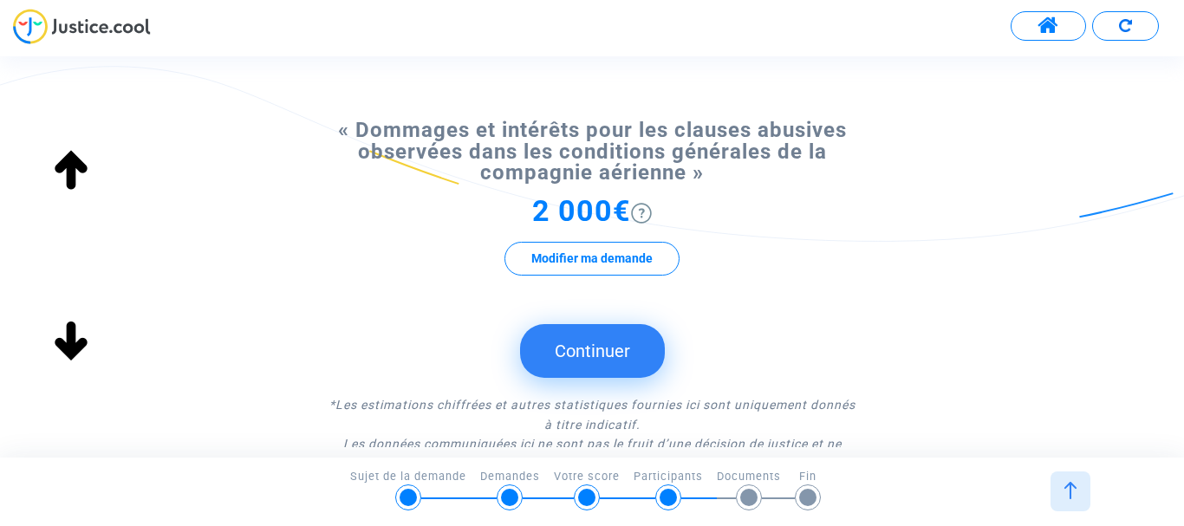
scroll to position [347, 0]
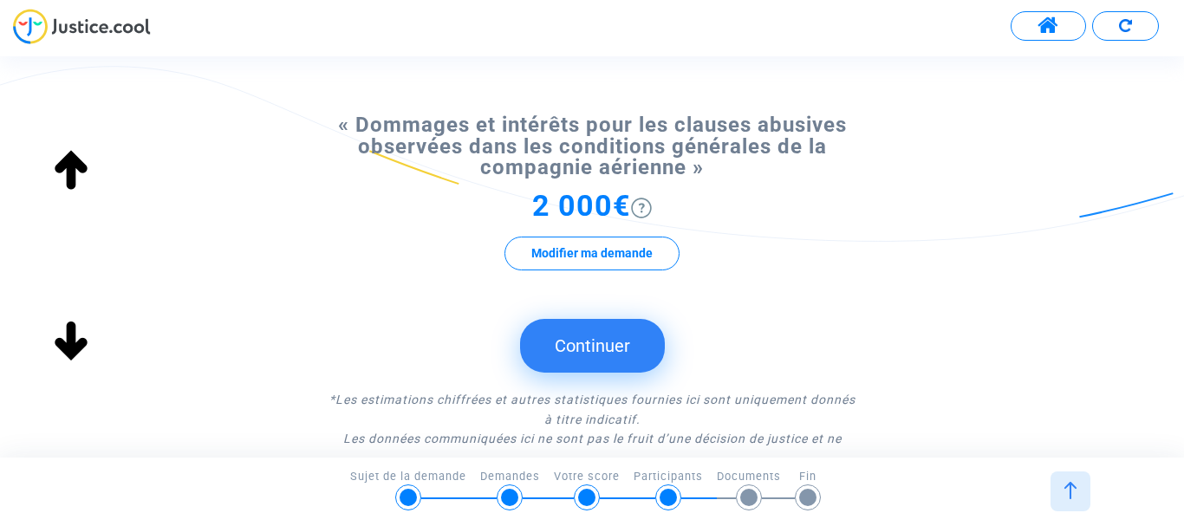
click at [594, 342] on button "Continuer" at bounding box center [592, 346] width 145 height 54
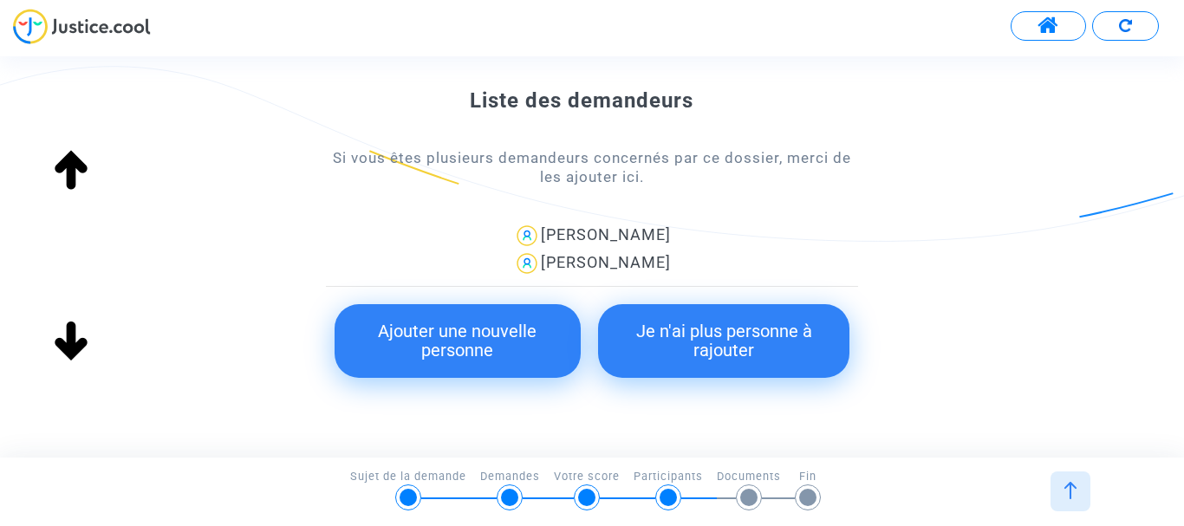
scroll to position [314, 0]
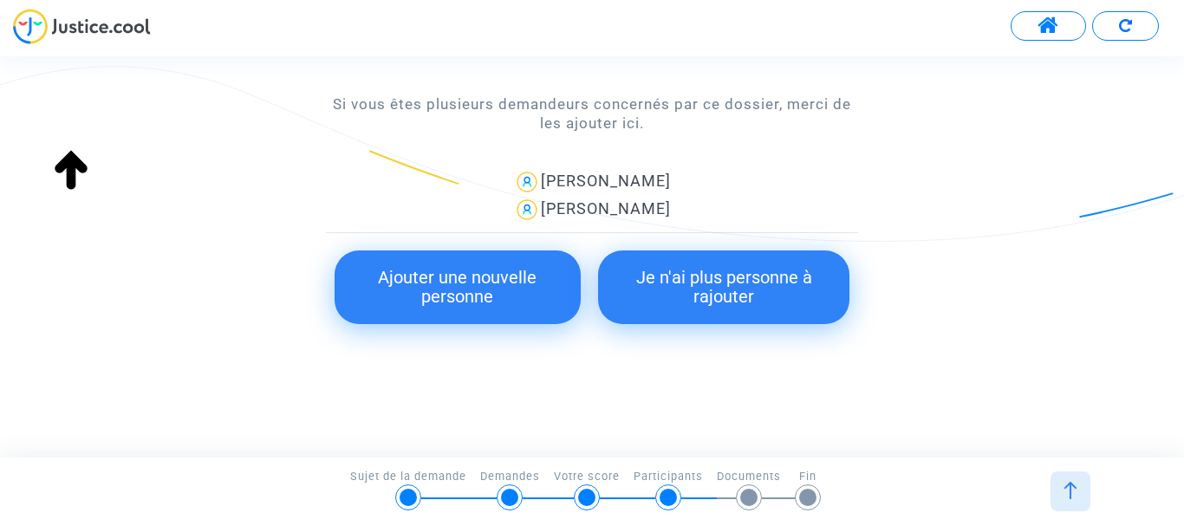
click at [714, 288] on button "Je n'ai plus personne à rajouter" at bounding box center [724, 288] width 252 height 74
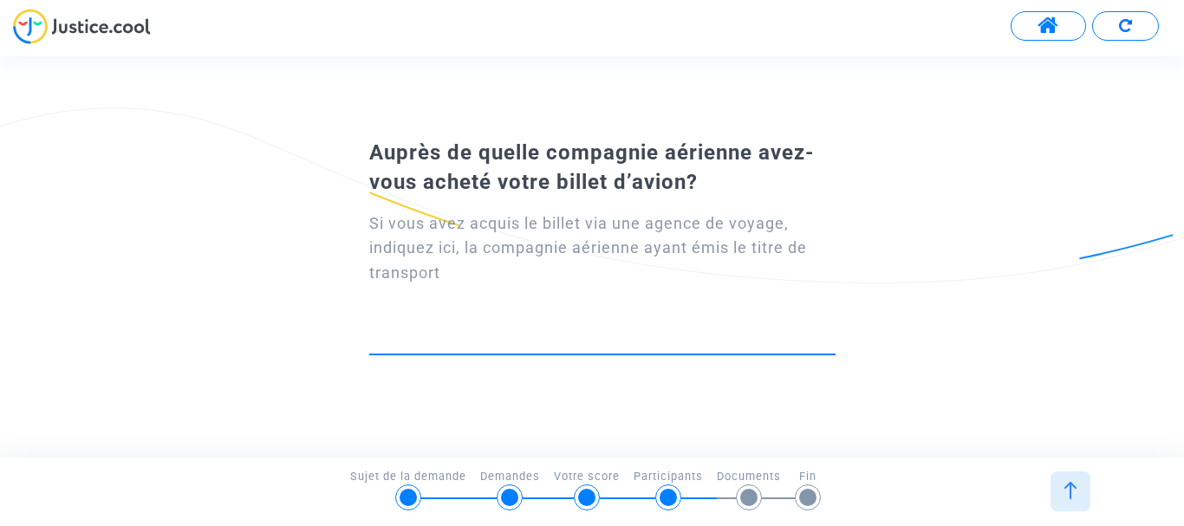
click at [565, 336] on input at bounding box center [602, 338] width 466 height 17
click at [461, 342] on input "opodo" at bounding box center [595, 338] width 453 height 17
drag, startPoint x: 449, startPoint y: 342, endPoint x: 342, endPoint y: 341, distance: 106.7
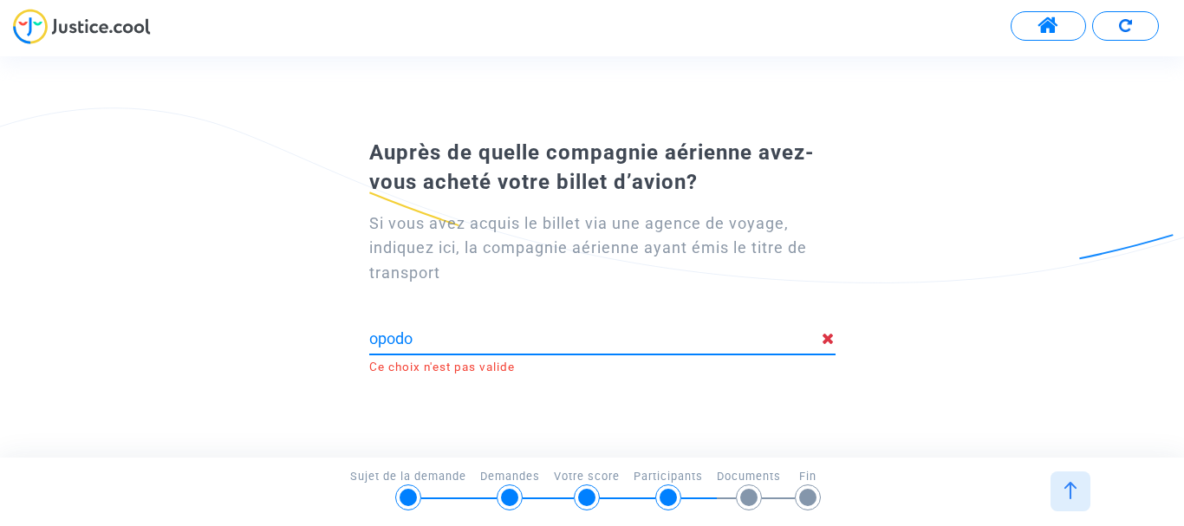
click at [342, 341] on div "Si vous avez acquis le billet via une agence de voyage, indiquez ici, la compag…" at bounding box center [592, 286] width 533 height 177
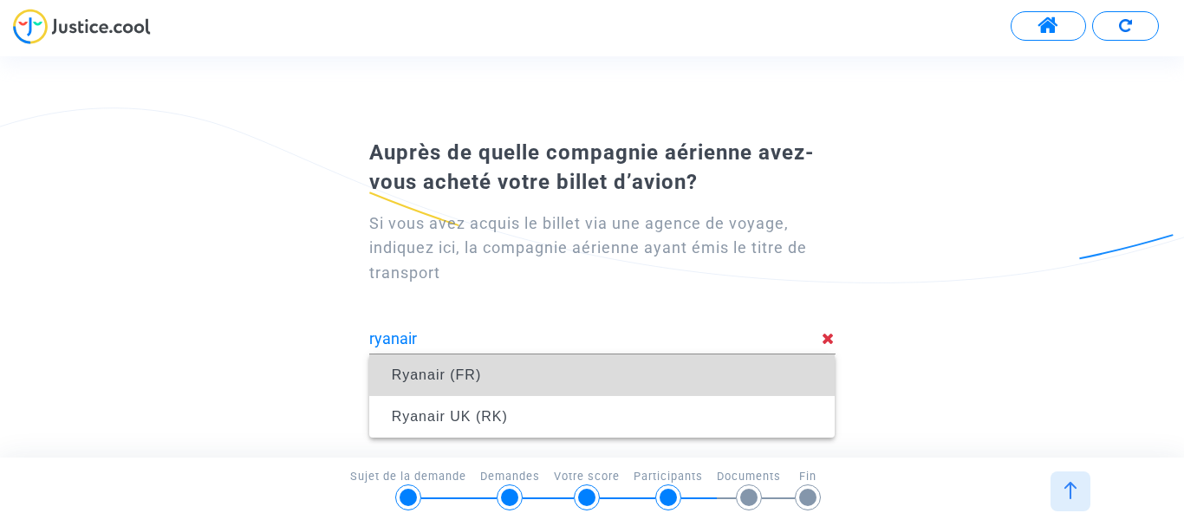
click at [428, 372] on span "Ryanair (FR)" at bounding box center [437, 375] width 90 height 15
type input "Ryanair (FR)"
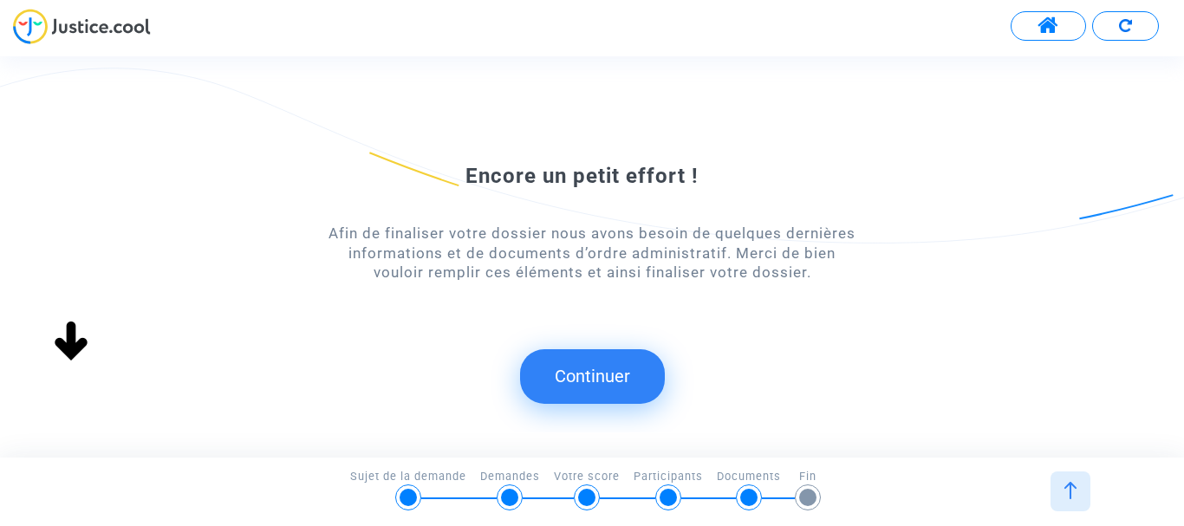
click at [590, 382] on button "Continuer" at bounding box center [592, 376] width 145 height 54
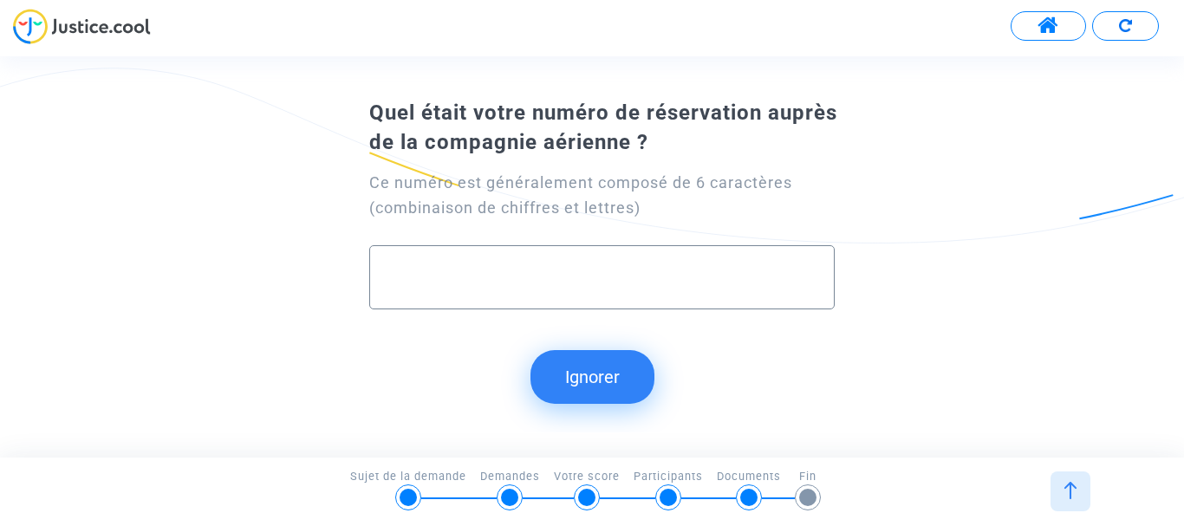
click at [557, 277] on input "text" at bounding box center [603, 278] width 430 height 20
type input "EWD5GZ"
click at [602, 375] on button "Continuer" at bounding box center [592, 377] width 145 height 54
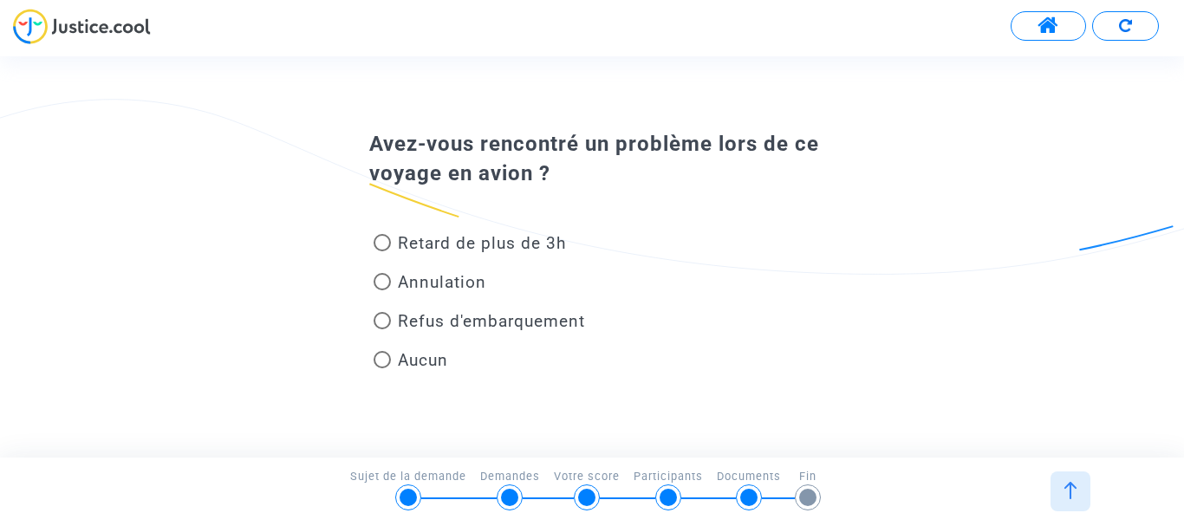
click at [383, 362] on span at bounding box center [382, 359] width 17 height 17
click at [382, 368] on input "Aucun" at bounding box center [382, 368] width 1 height 1
radio input "true"
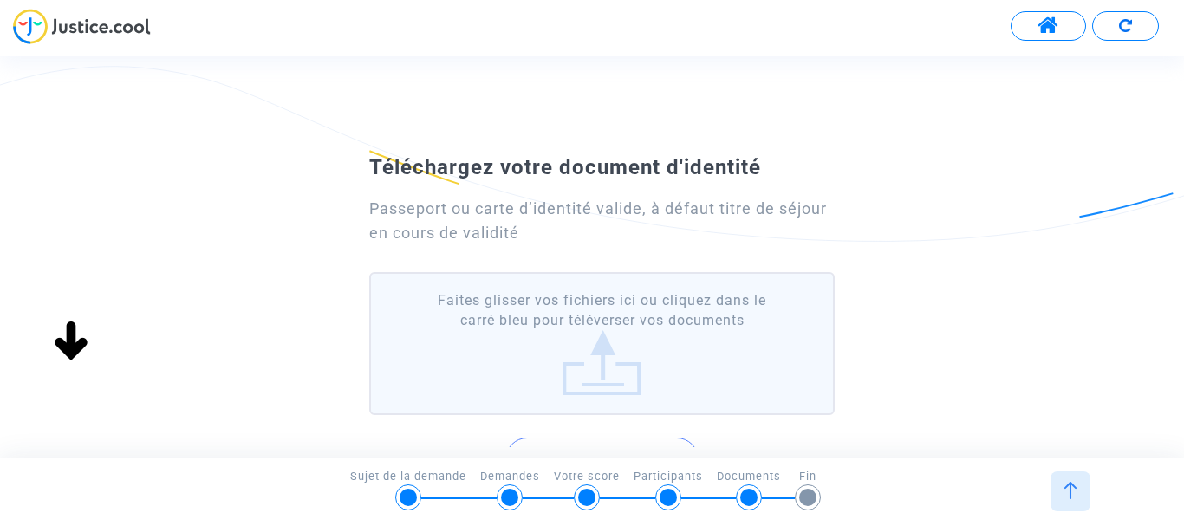
scroll to position [87, 0]
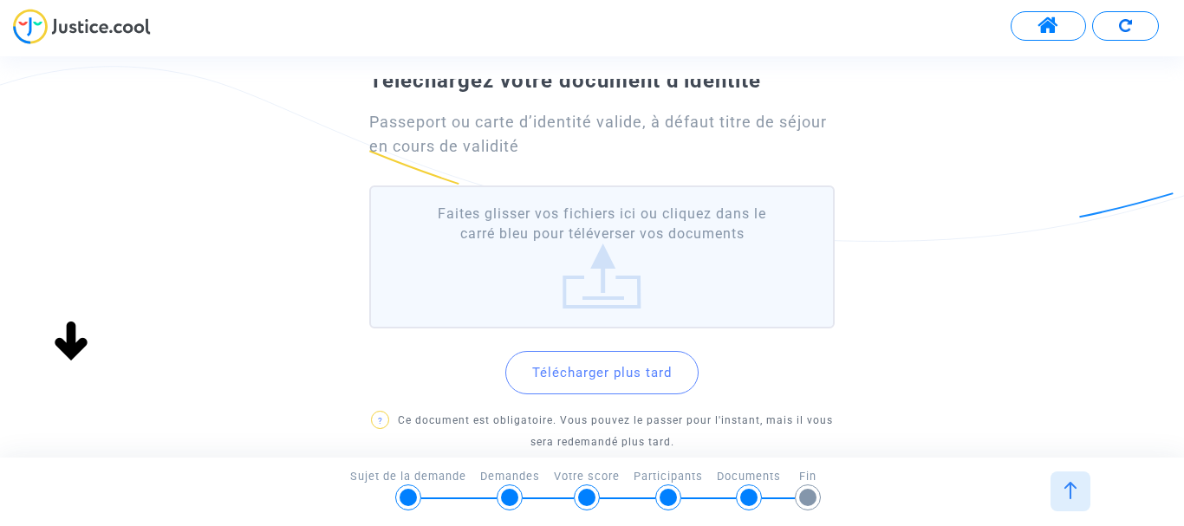
click at [564, 372] on button "Télécharger plus tard" at bounding box center [601, 372] width 193 height 43
click at [577, 372] on button "Télécharger plus tard" at bounding box center [601, 372] width 193 height 43
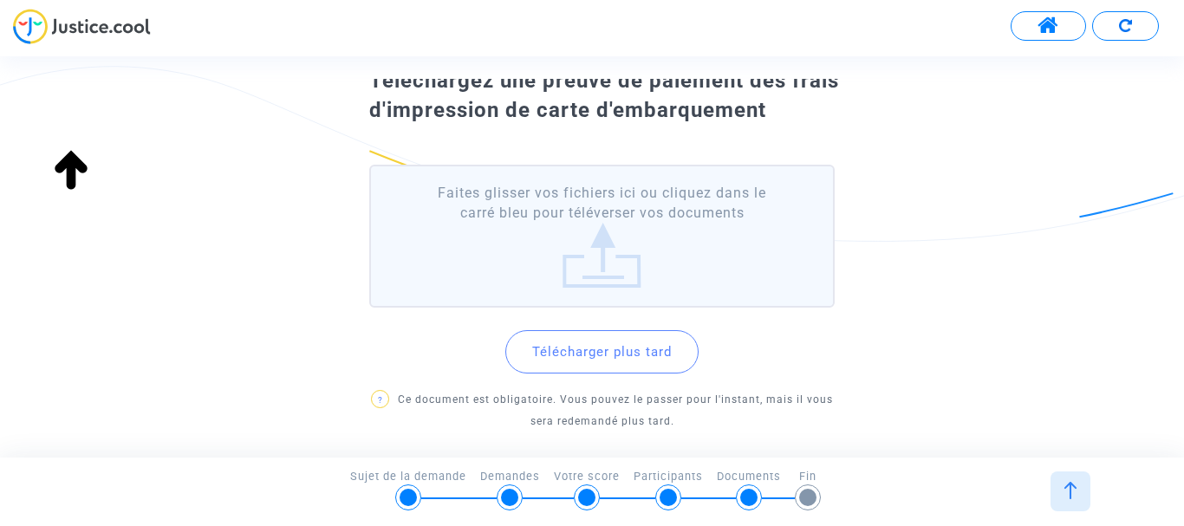
click at [585, 355] on button "Télécharger plus tard" at bounding box center [601, 351] width 193 height 43
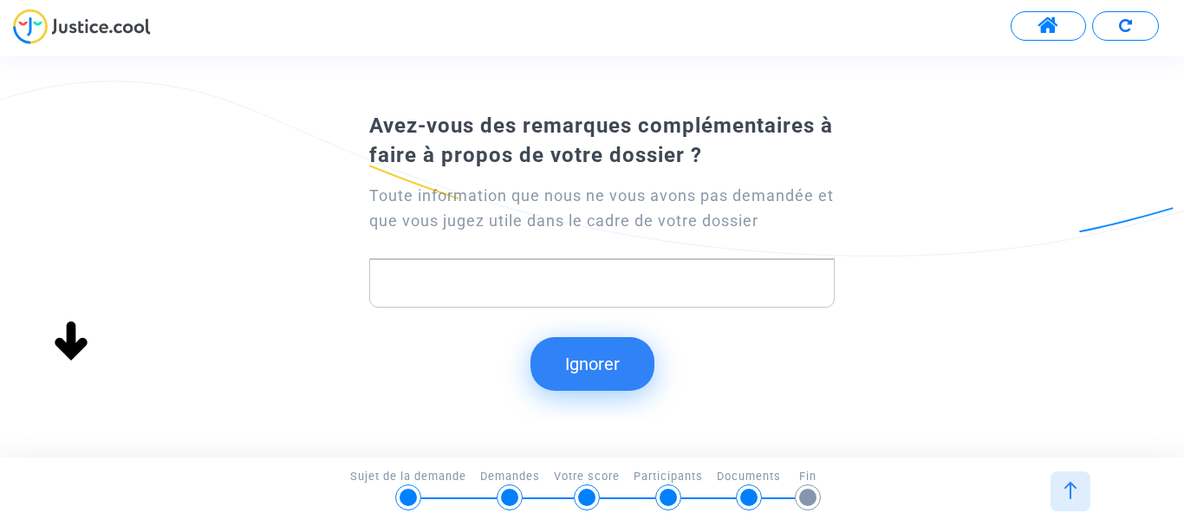
scroll to position [0, 0]
click at [590, 368] on button "Ignorer" at bounding box center [593, 364] width 124 height 54
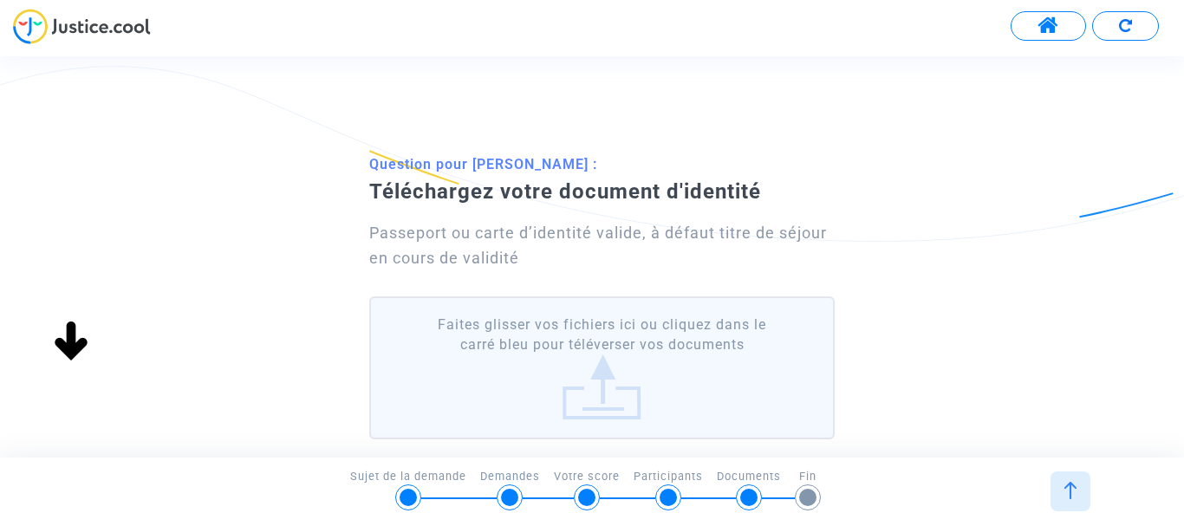
scroll to position [87, 0]
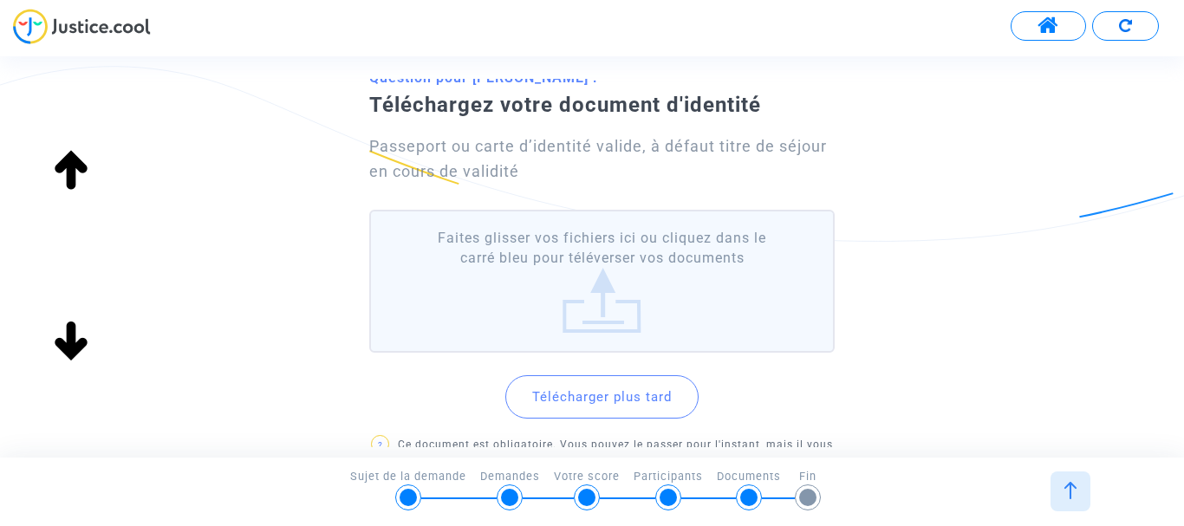
click at [594, 262] on label "Faites glisser vos fichiers ici ou cliquez dans le carré bleu pour téléverser v…" at bounding box center [602, 281] width 466 height 143
click at [0, 0] on input "Faites glisser vos fichiers ici ou cliquez dans le carré bleu pour téléverser v…" at bounding box center [0, 0] width 0 height 0
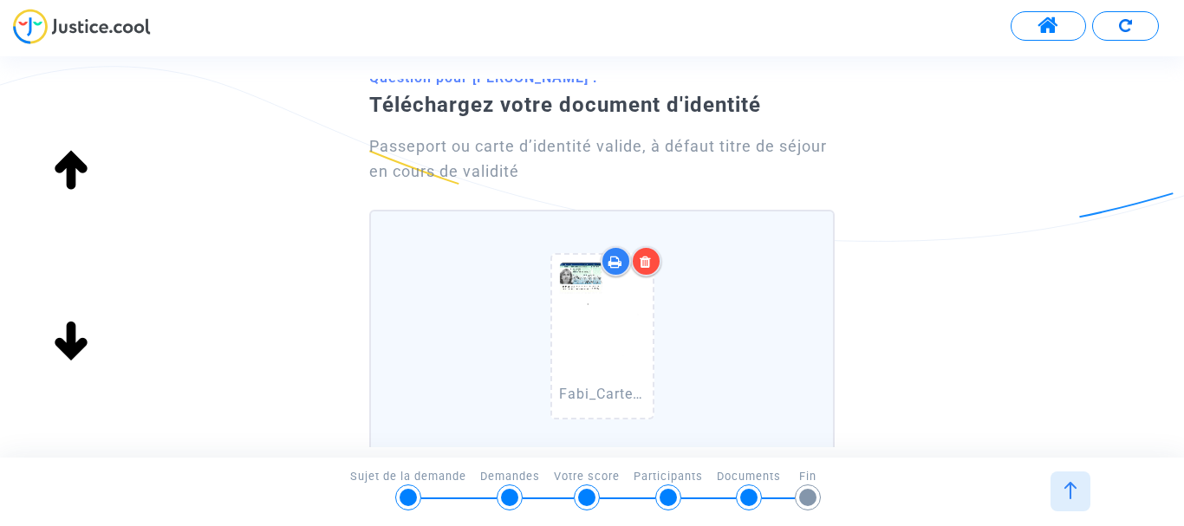
scroll to position [173, 0]
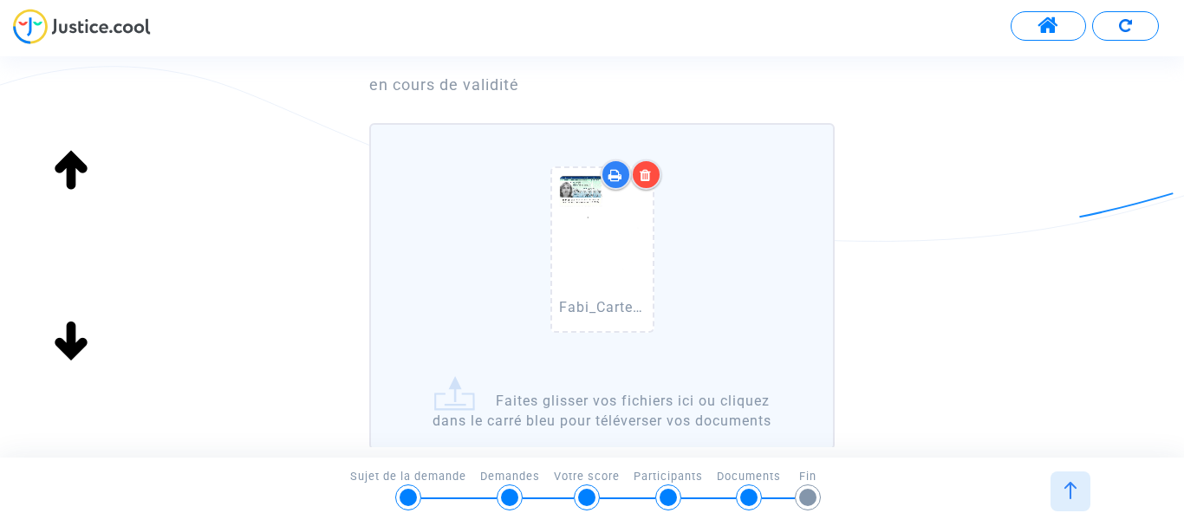
click at [489, 344] on div "Fabi_Carte_Identite.pdf" at bounding box center [603, 253] width 446 height 222
click at [0, 0] on input "Fabi_Carte_Identite.pdf Faites glisser vos fichiers ici ou cliquez dans le carr…" at bounding box center [0, 0] width 0 height 0
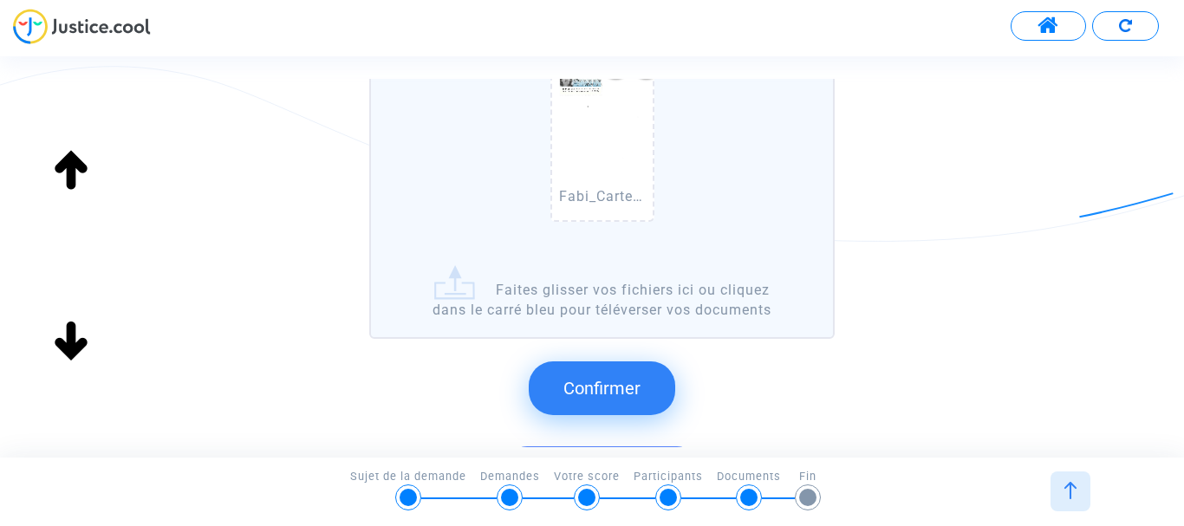
scroll to position [260, 0]
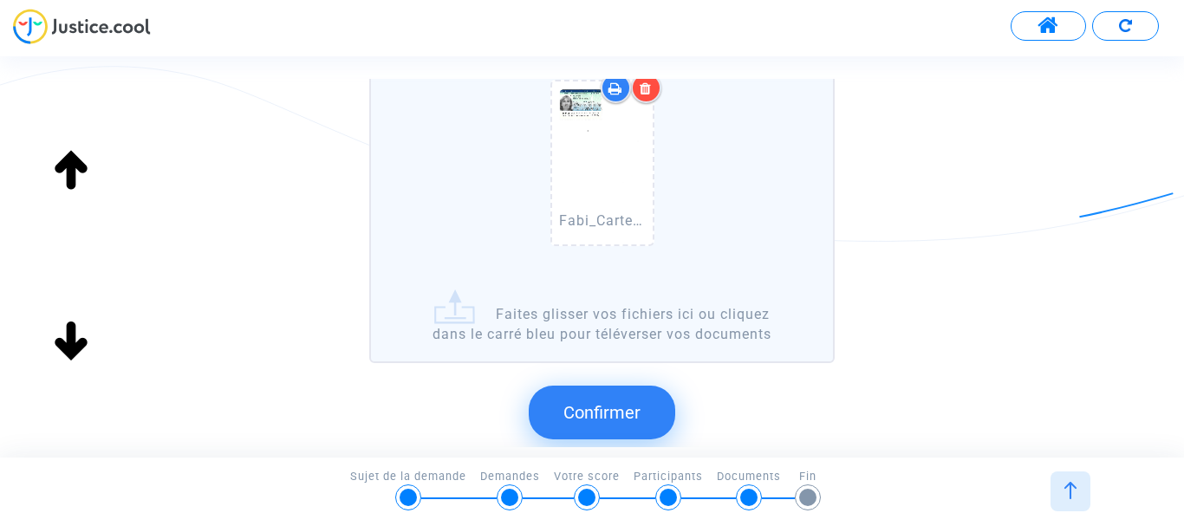
click at [592, 414] on span "Confirmer" at bounding box center [602, 412] width 77 height 21
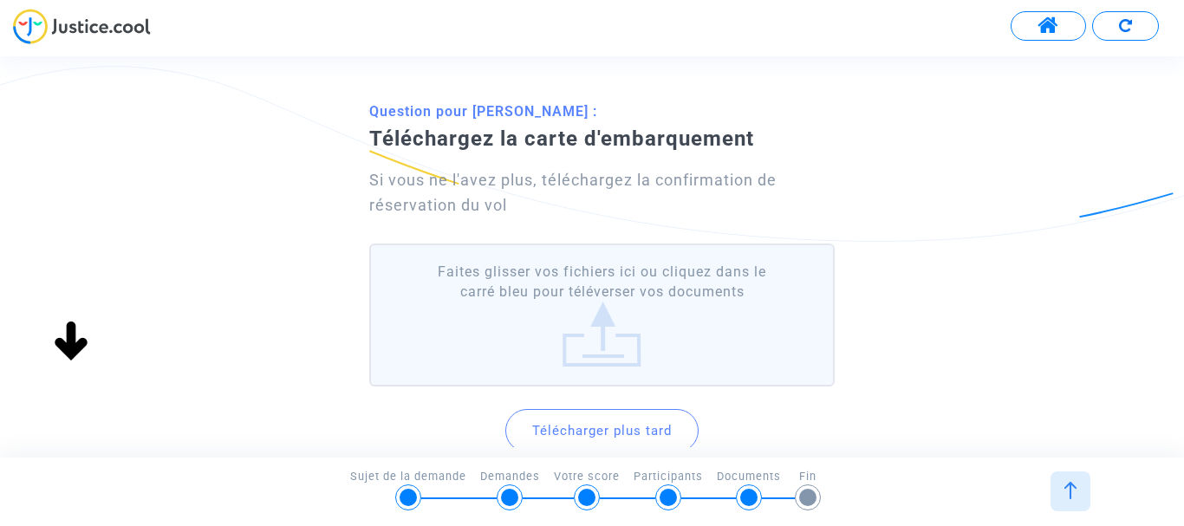
scroll to position [87, 0]
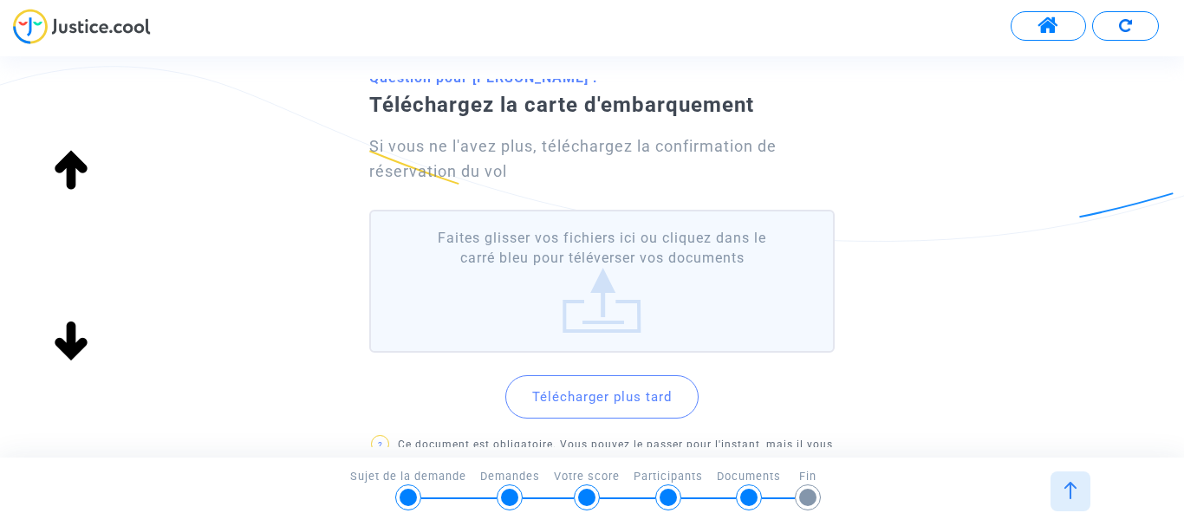
click at [569, 269] on label "Faites glisser vos fichiers ici ou cliquez dans le carré bleu pour téléverser v…" at bounding box center [602, 281] width 466 height 143
click at [0, 0] on input "Faites glisser vos fichiers ici ou cliquez dans le carré bleu pour téléverser v…" at bounding box center [0, 0] width 0 height 0
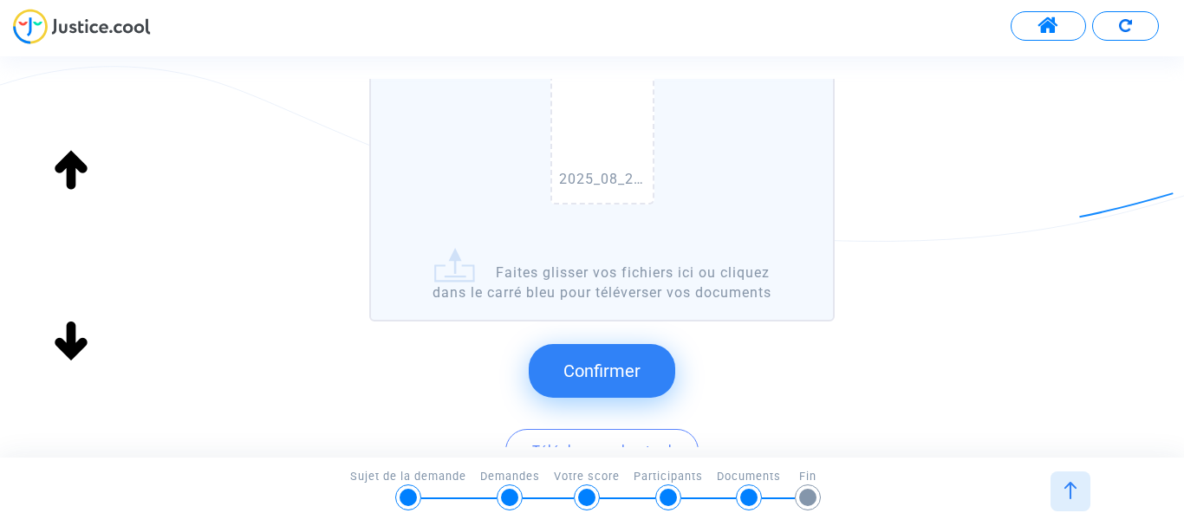
scroll to position [347, 0]
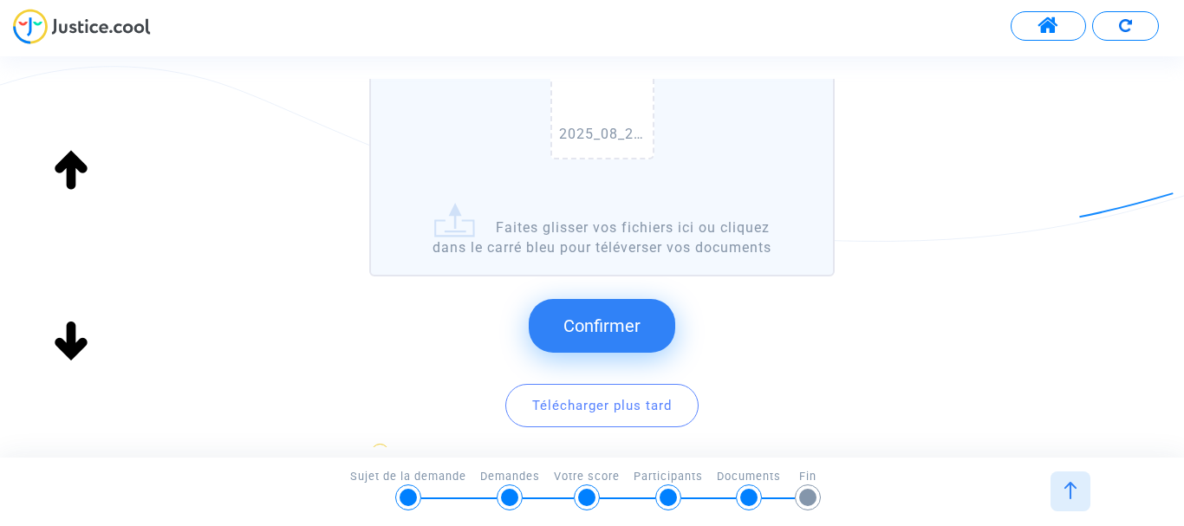
click at [593, 321] on span "Confirmer" at bounding box center [602, 326] width 77 height 21
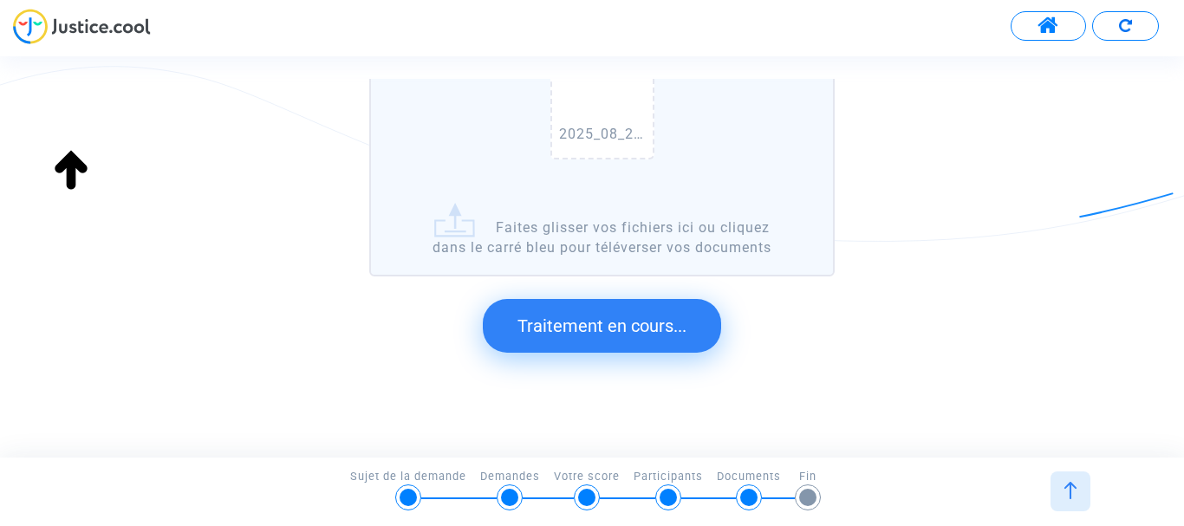
scroll to position [109, 0]
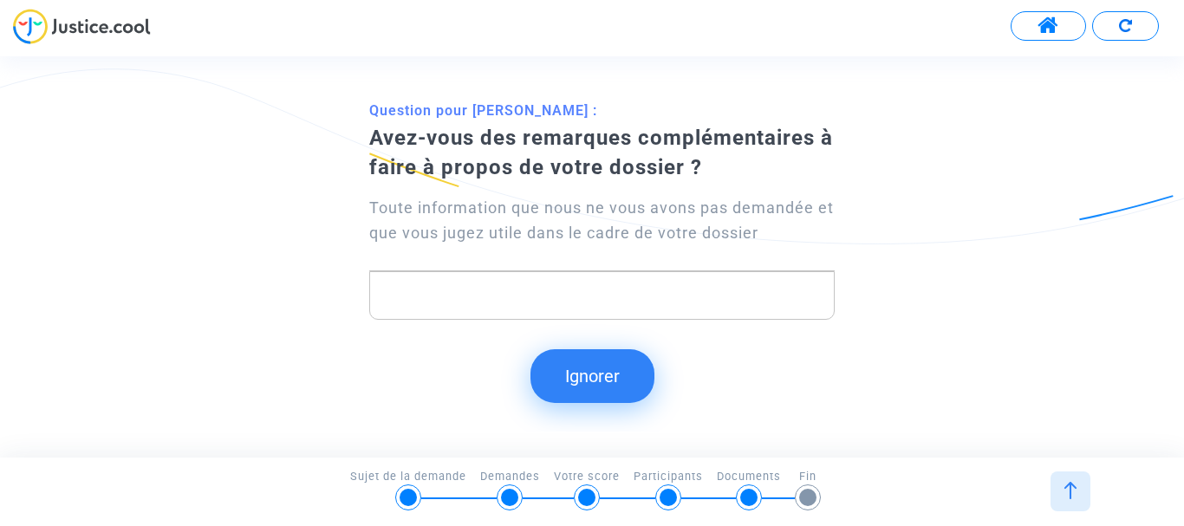
click at [603, 377] on button "Ignorer" at bounding box center [593, 376] width 124 height 54
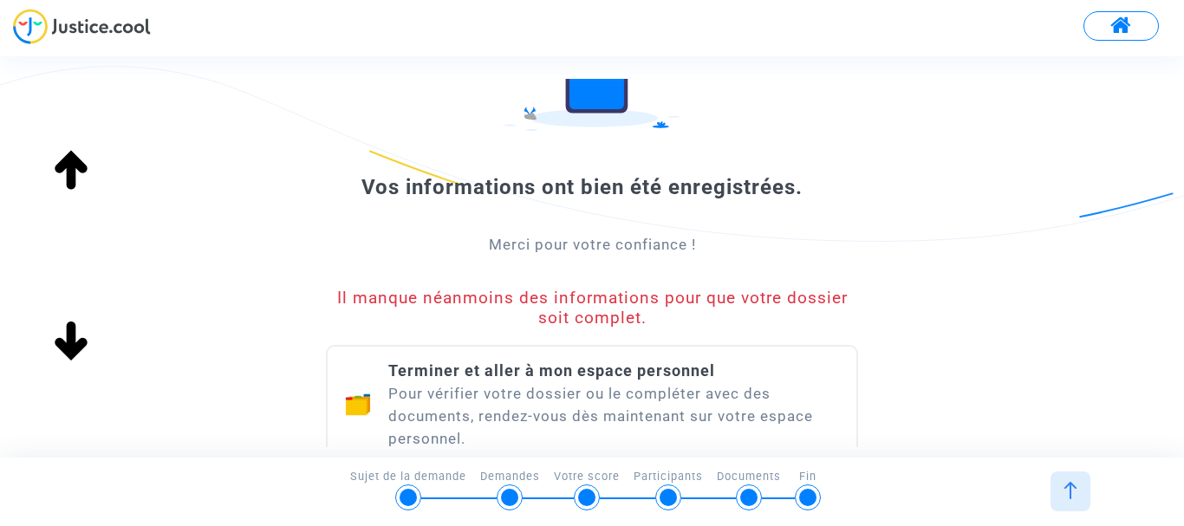
scroll to position [260, 0]
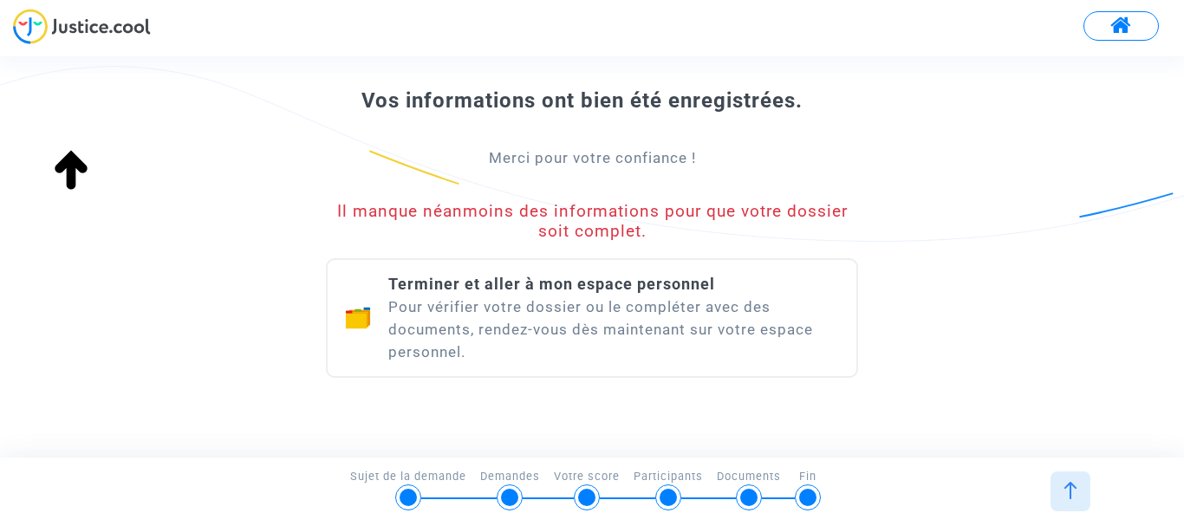
click at [606, 323] on div "Terminer et aller à mon espace personnel Pour vérifier votre dossier ou le comp…" at bounding box center [613, 318] width 451 height 90
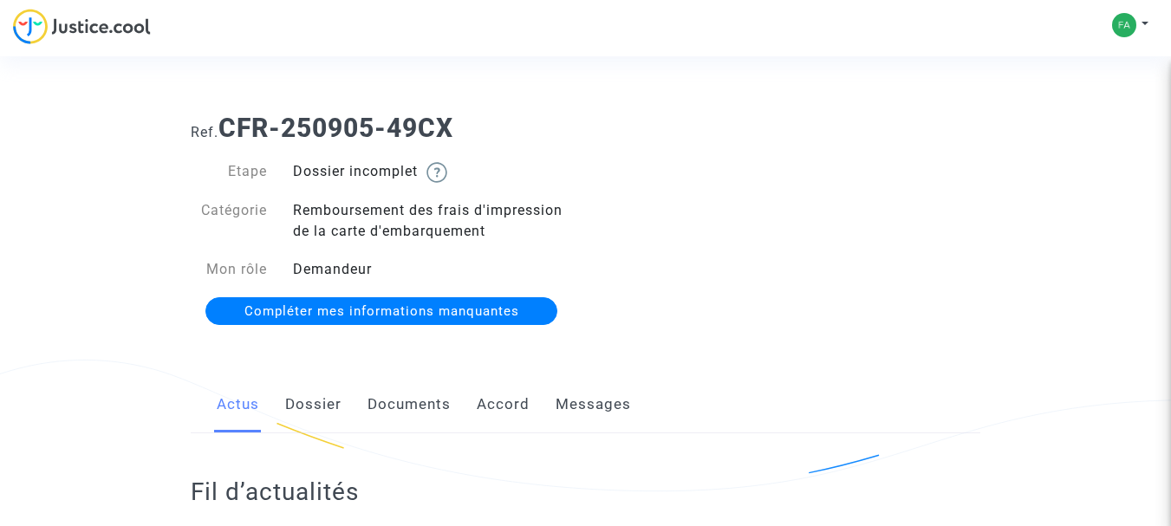
click at [456, 310] on span "Compléter mes informations manquantes" at bounding box center [382, 311] width 275 height 16
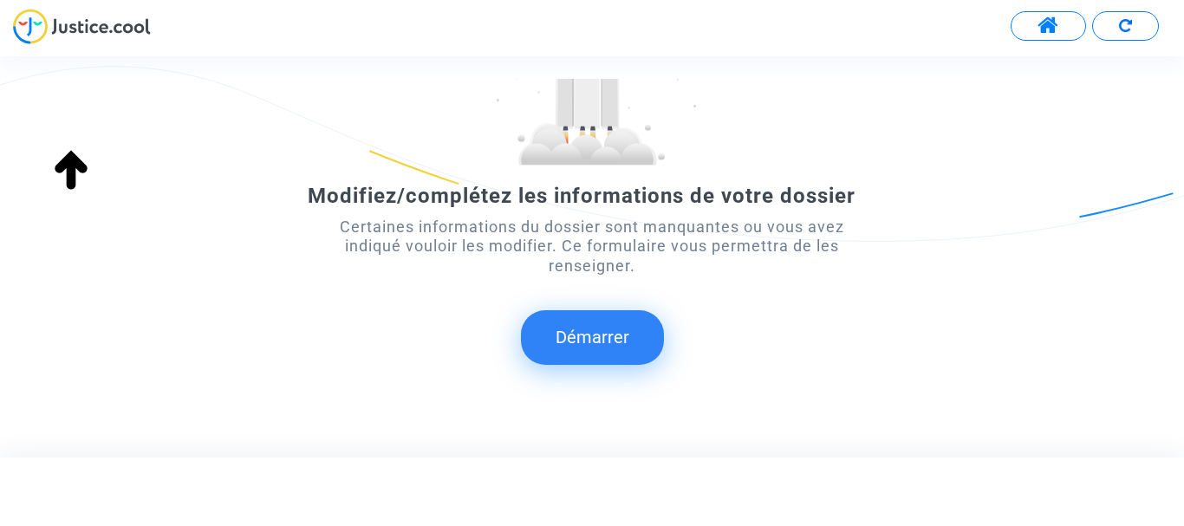
scroll to position [193, 0]
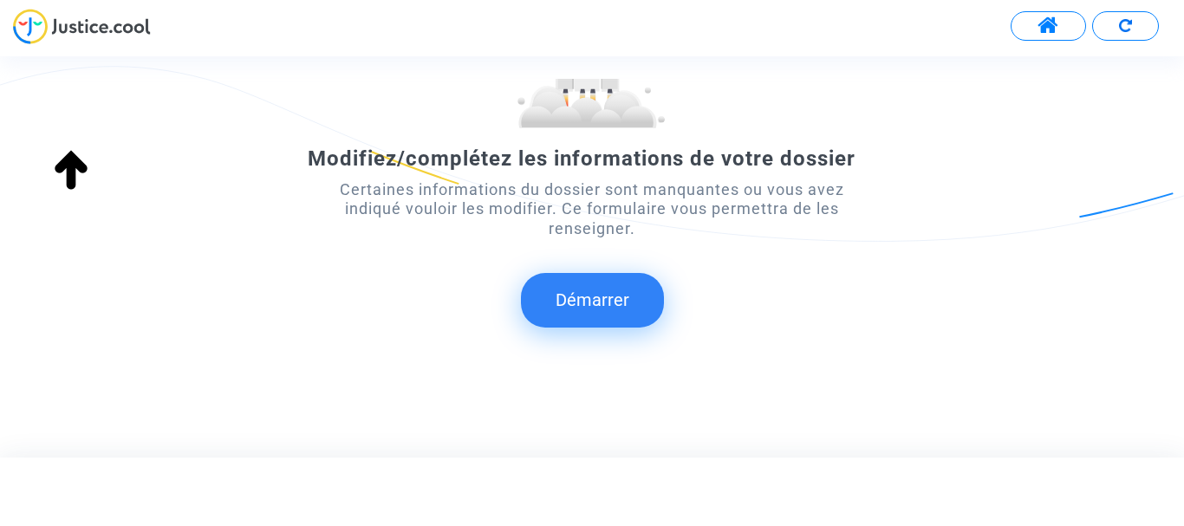
click at [578, 296] on button "Démarrer" at bounding box center [592, 300] width 143 height 54
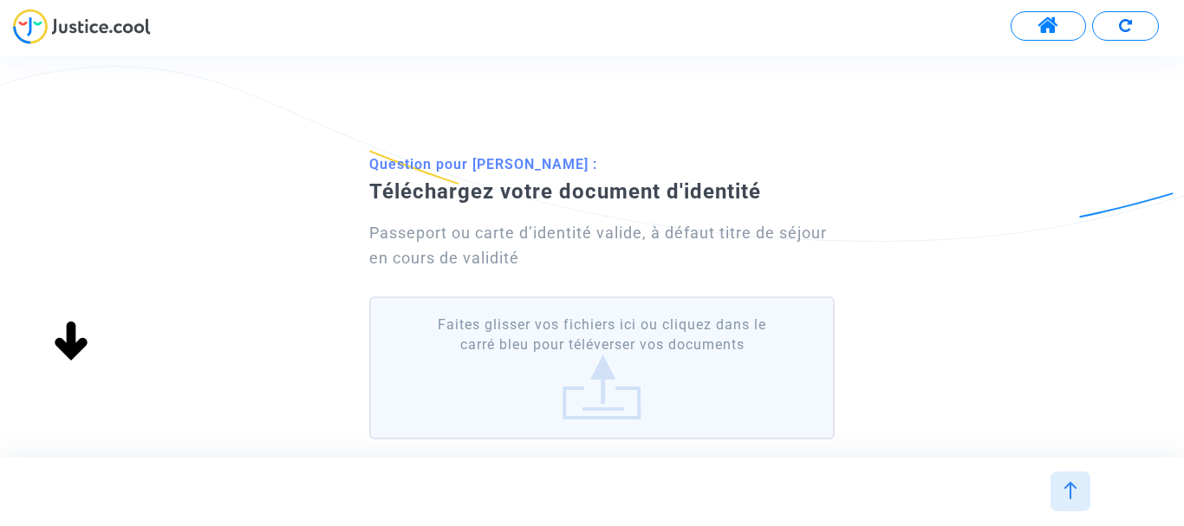
click at [600, 353] on label "Faites glisser vos fichiers ici ou cliquez dans le carré bleu pour téléverser v…" at bounding box center [602, 368] width 466 height 143
click at [0, 0] on input "Faites glisser vos fichiers ici ou cliquez dans le carré bleu pour téléverser v…" at bounding box center [0, 0] width 0 height 0
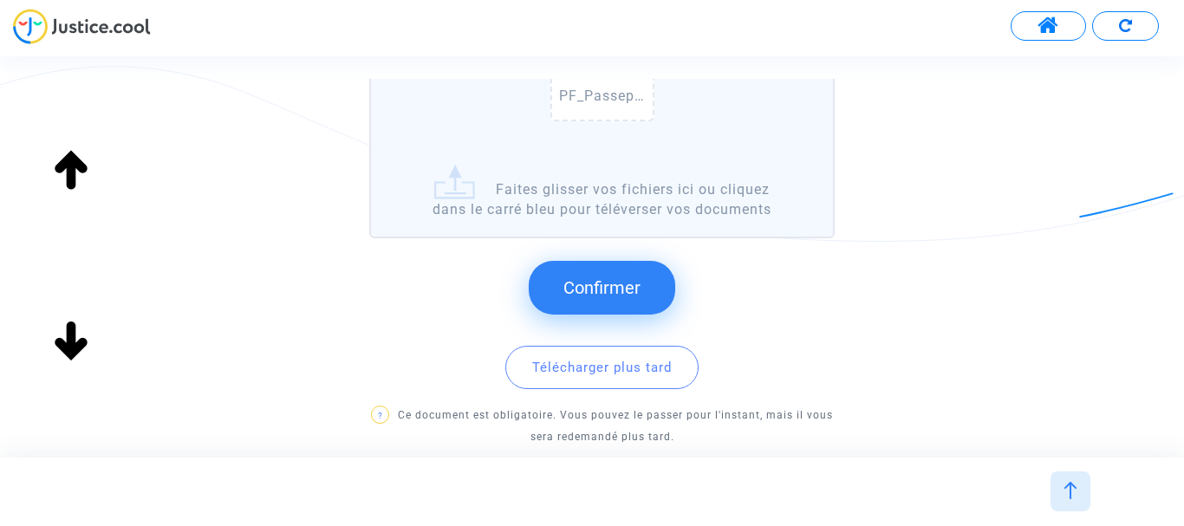
scroll to position [434, 0]
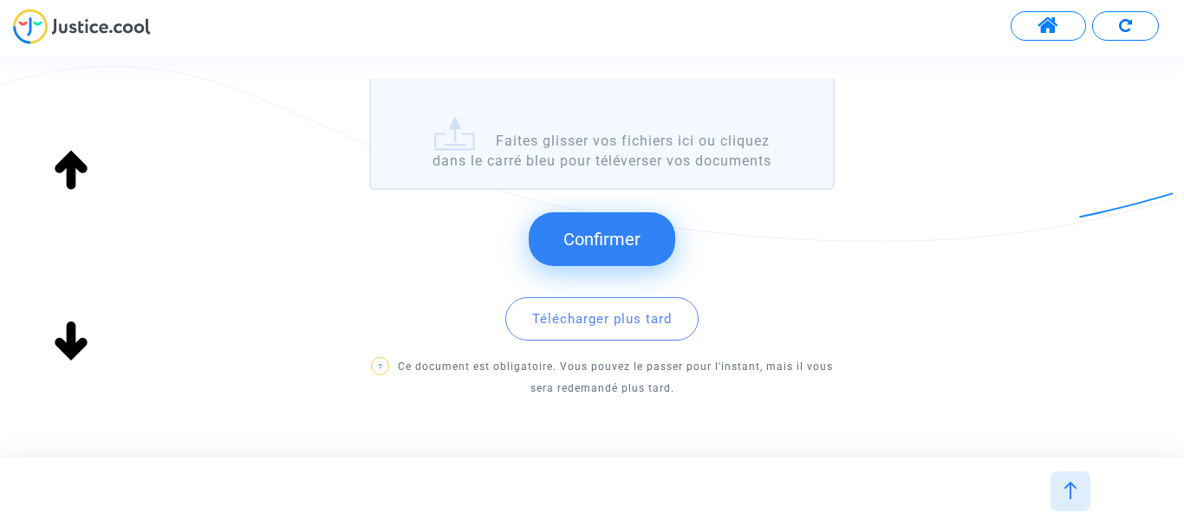
click at [590, 238] on span "Confirmer" at bounding box center [602, 239] width 77 height 21
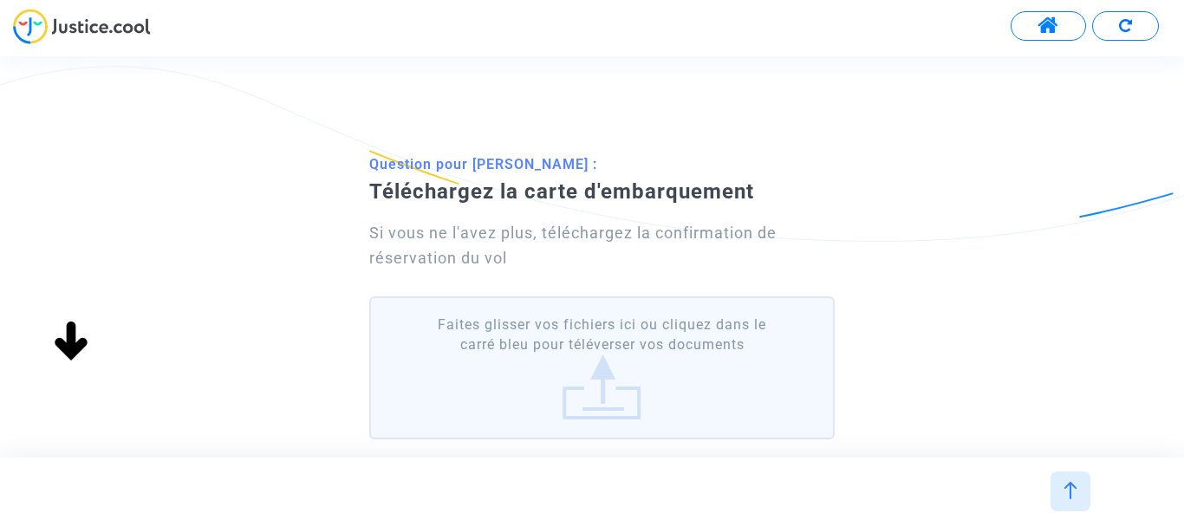
scroll to position [87, 0]
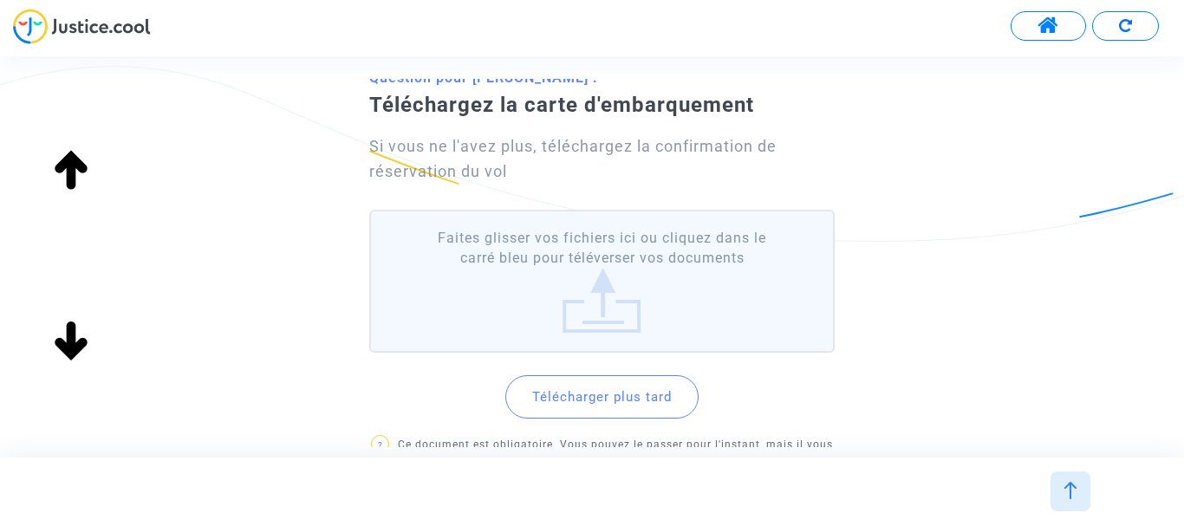
click at [603, 272] on label "Faites glisser vos fichiers ici ou cliquez dans le carré bleu pour téléverser v…" at bounding box center [602, 281] width 466 height 143
click at [0, 0] on input "Faites glisser vos fichiers ici ou cliquez dans le carré bleu pour téléverser v…" at bounding box center [0, 0] width 0 height 0
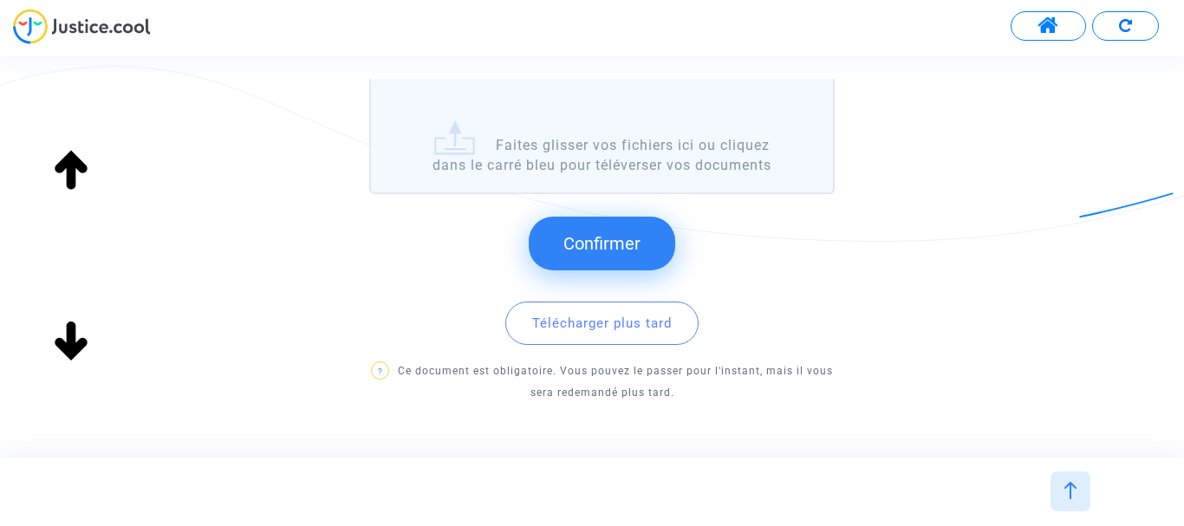
scroll to position [434, 0]
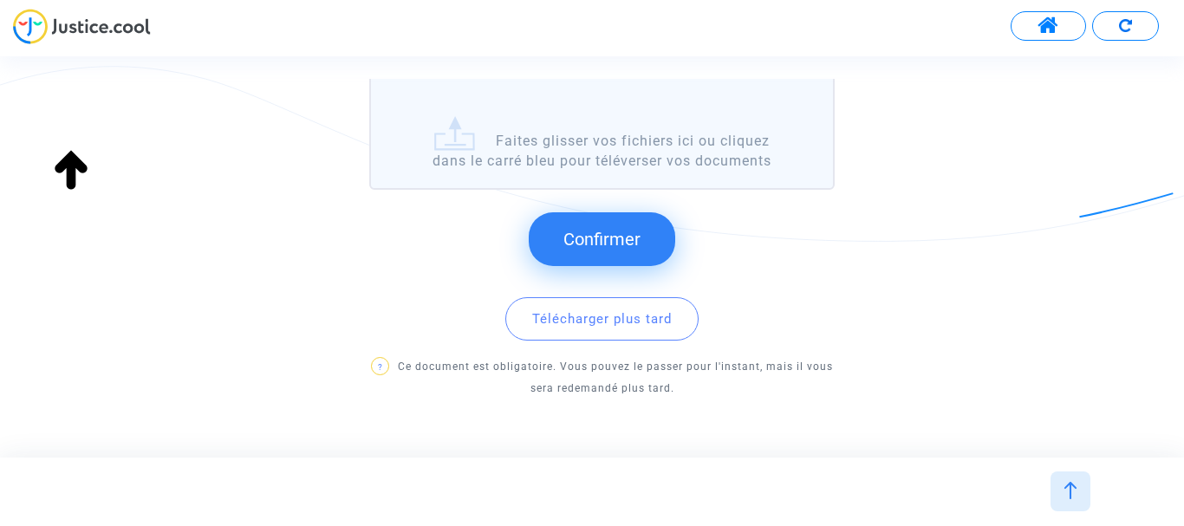
click at [597, 236] on span "Confirmer" at bounding box center [602, 239] width 77 height 21
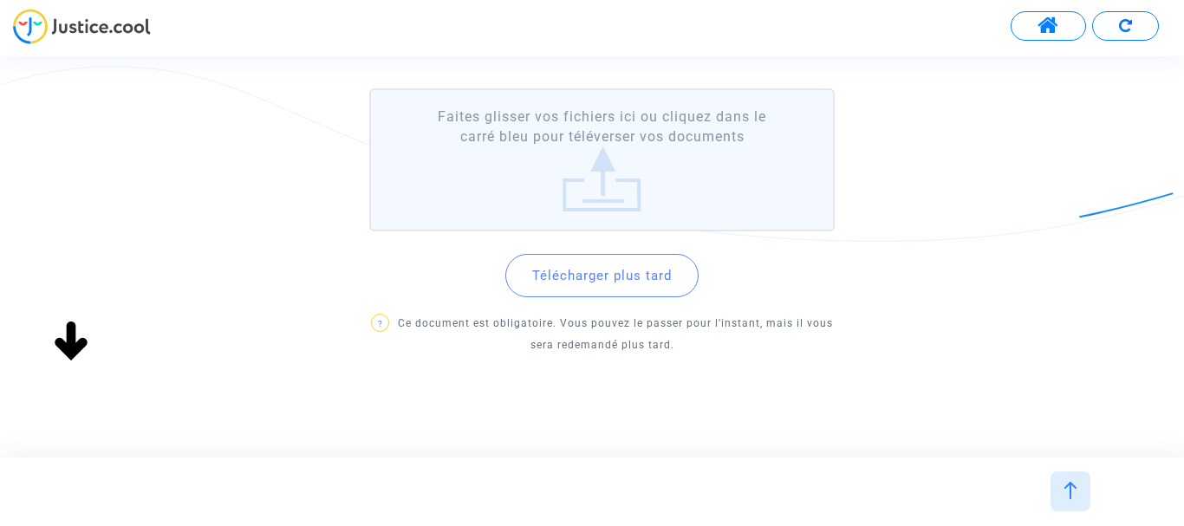
scroll to position [166, 0]
click at [601, 182] on label "Faites glisser vos fichiers ici ou cliquez dans le carré bleu pour téléverser v…" at bounding box center [602, 156] width 466 height 143
click at [0, 0] on input "Faites glisser vos fichiers ici ou cliquez dans le carré bleu pour téléverser v…" at bounding box center [0, 0] width 0 height 0
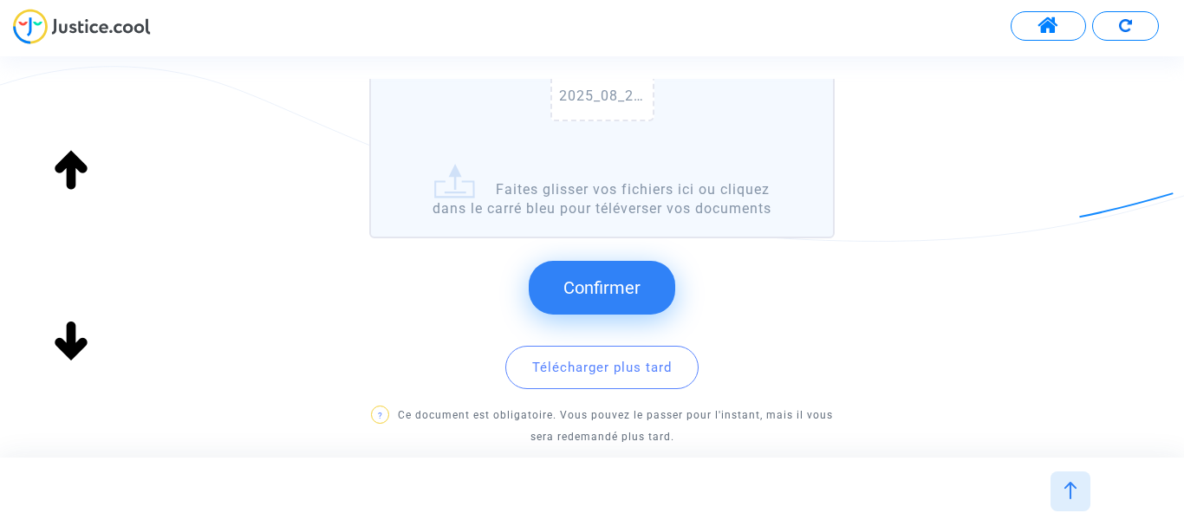
click at [596, 281] on span "Confirmer" at bounding box center [602, 287] width 77 height 21
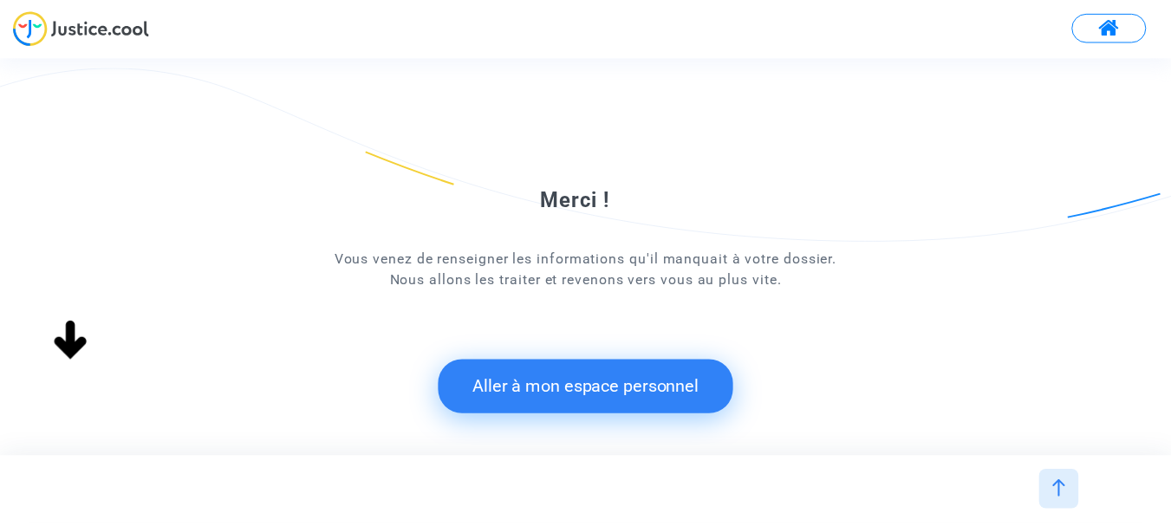
scroll to position [157, 0]
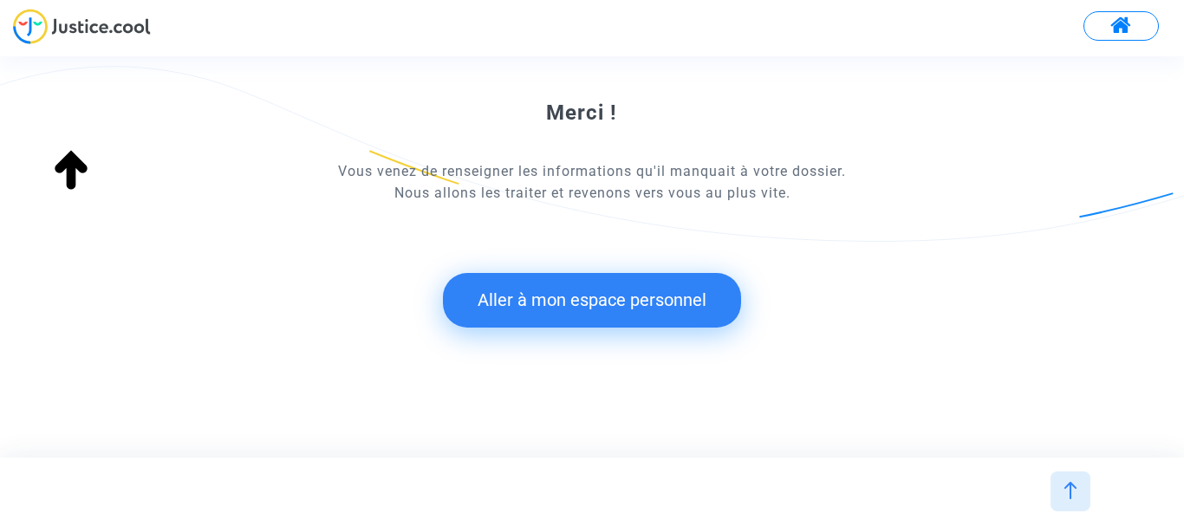
click at [588, 302] on button "Aller à mon espace personnel" at bounding box center [592, 300] width 298 height 54
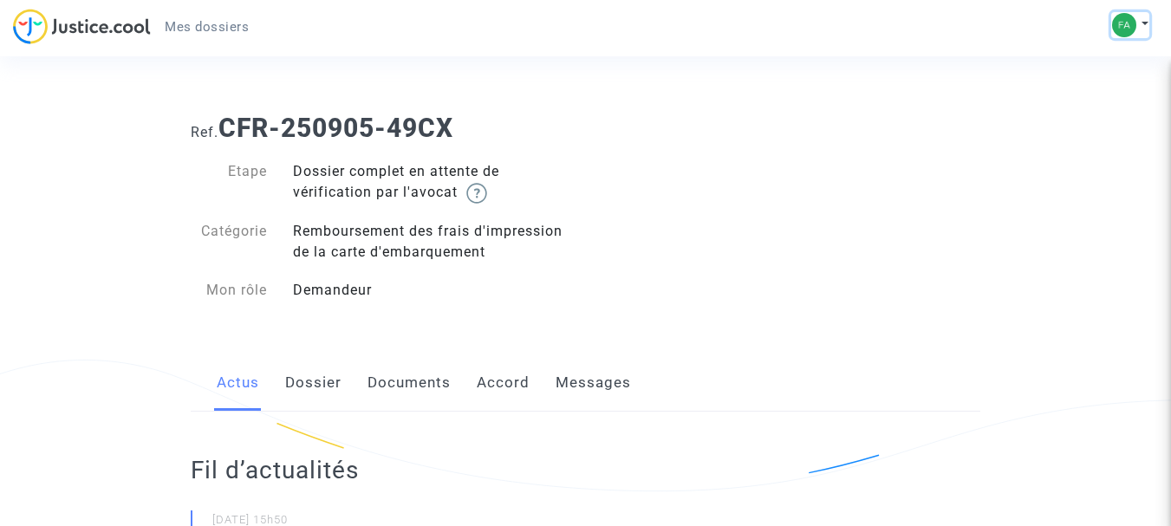
click at [1122, 21] on img at bounding box center [1124, 25] width 24 height 24
click at [762, 215] on div "Ref. CFR-250905-49CX Etape Dossier complet en attente de vérification par l'avo…" at bounding box center [586, 209] width 816 height 219
click at [308, 384] on link "Dossier" at bounding box center [313, 383] width 56 height 57
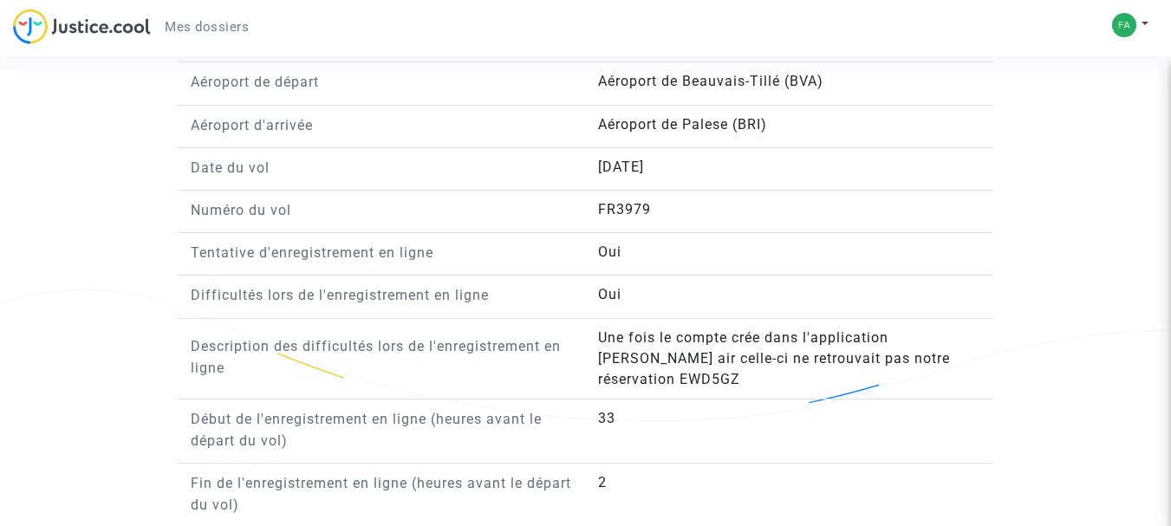
scroll to position [1387, 0]
